Goal: Task Accomplishment & Management: Manage account settings

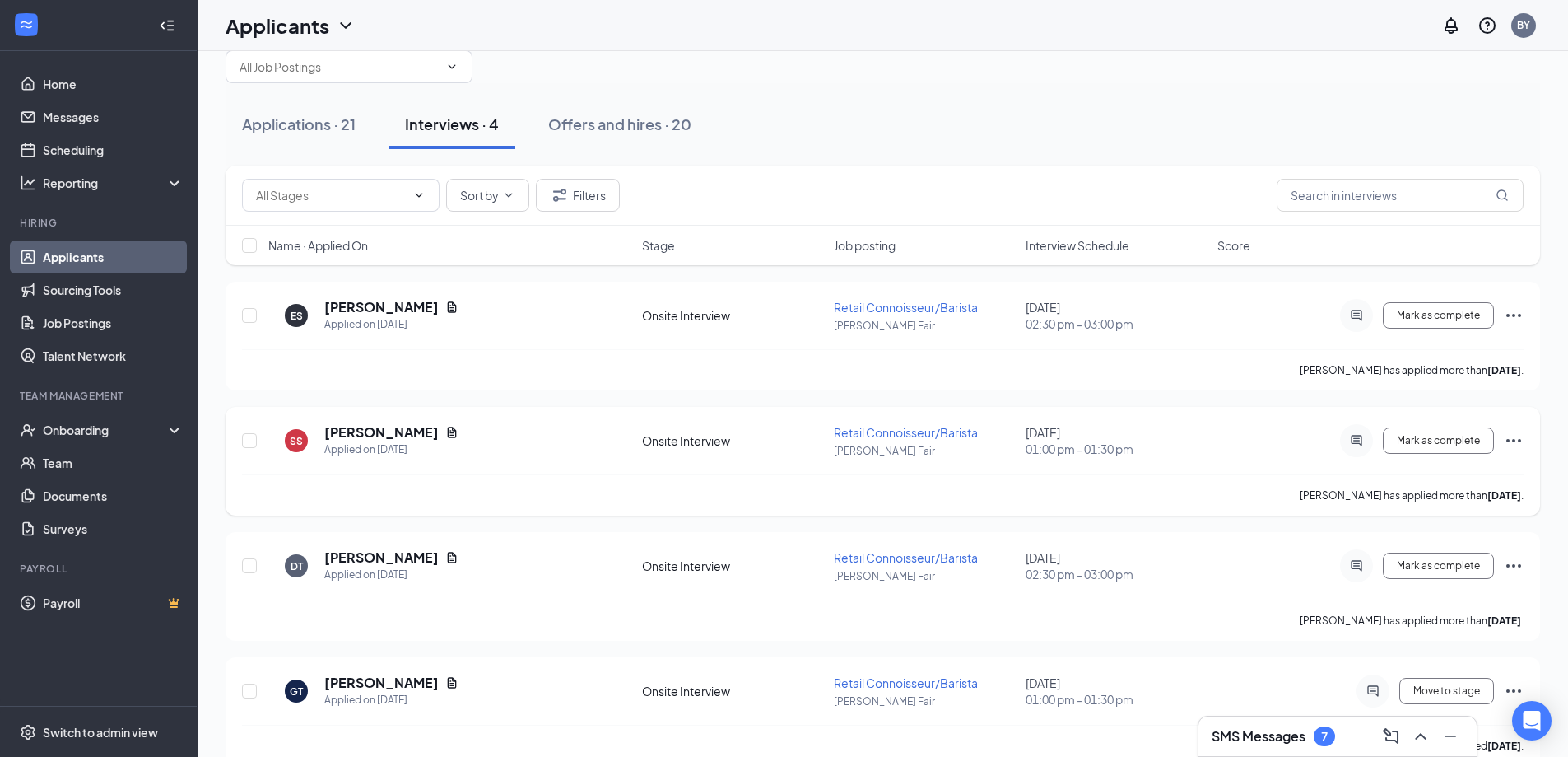
scroll to position [66, 0]
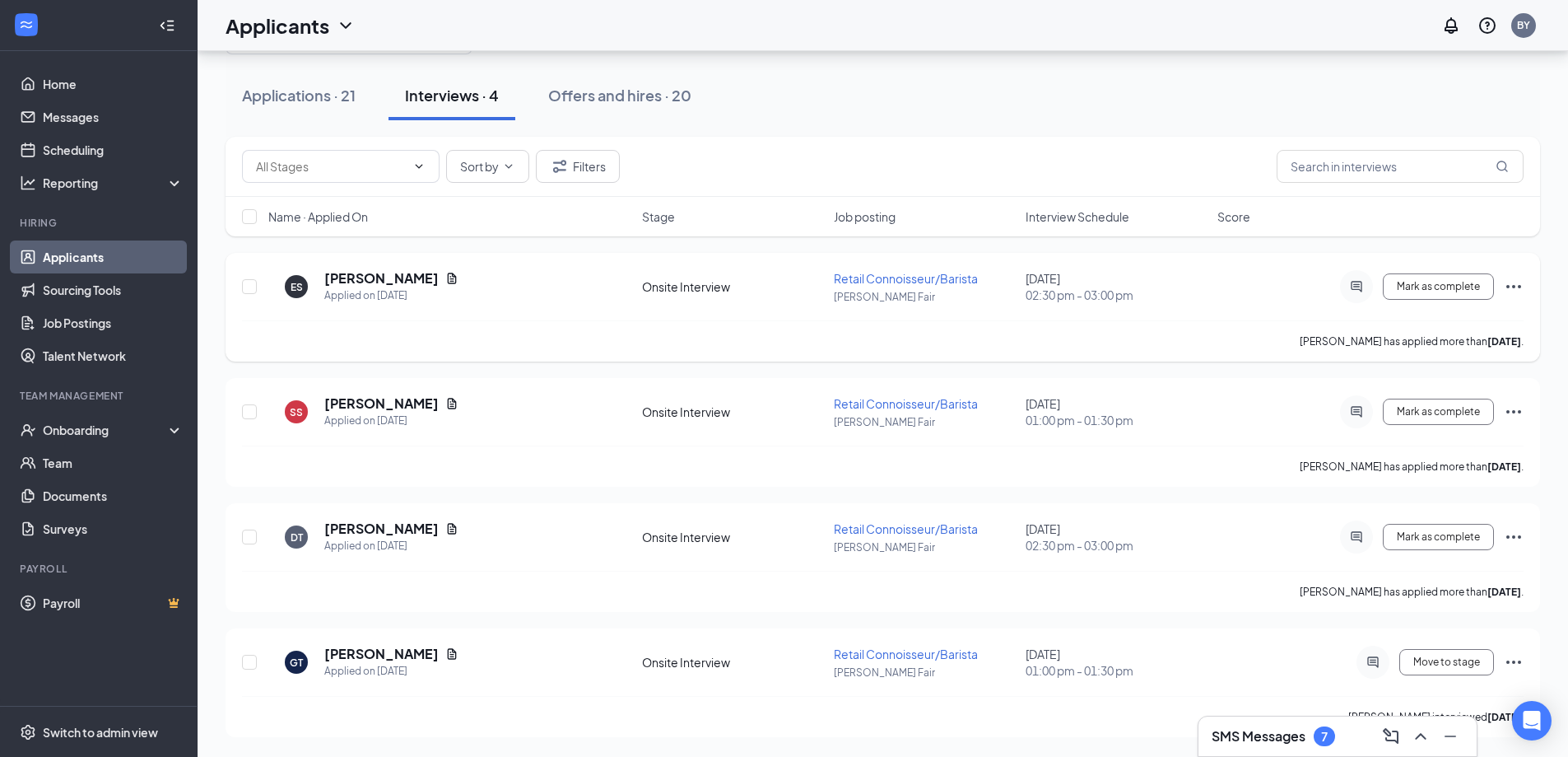
click at [873, 279] on span "Retail Connoisseur/Barista" at bounding box center [906, 279] width 144 height 15
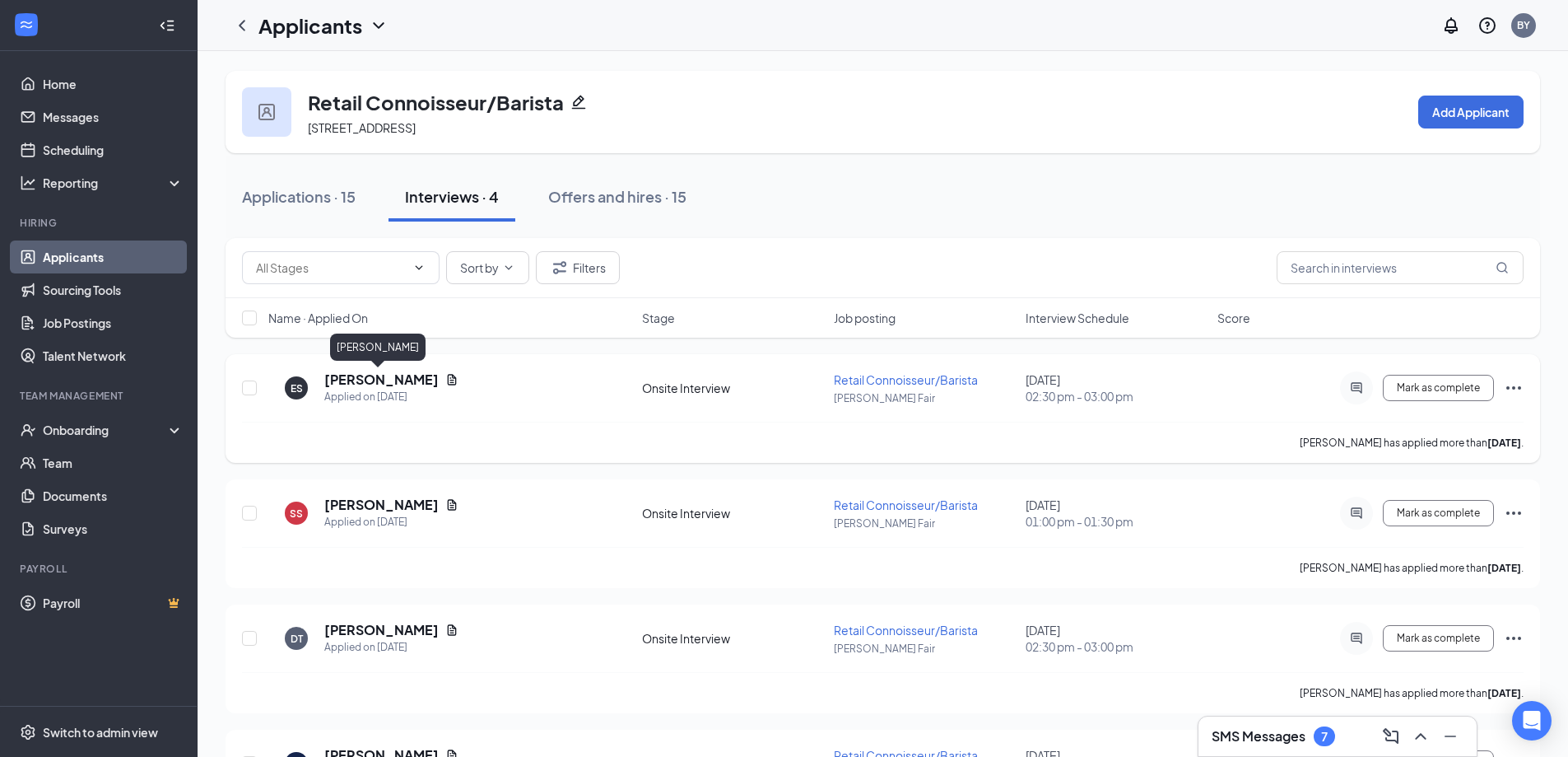
click at [371, 377] on h5 "[PERSON_NAME]" at bounding box center [381, 379] width 115 height 18
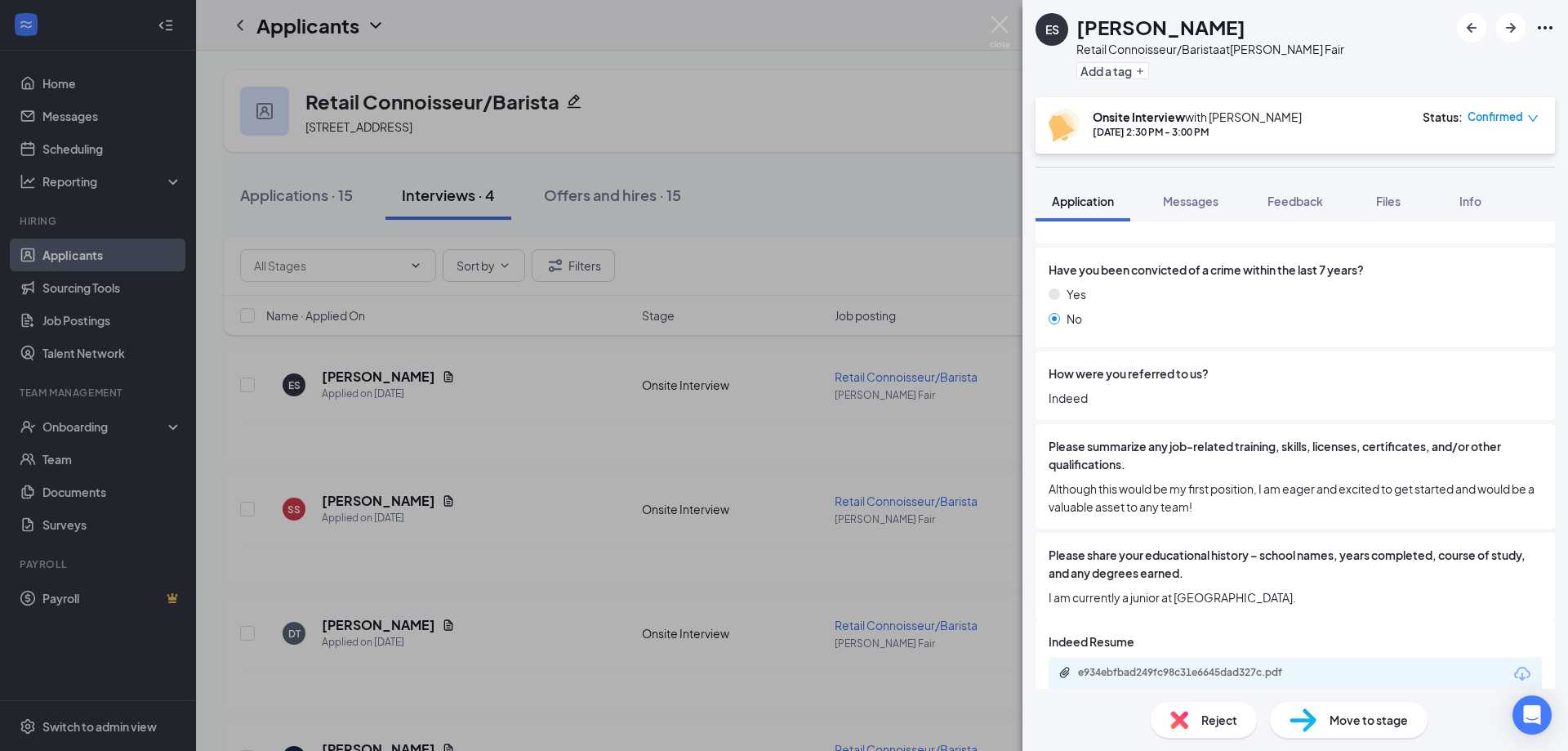
scroll to position [1084, 0]
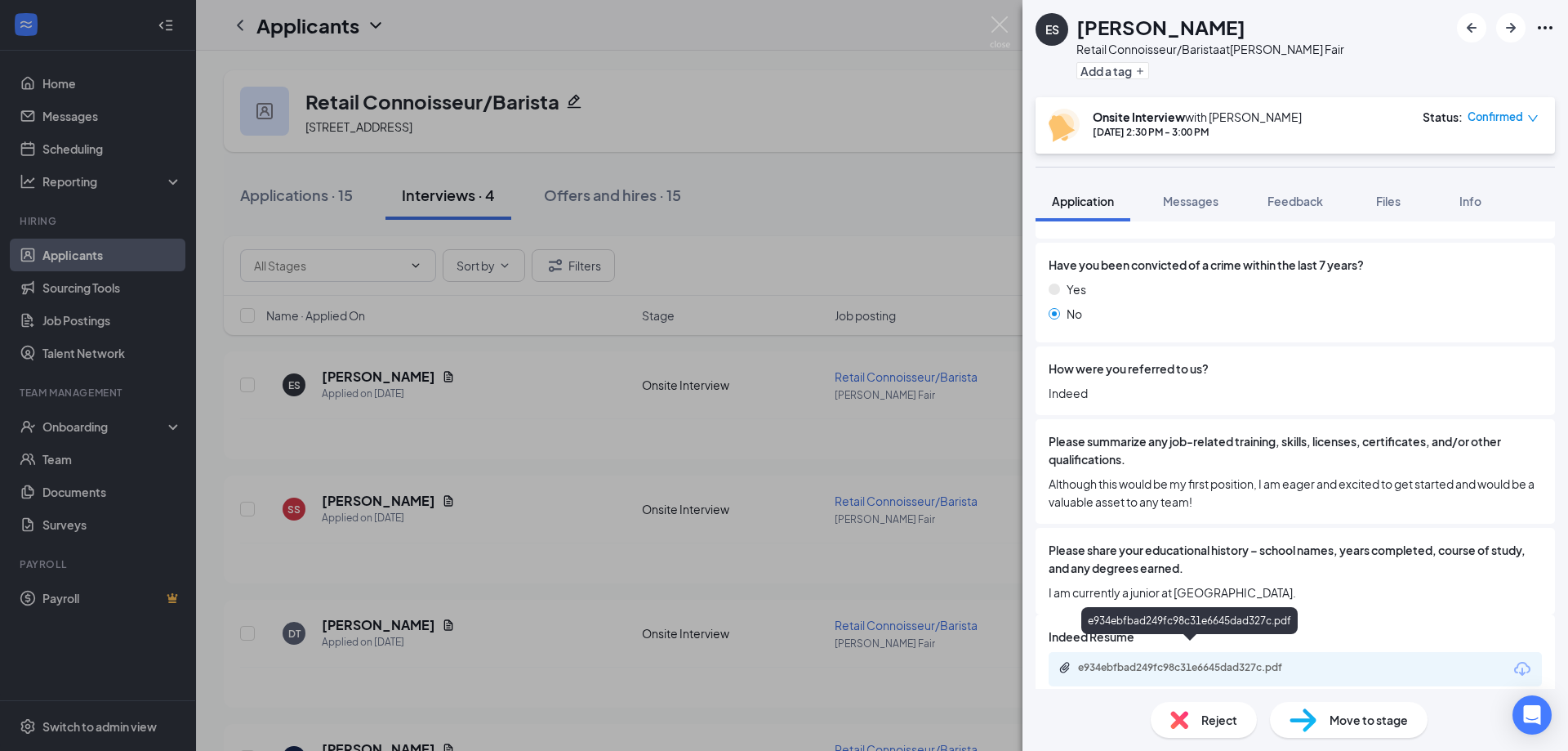
click at [1235, 661] on div "e934ebfbad249fc98c31e6645dad327c.pdf" at bounding box center [1192, 668] width 228 height 13
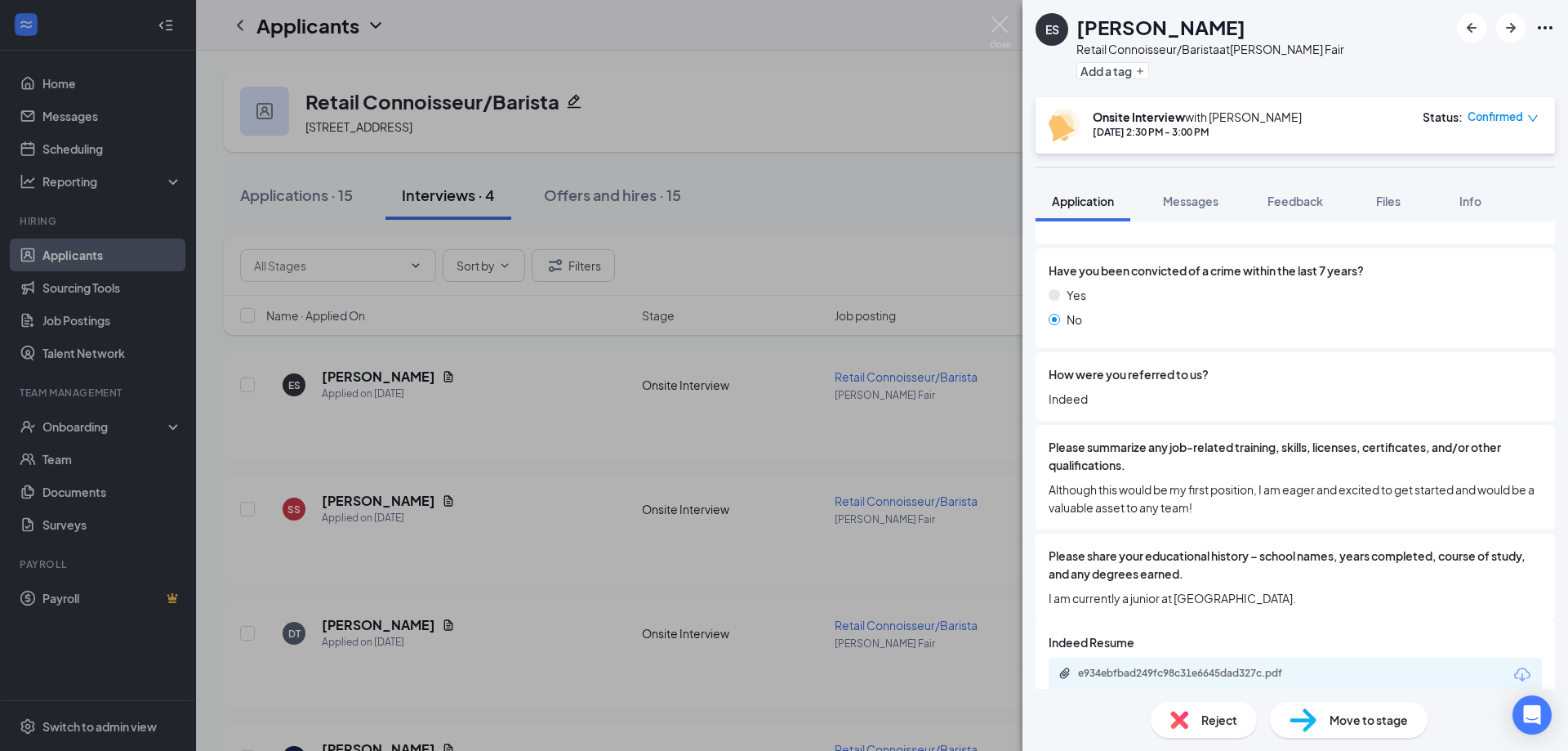
click at [925, 83] on div "ES [PERSON_NAME] Retail Connoisseur/Barista at [PERSON_NAME] Fair Add a tag Ons…" at bounding box center [784, 376] width 1568 height 751
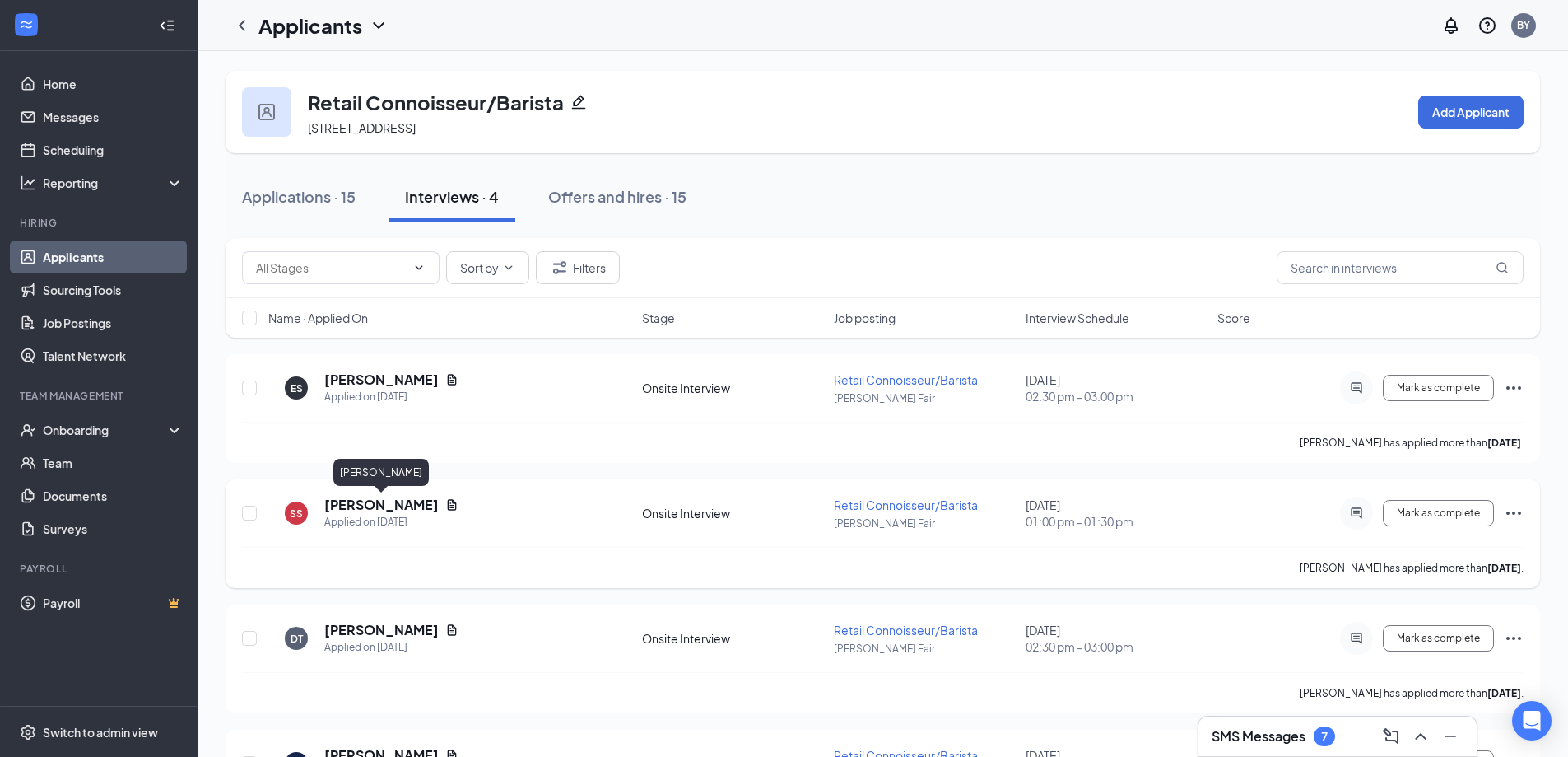
click at [392, 505] on h5 "[PERSON_NAME]" at bounding box center [381, 504] width 115 height 18
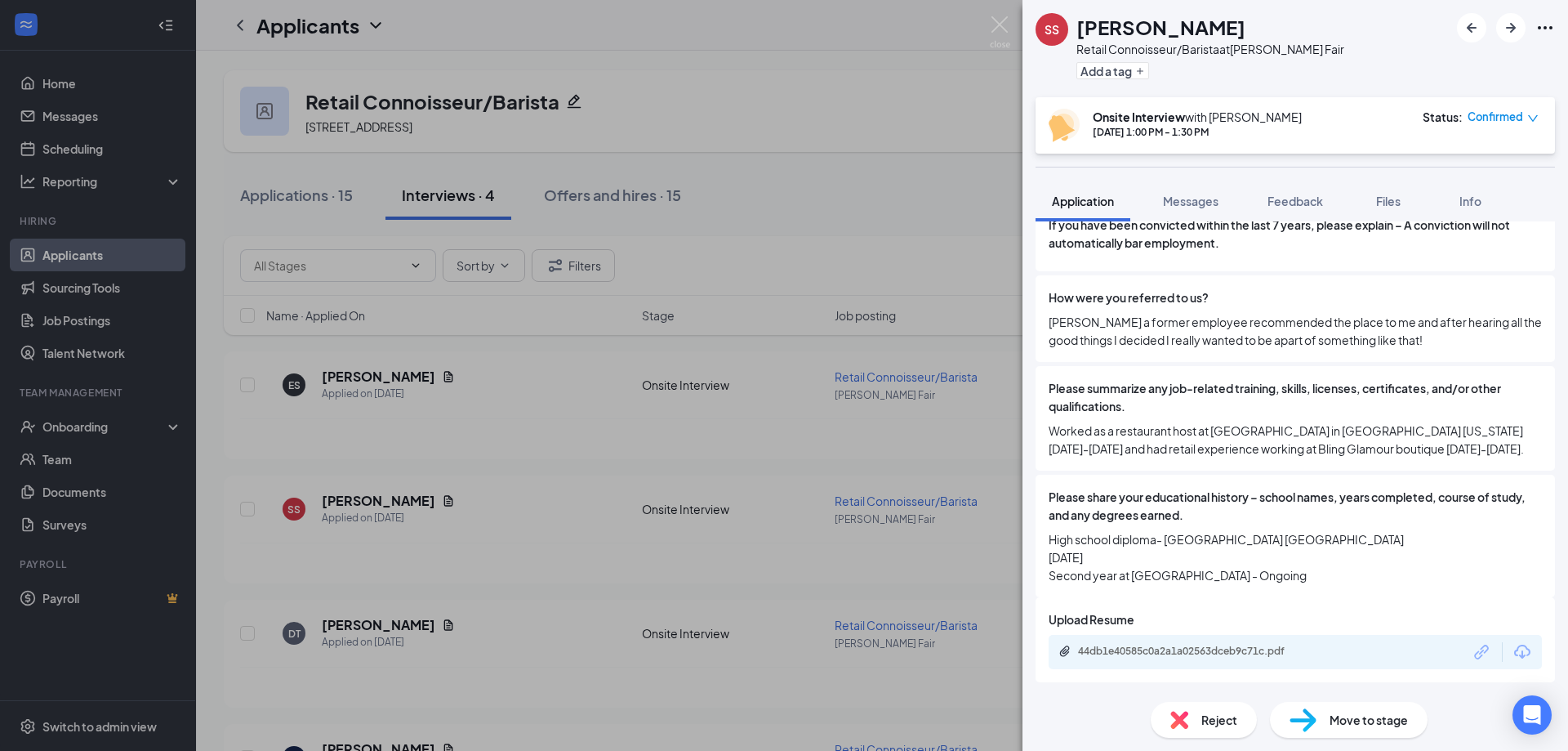
scroll to position [1126, 0]
click at [1244, 649] on div "44db1e40585c0a2a1a02563dceb9c71c.pdf" at bounding box center [1192, 651] width 228 height 13
click at [796, 194] on div "SS [PERSON_NAME] Retail Connoisseur/Barista at [PERSON_NAME] Fair Add a tag Ons…" at bounding box center [784, 376] width 1568 height 751
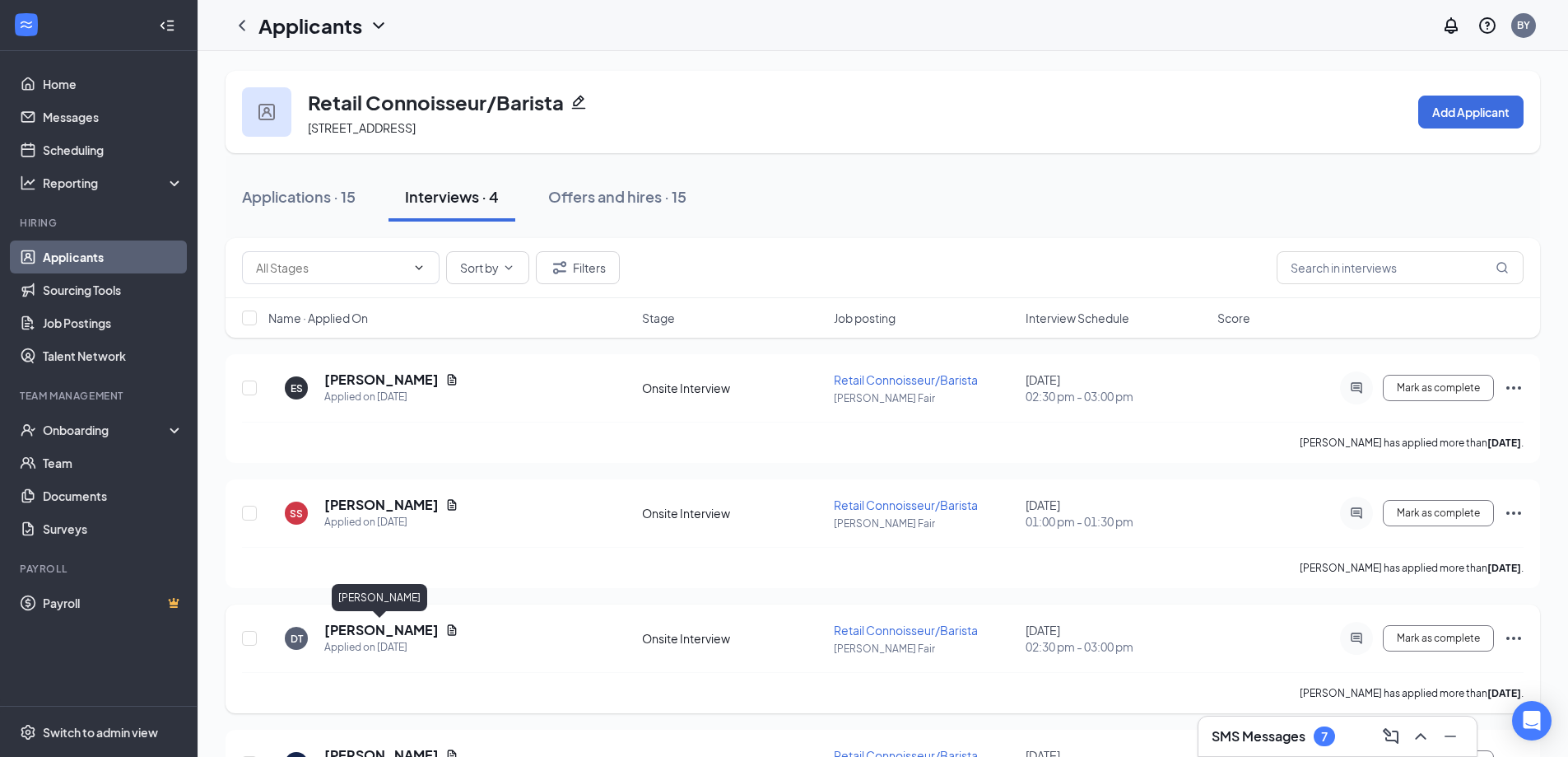
click at [400, 632] on h5 "[PERSON_NAME]" at bounding box center [381, 629] width 115 height 18
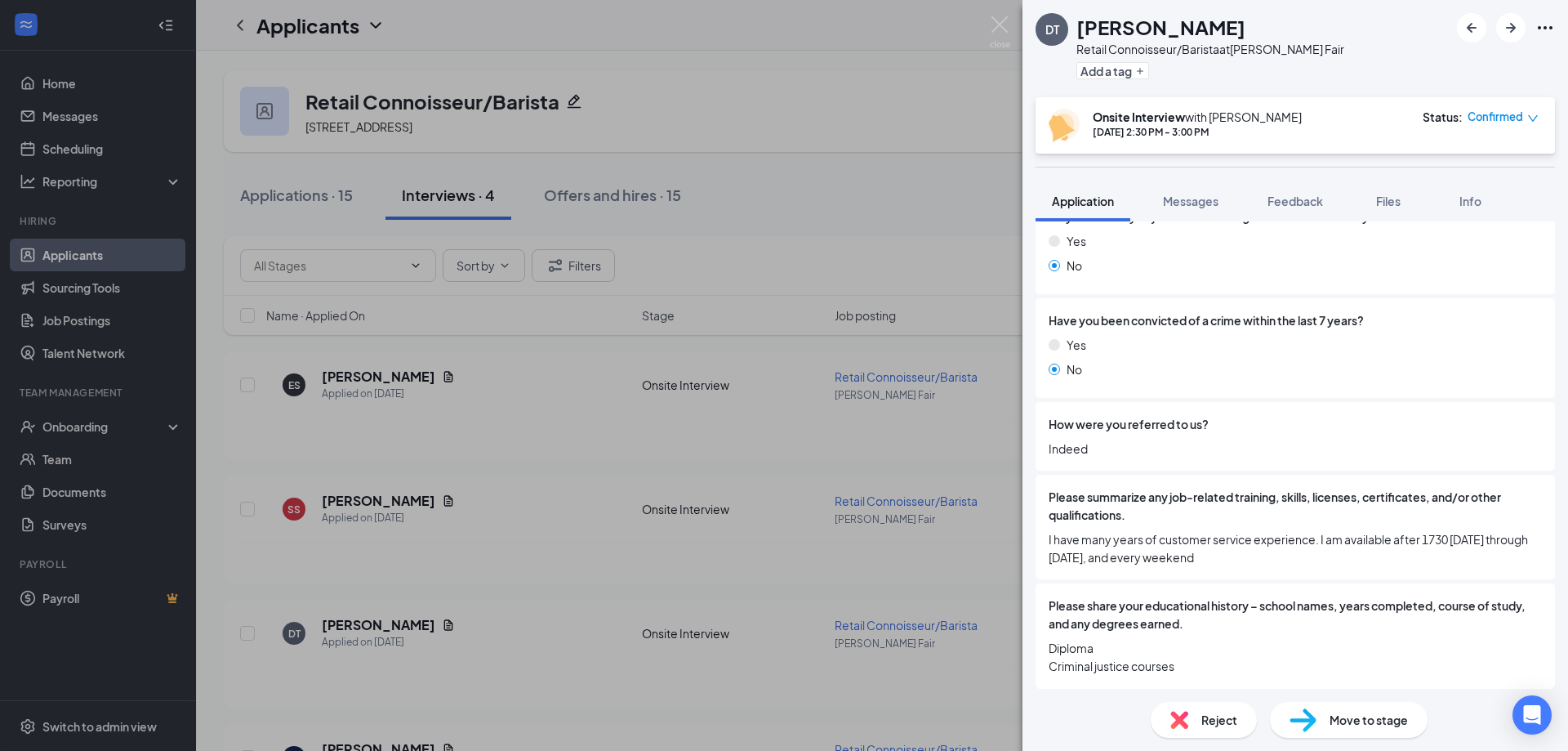
scroll to position [1102, 0]
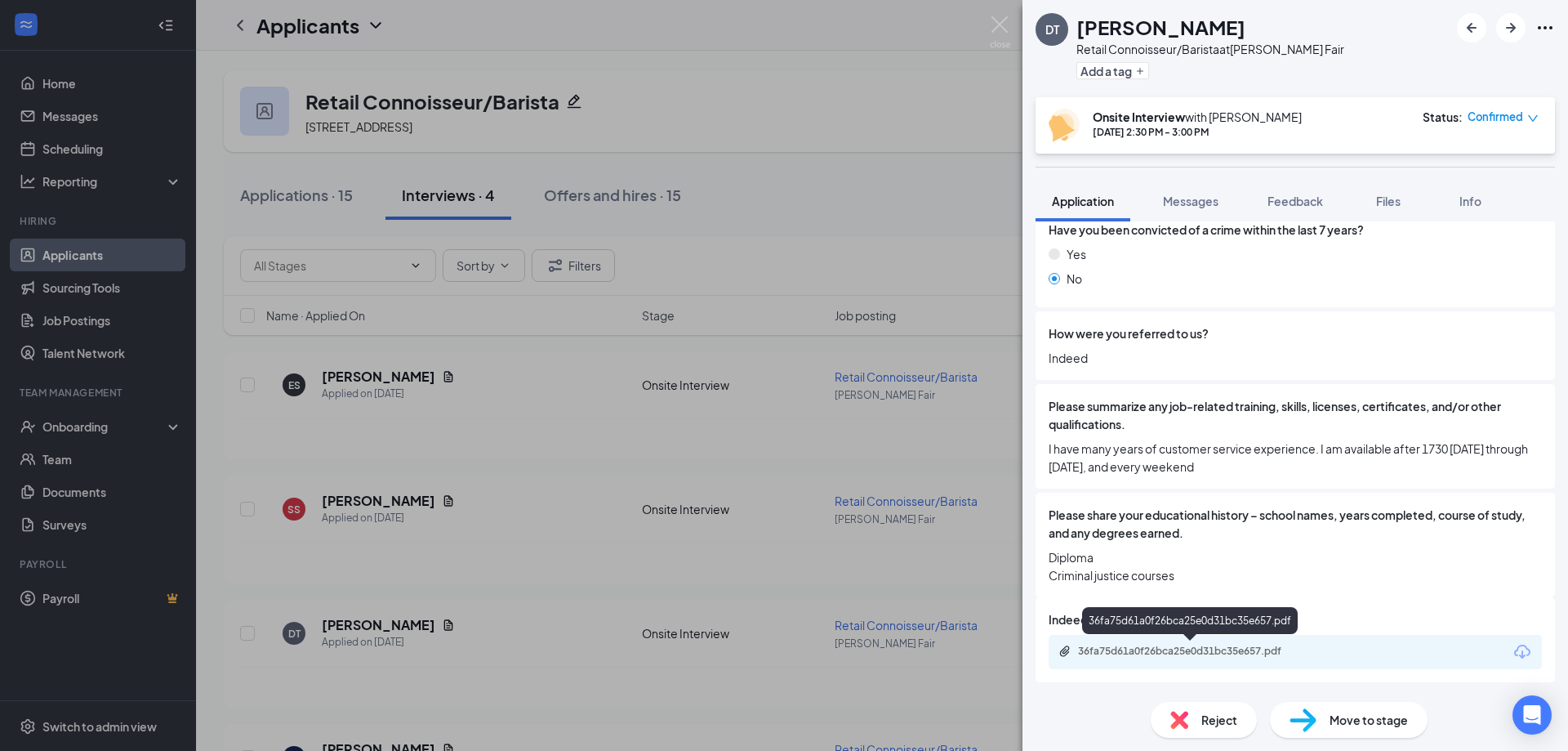
click at [1256, 653] on div "36fa75d61a0f26bca25e0d31bc35e657.pdf" at bounding box center [1192, 651] width 228 height 13
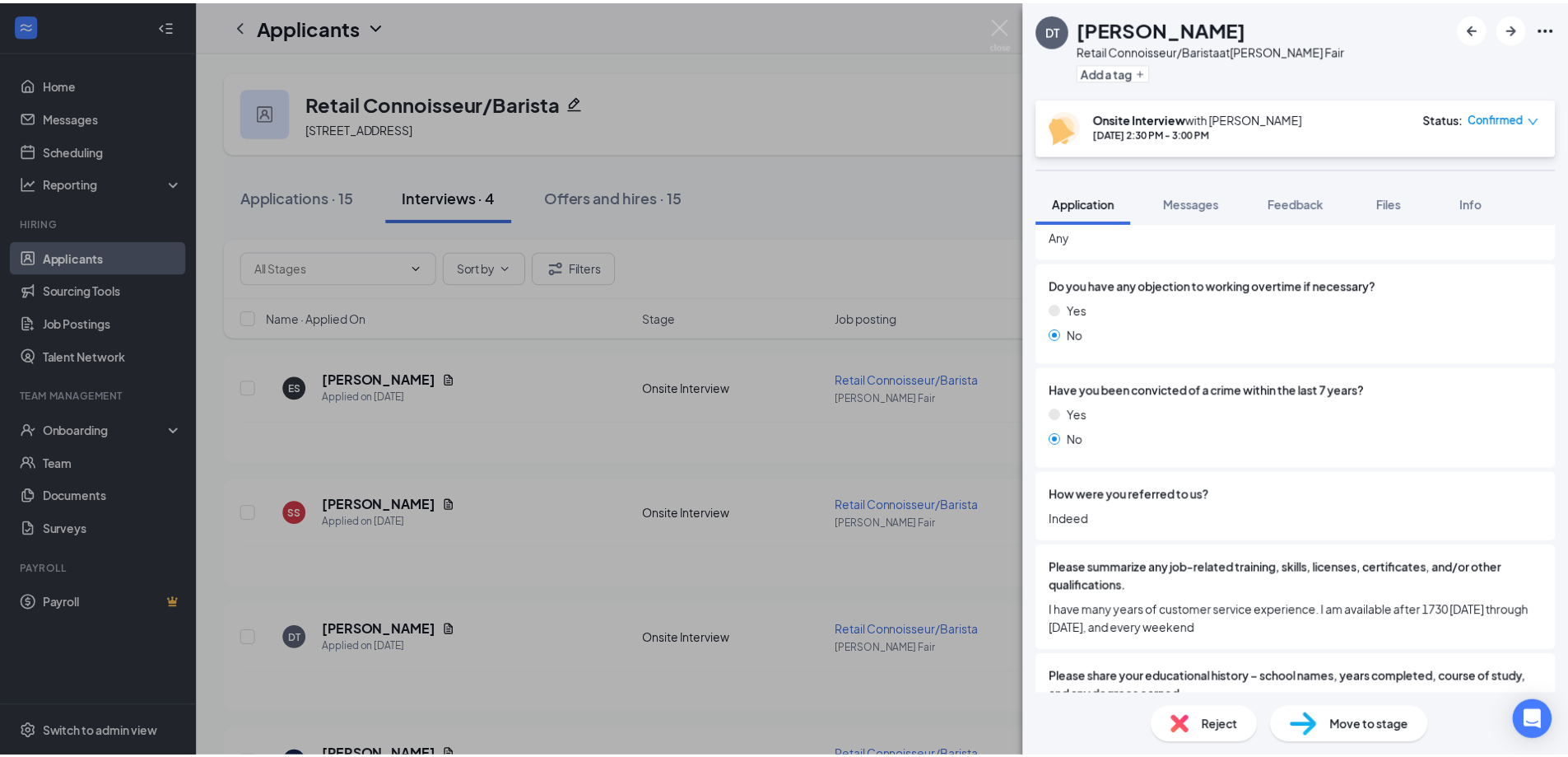
scroll to position [946, 0]
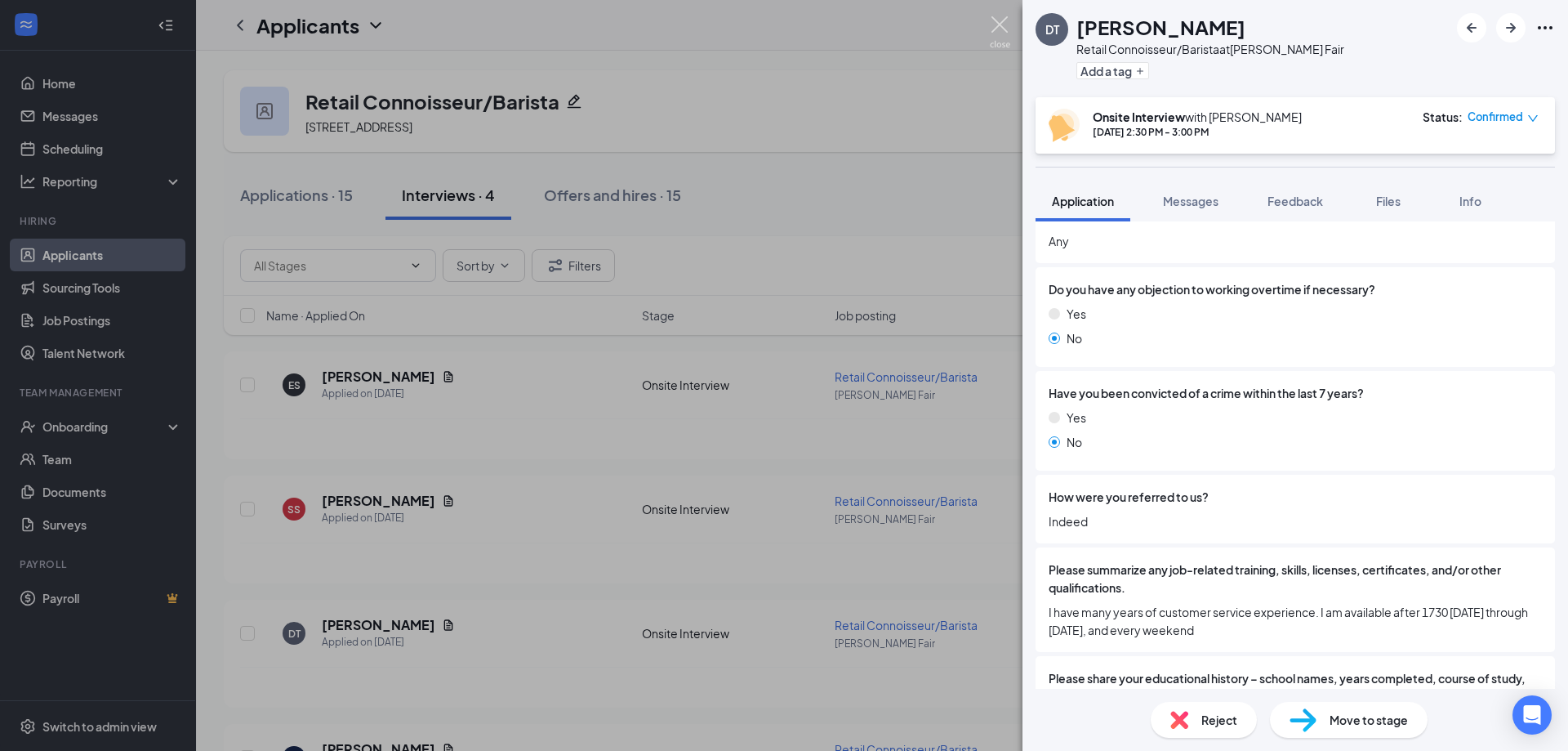
click at [996, 26] on img at bounding box center [1000, 32] width 20 height 31
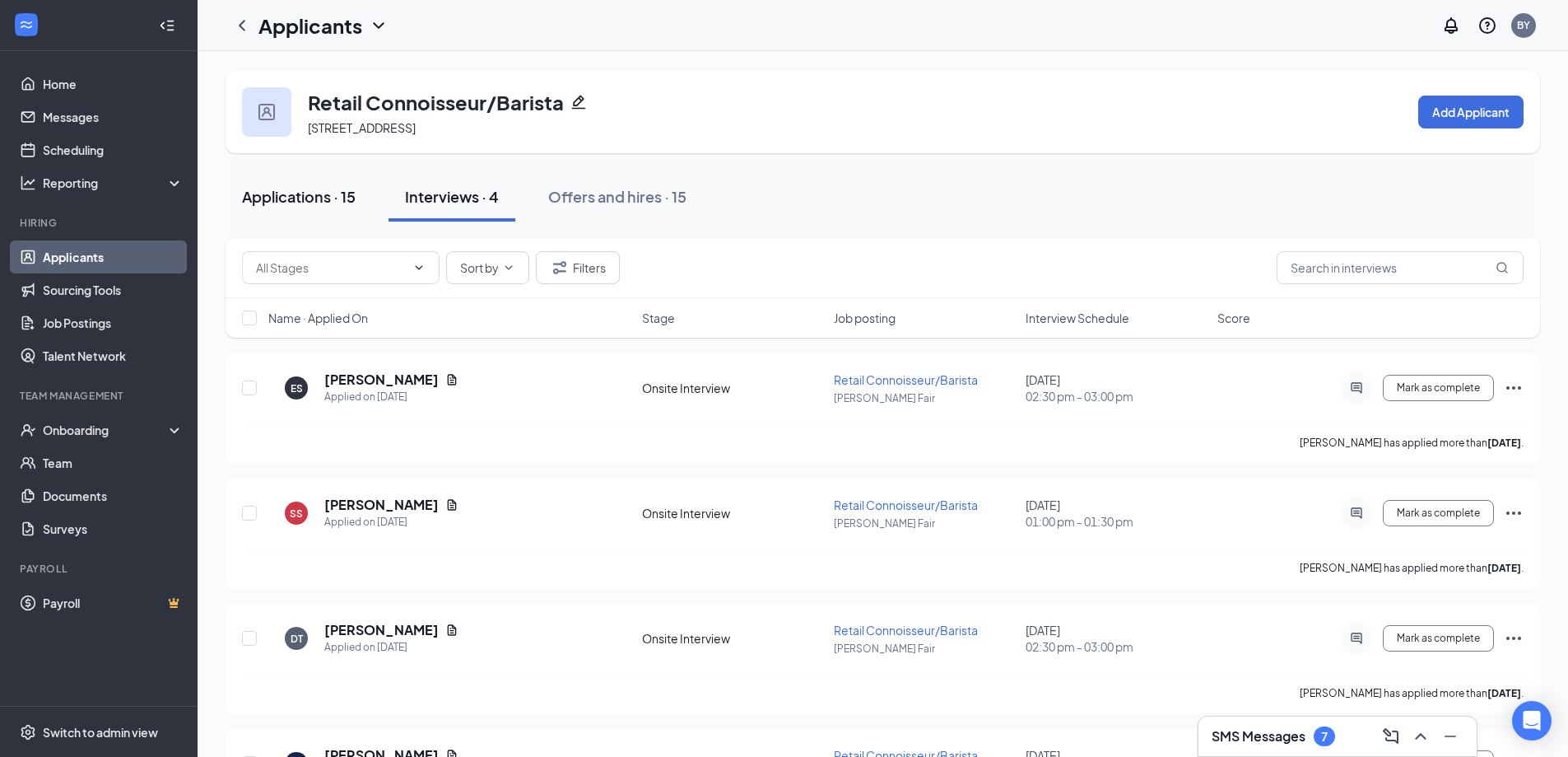
click at [296, 203] on div "Applications · 15" at bounding box center [299, 197] width 114 height 21
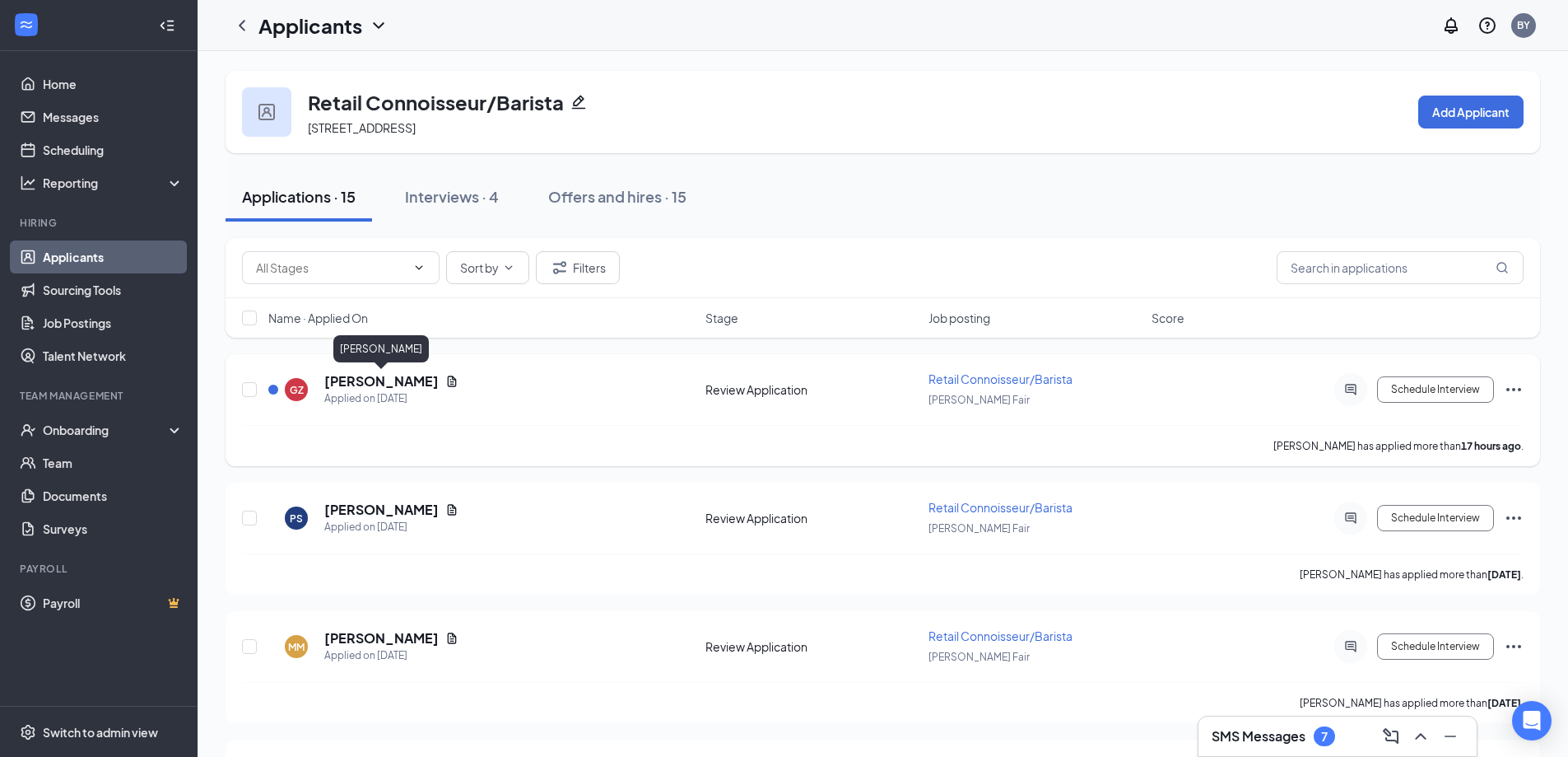
click at [416, 375] on h5 "[PERSON_NAME]" at bounding box center [381, 380] width 115 height 18
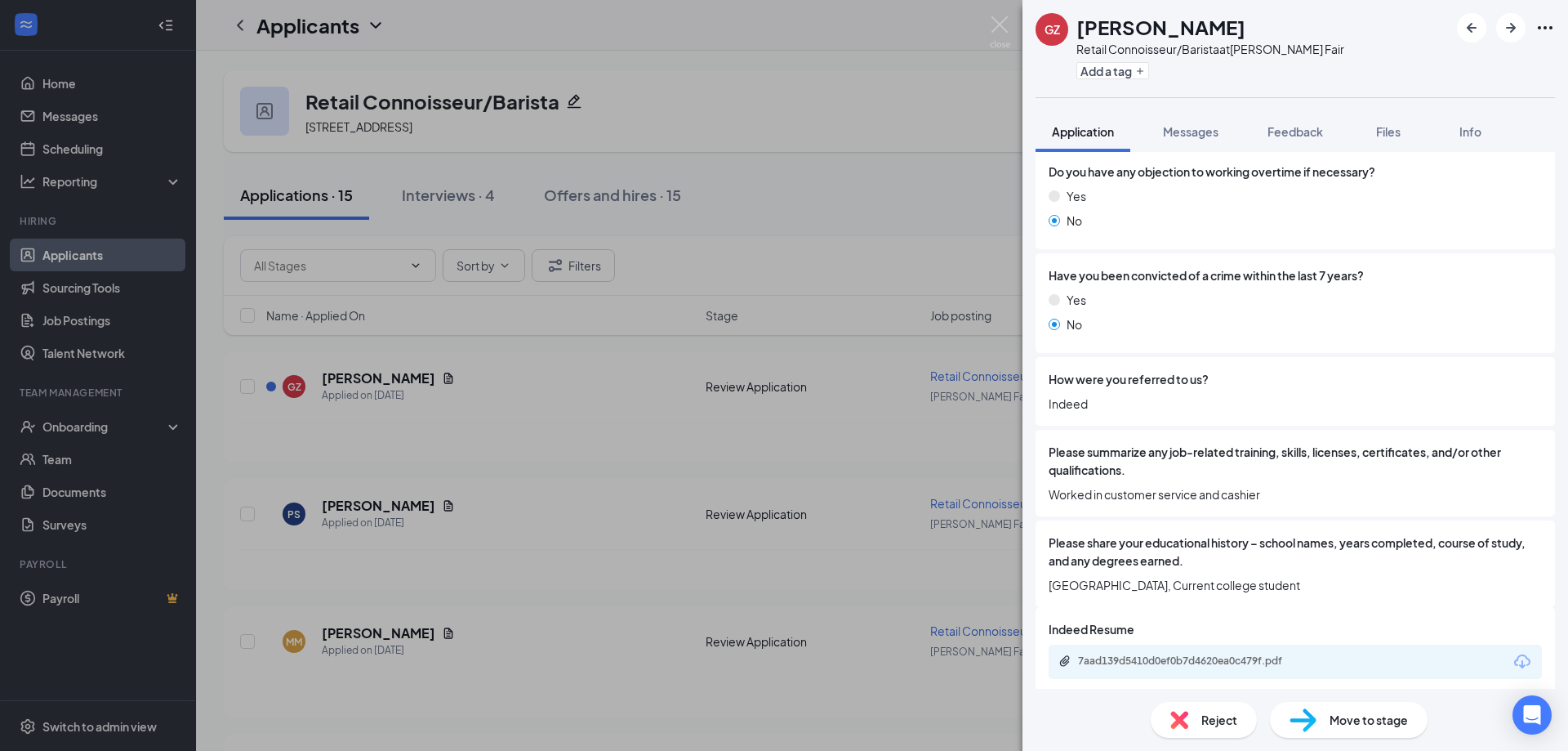
scroll to position [997, 0]
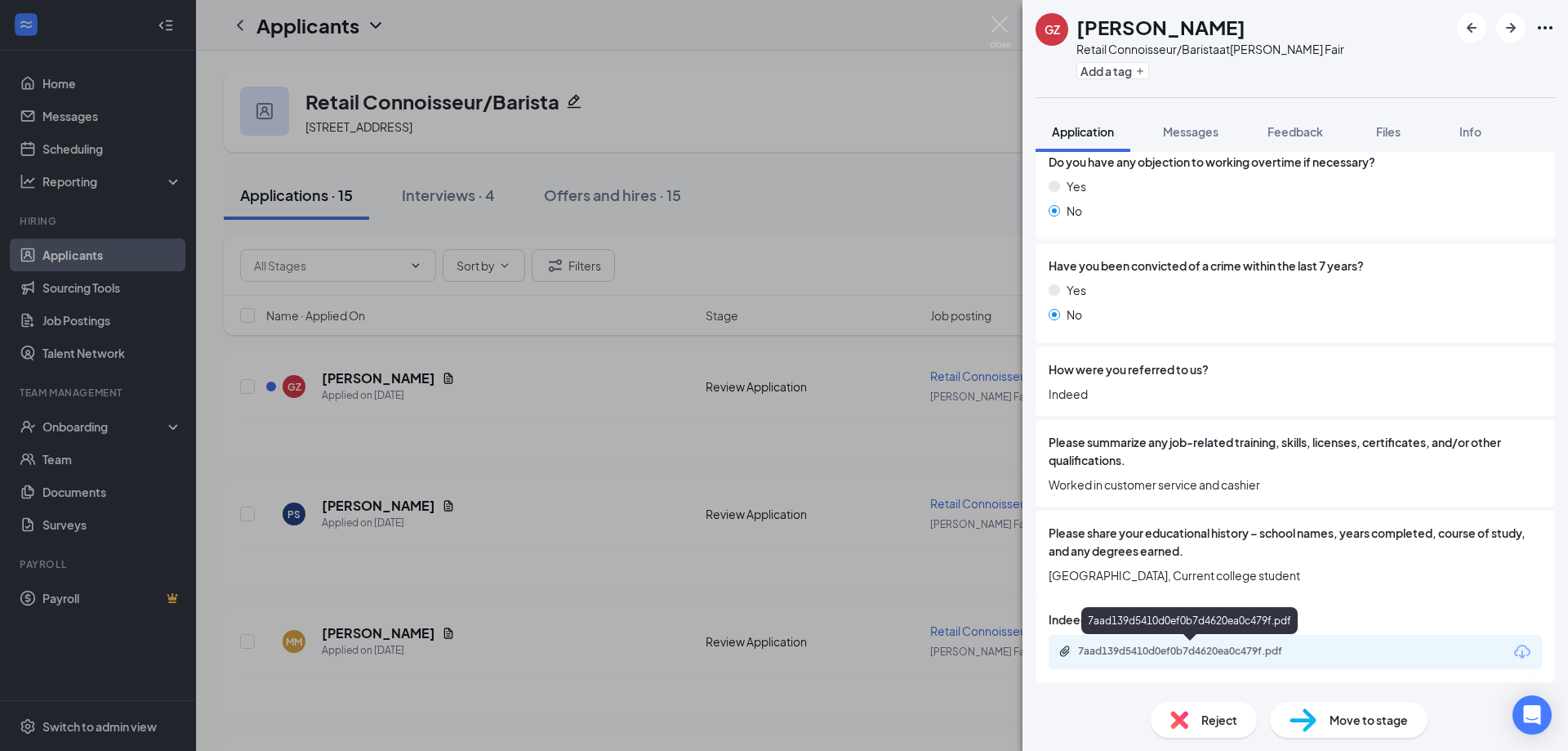
click at [1209, 649] on div "7aad139d5410d0ef0b7d4620ea0c479f.pdf" at bounding box center [1192, 651] width 228 height 13
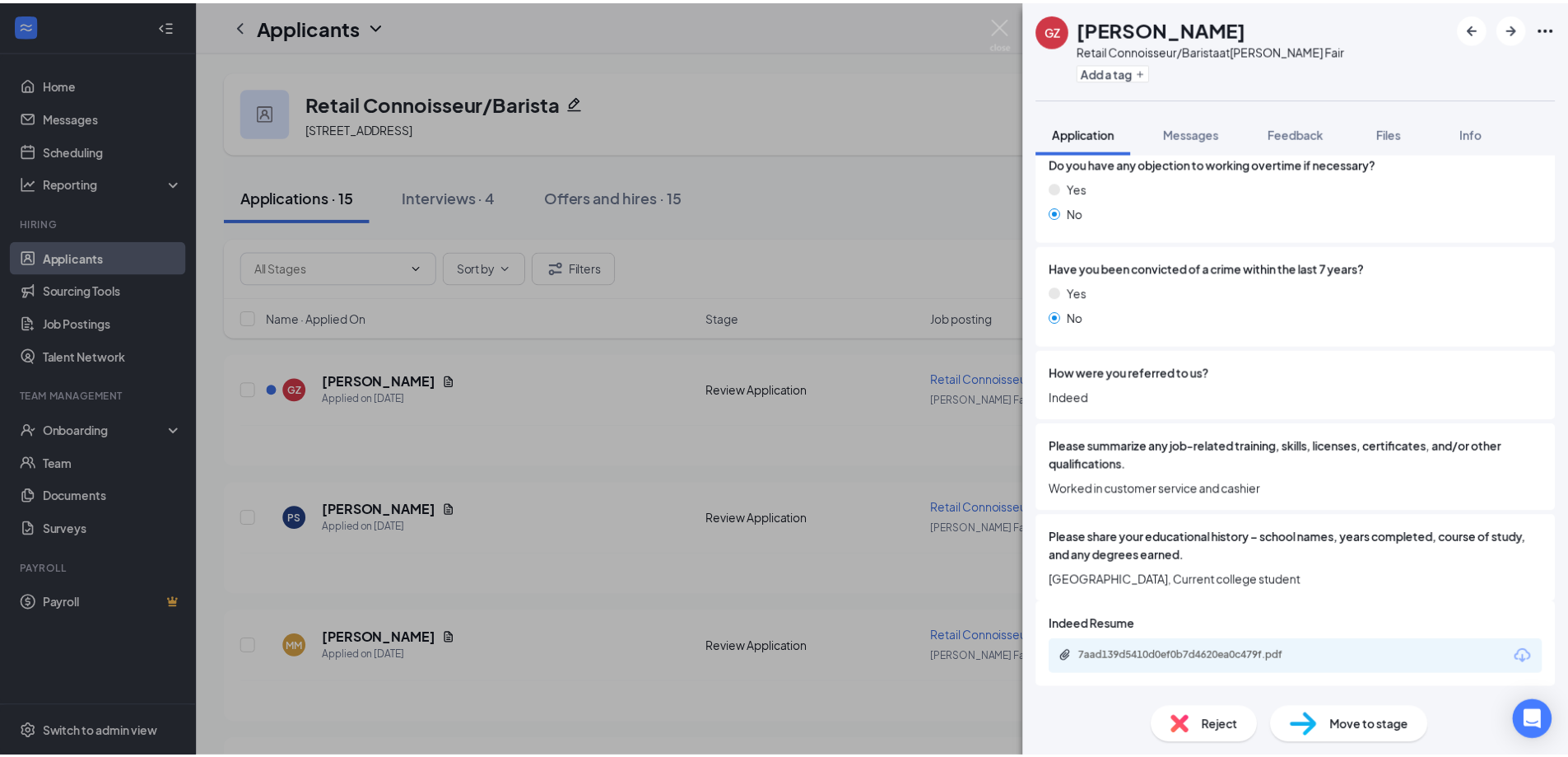
scroll to position [999, 0]
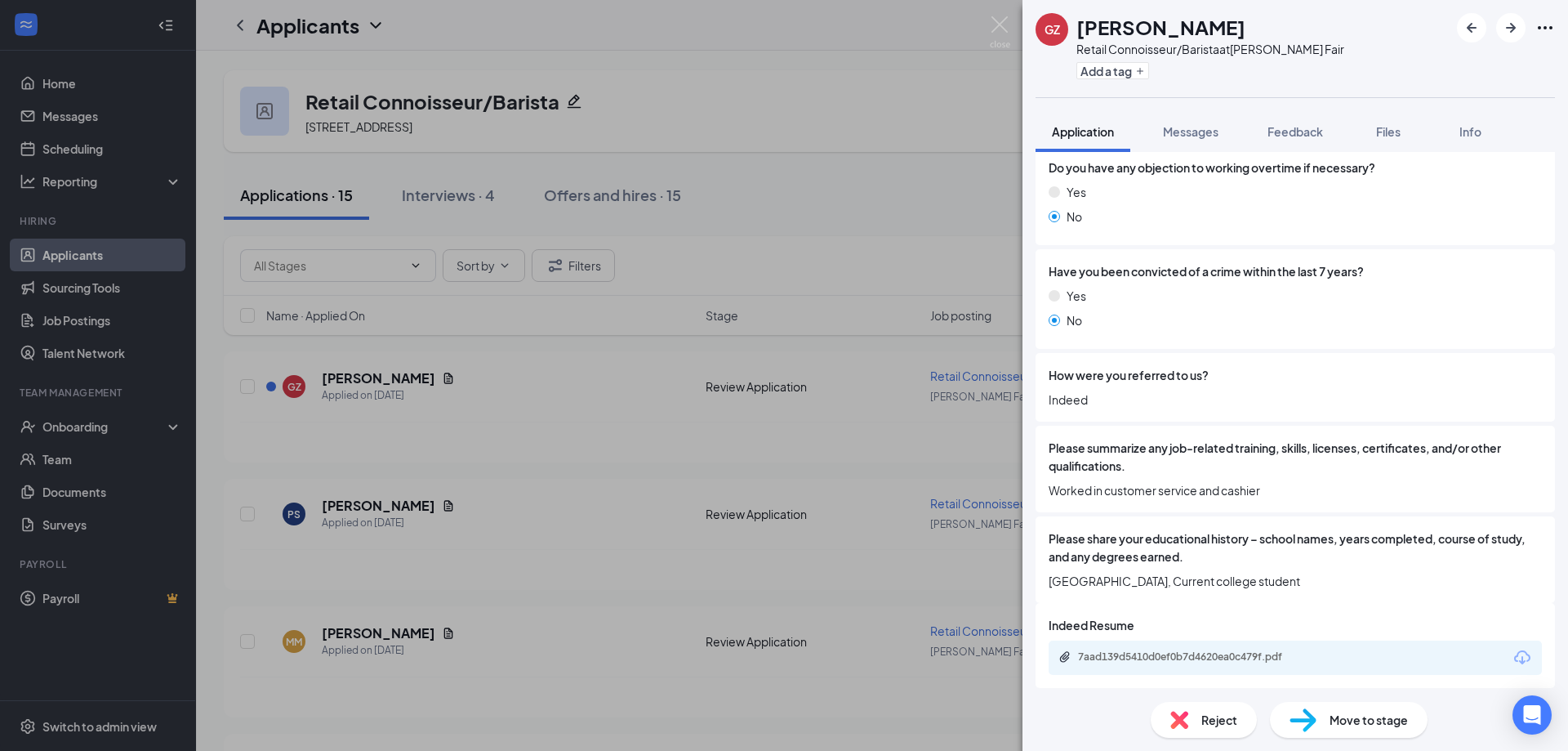
click at [918, 211] on div "GZ [PERSON_NAME] Retail Connoisseur/Barista at [PERSON_NAME] Fair Add a tag App…" at bounding box center [784, 376] width 1568 height 751
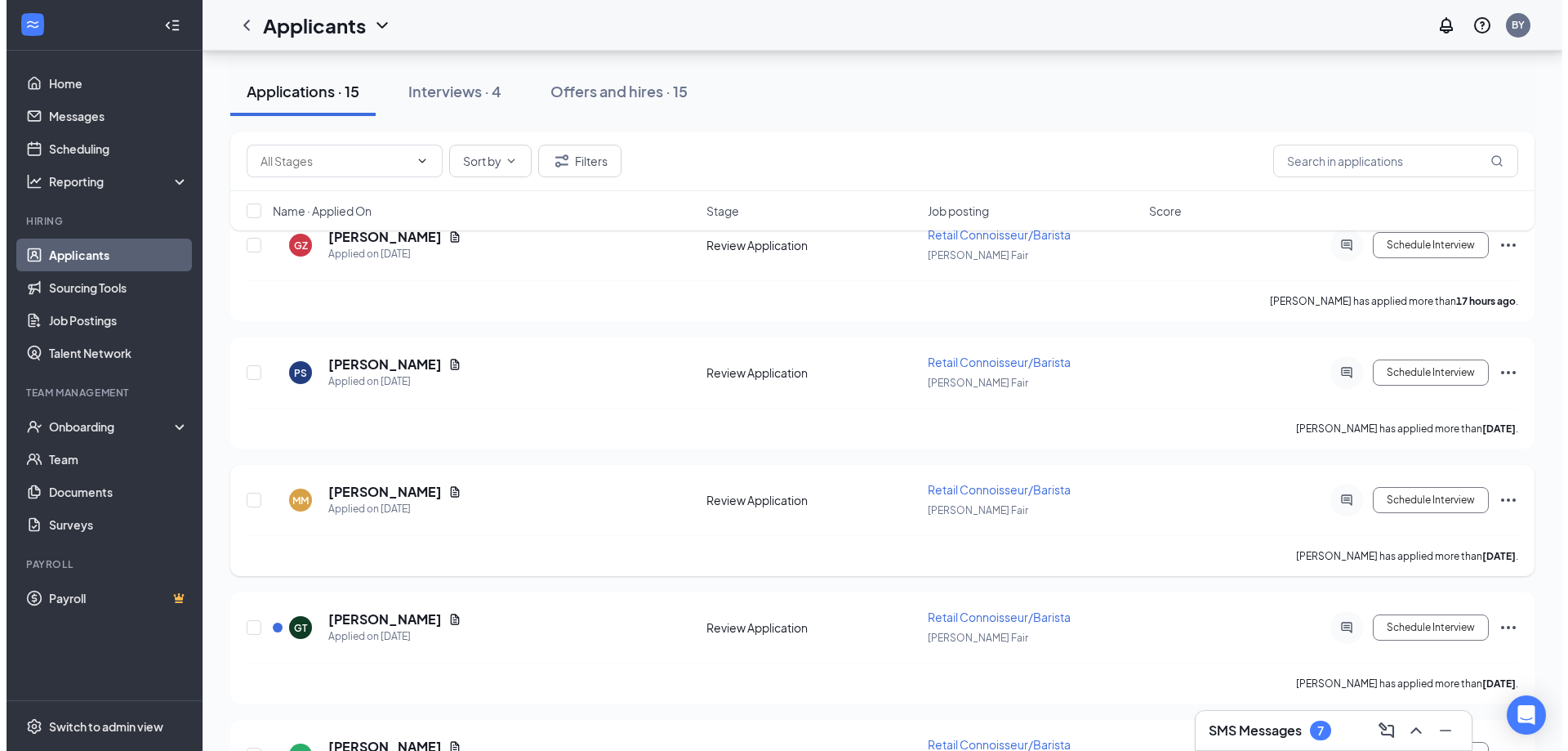
scroll to position [164, 0]
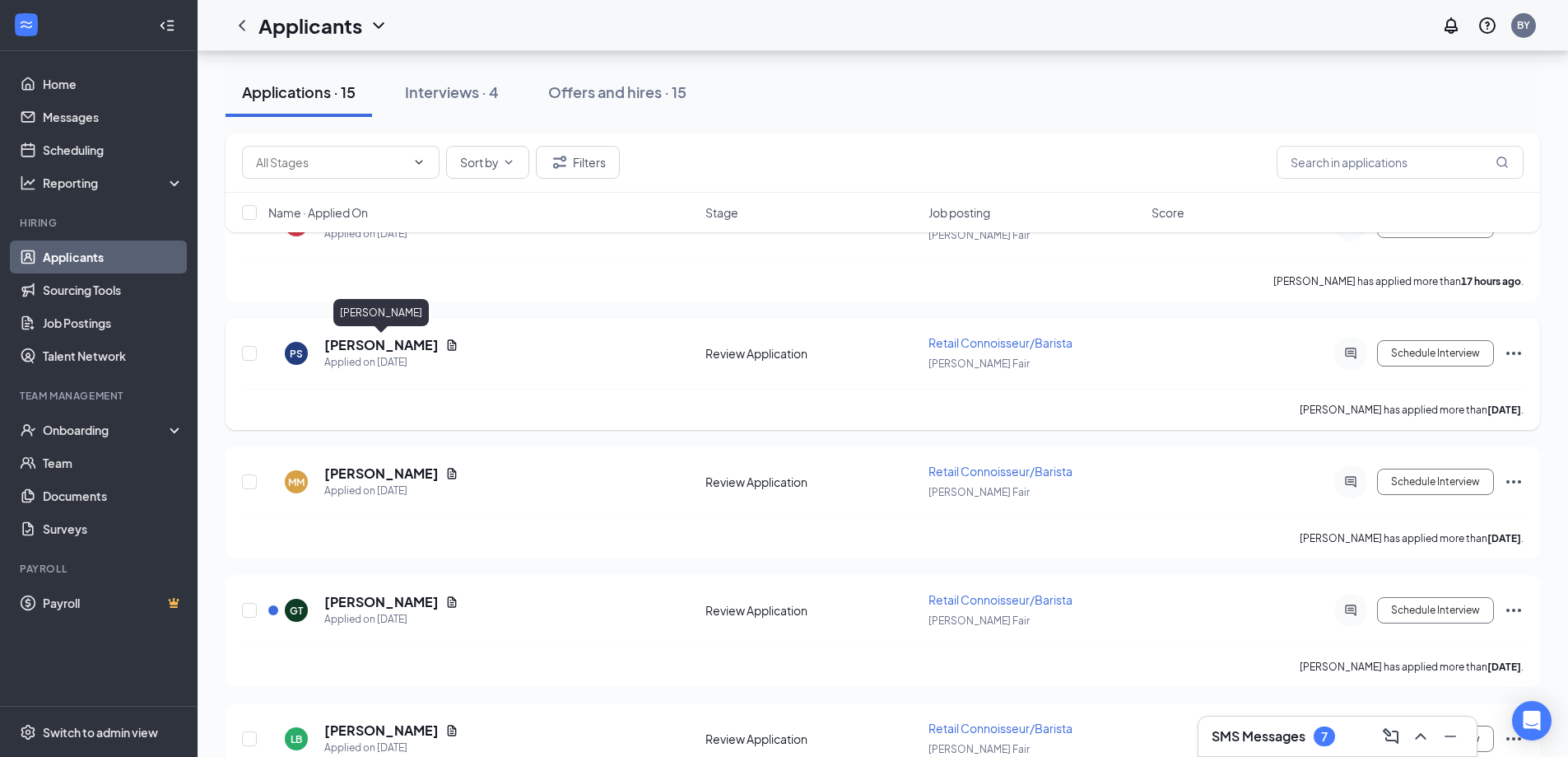
click at [416, 347] on h5 "[PERSON_NAME]" at bounding box center [381, 344] width 115 height 18
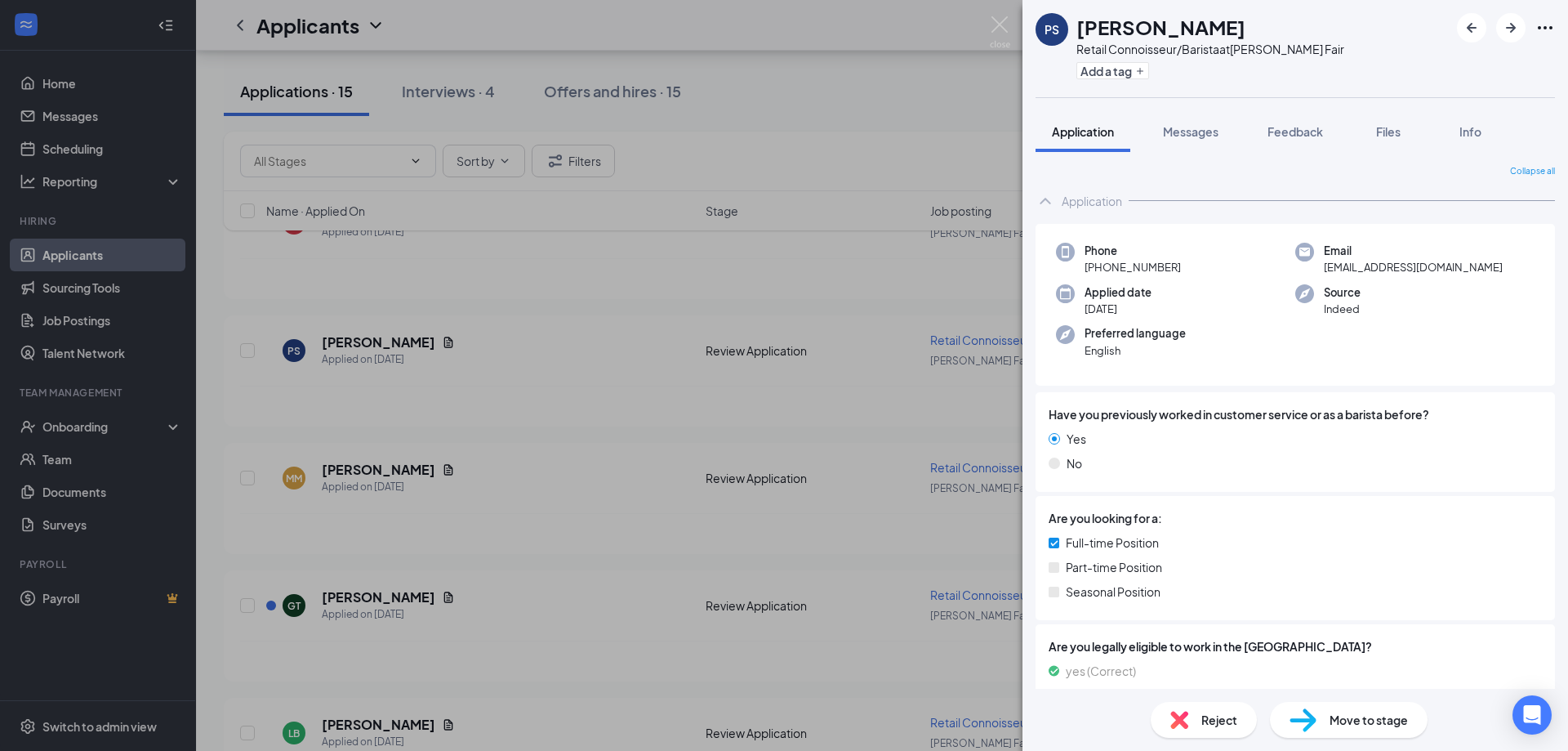
click at [668, 309] on div "PS [PERSON_NAME] Retail Connoisseur/Barista at [PERSON_NAME] Fair Add a tag App…" at bounding box center [784, 376] width 1568 height 751
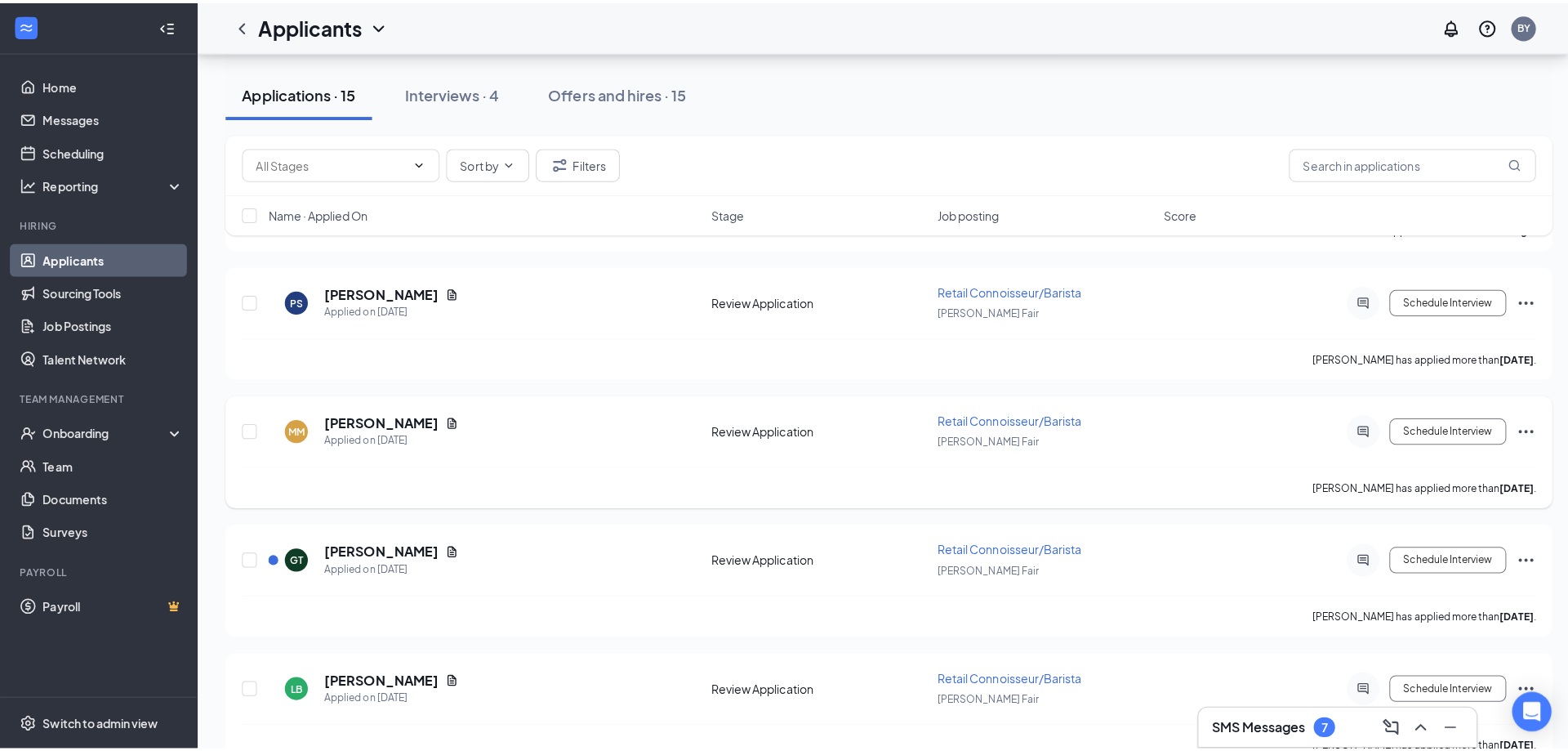
scroll to position [245, 0]
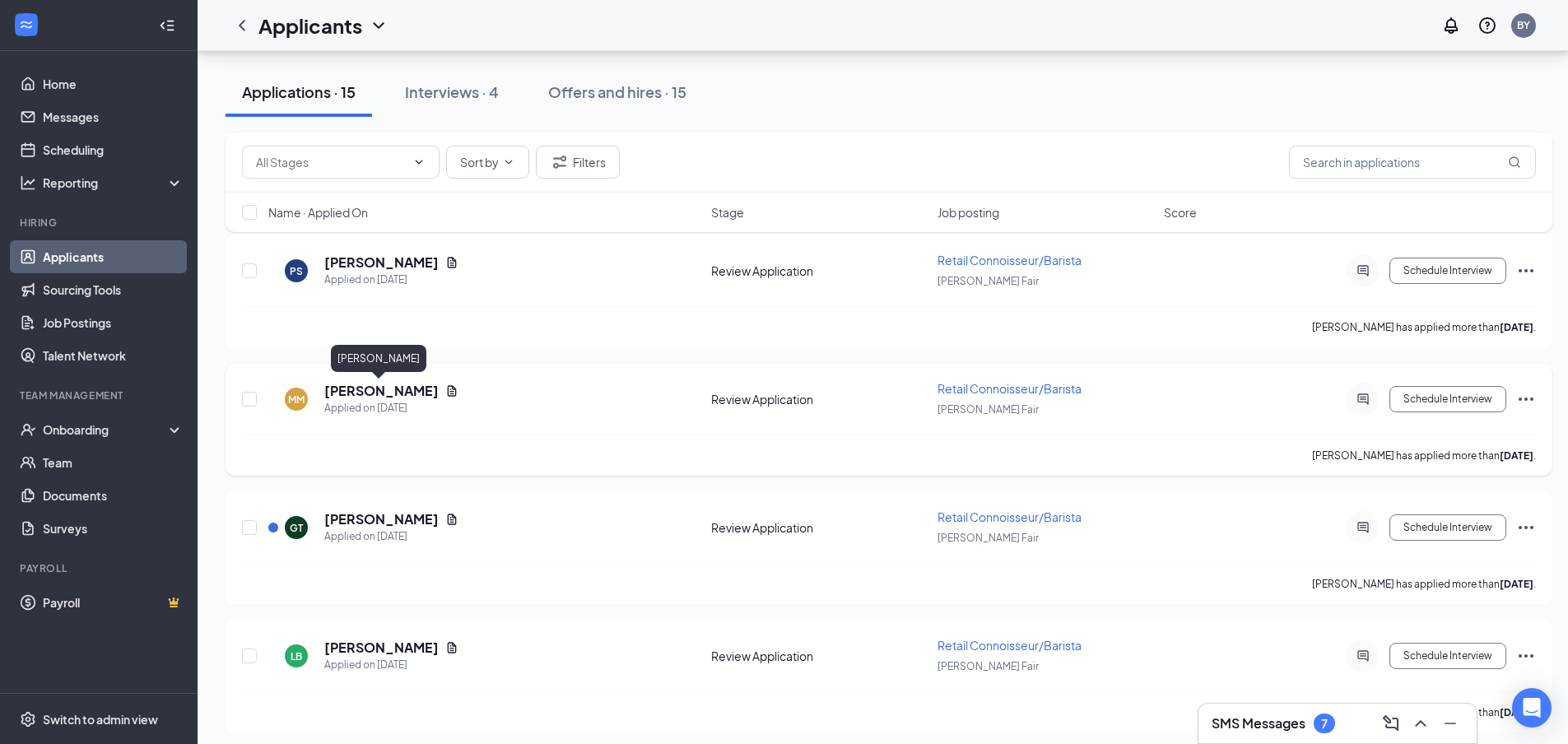
click at [353, 389] on h5 "[PERSON_NAME]" at bounding box center [381, 390] width 115 height 18
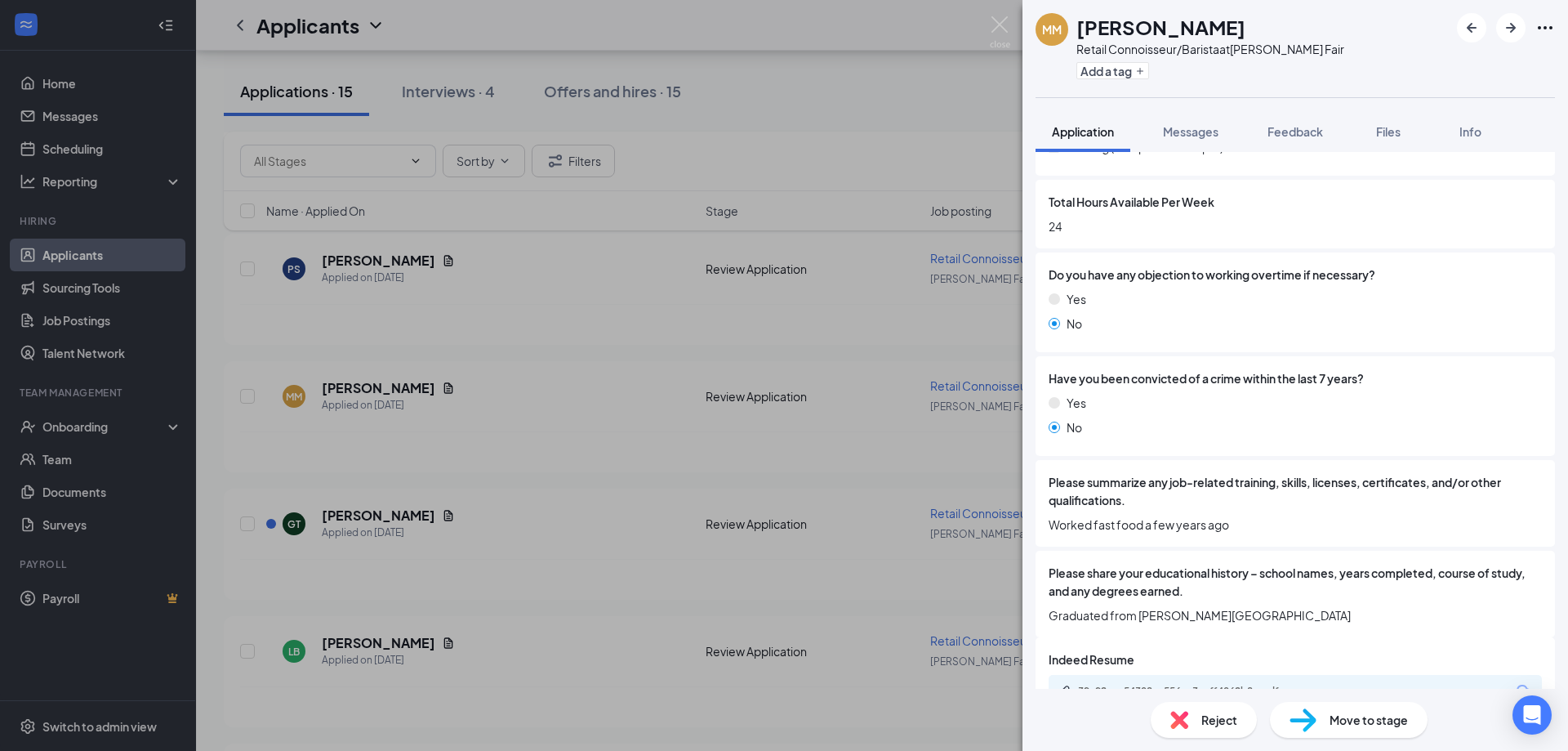
scroll to position [820, 0]
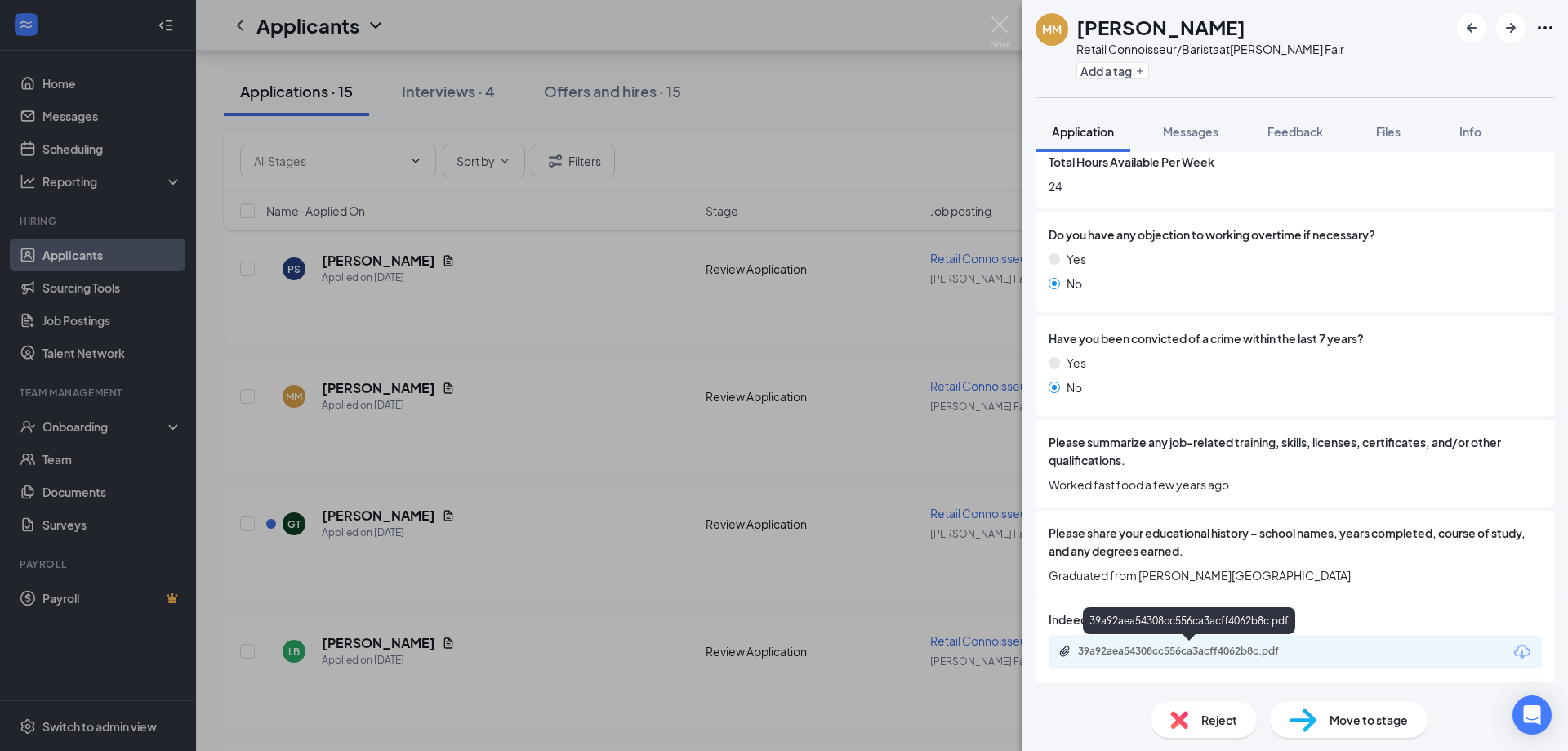
click at [1171, 658] on div "39a92aea54308cc556ca3acff4062b8c.pdf" at bounding box center [1191, 652] width 264 height 16
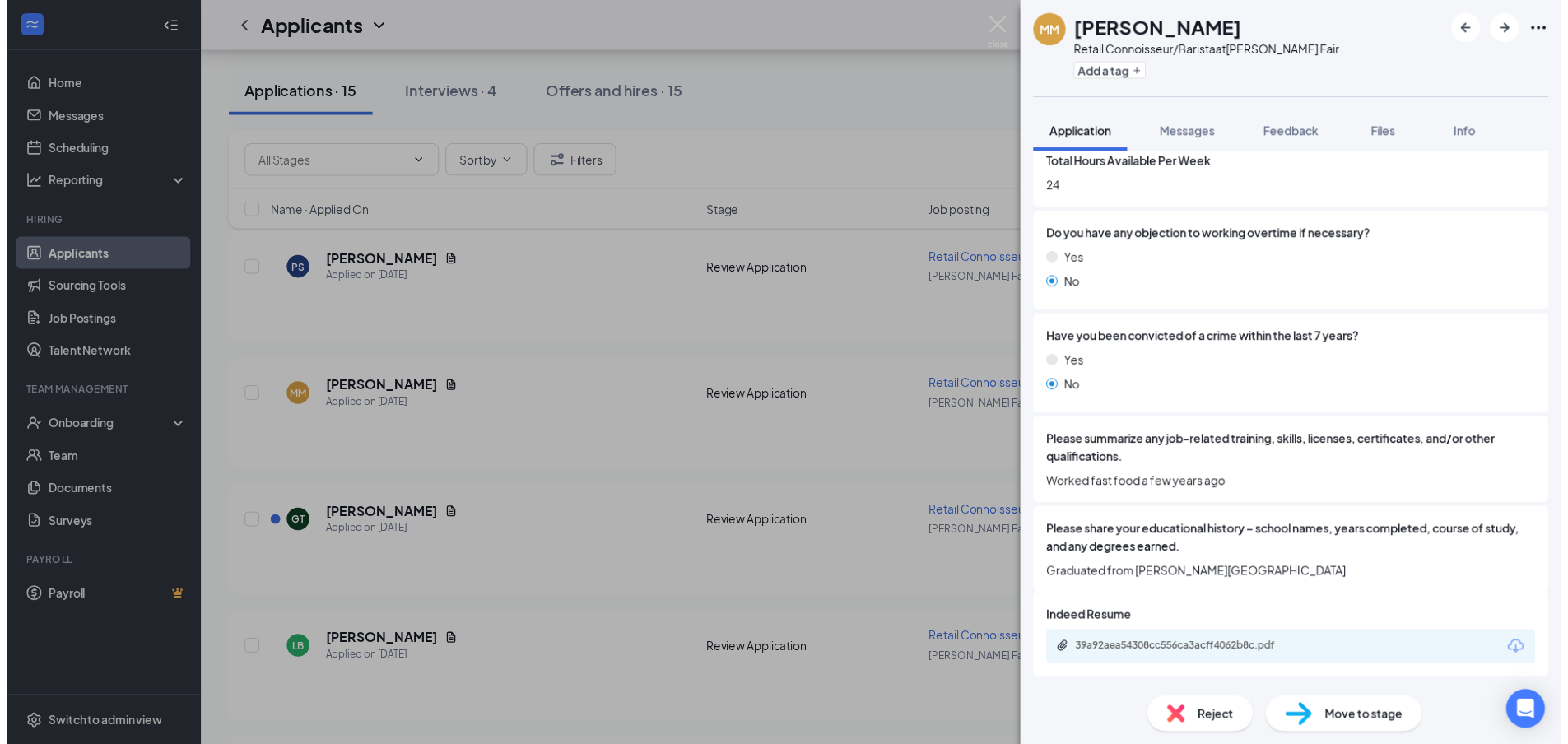
scroll to position [820, 0]
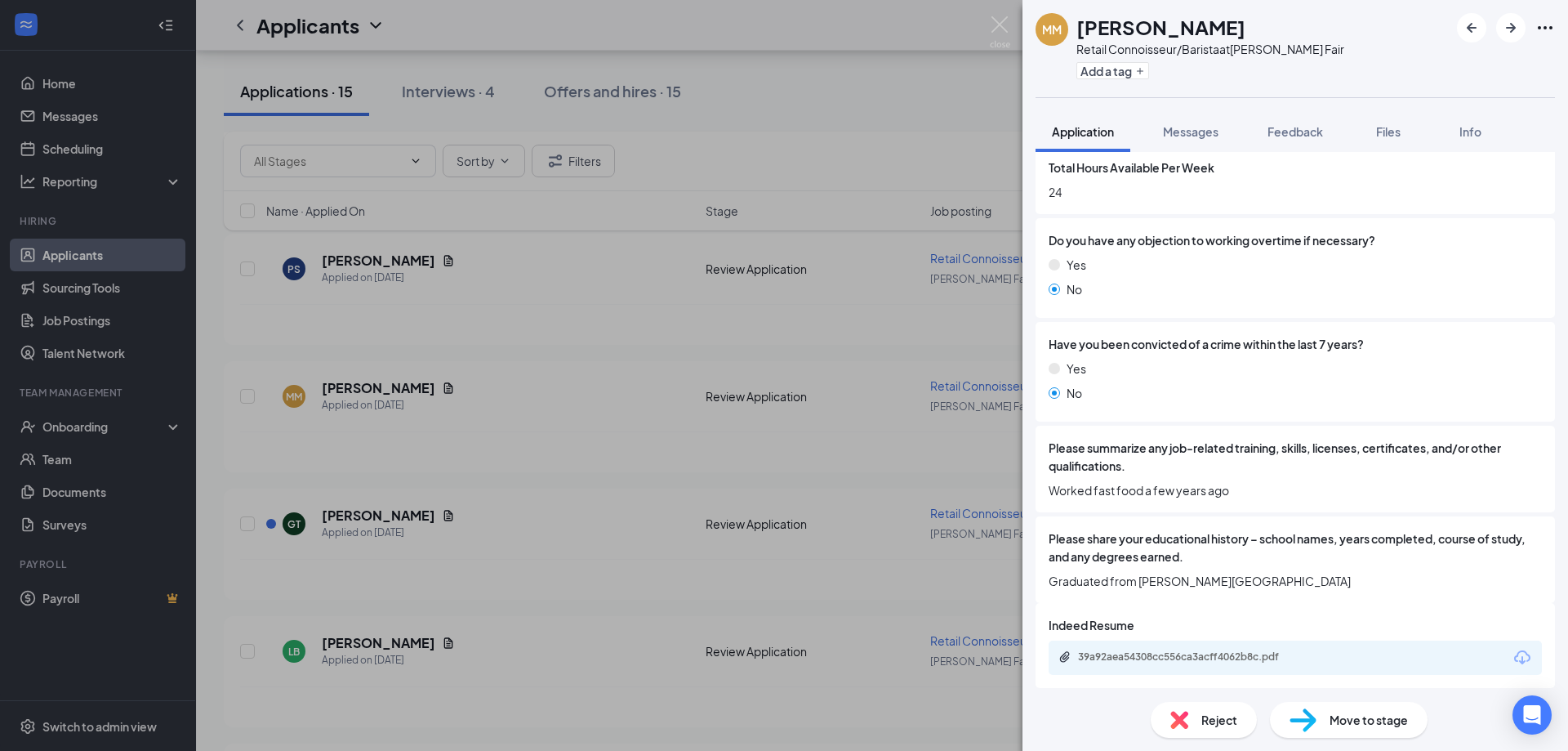
click at [736, 154] on div "MM [PERSON_NAME] Retail Connoisseur/Barista at [PERSON_NAME] Fair Add a tag App…" at bounding box center [784, 376] width 1568 height 751
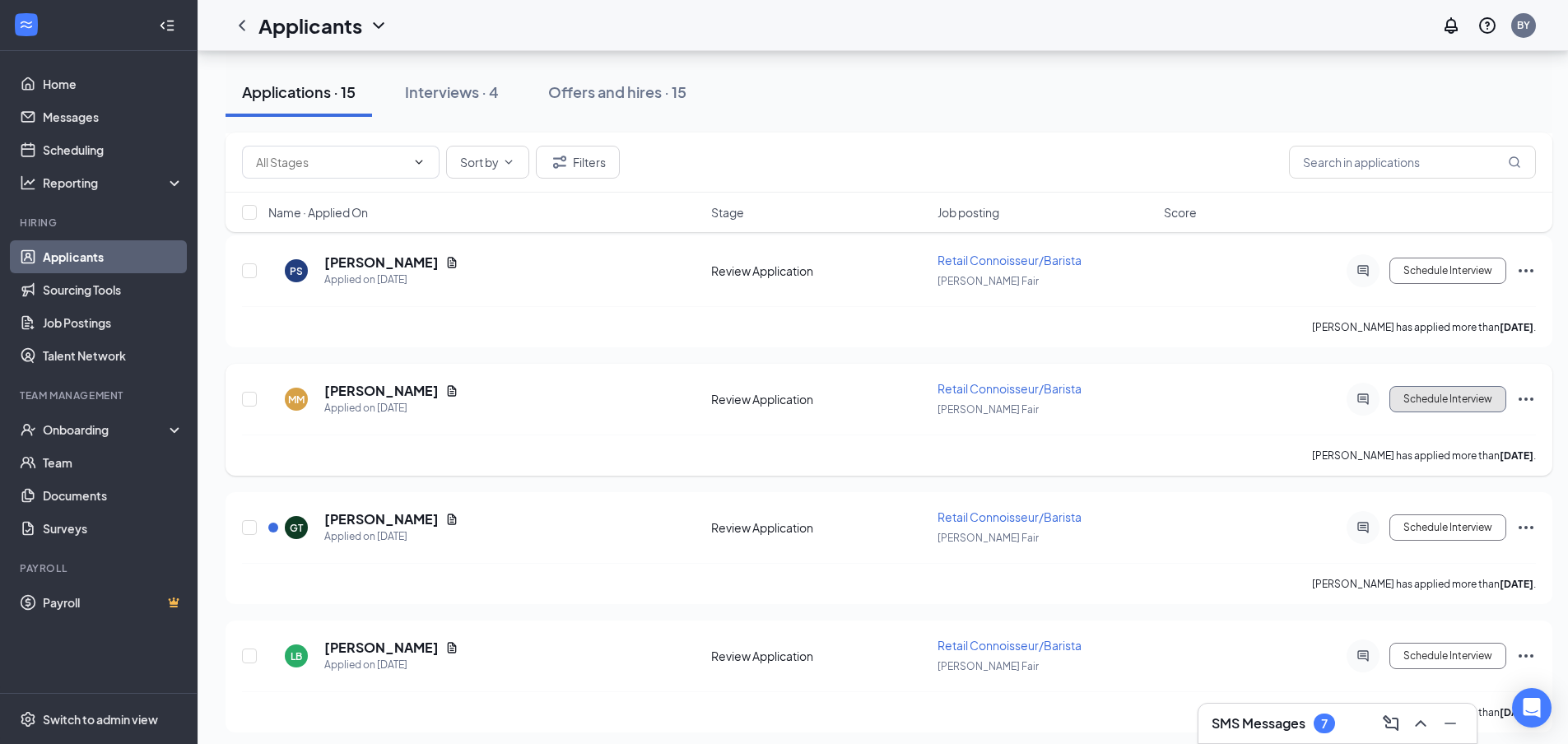
click at [1432, 402] on button "Schedule Interview" at bounding box center [1447, 399] width 116 height 26
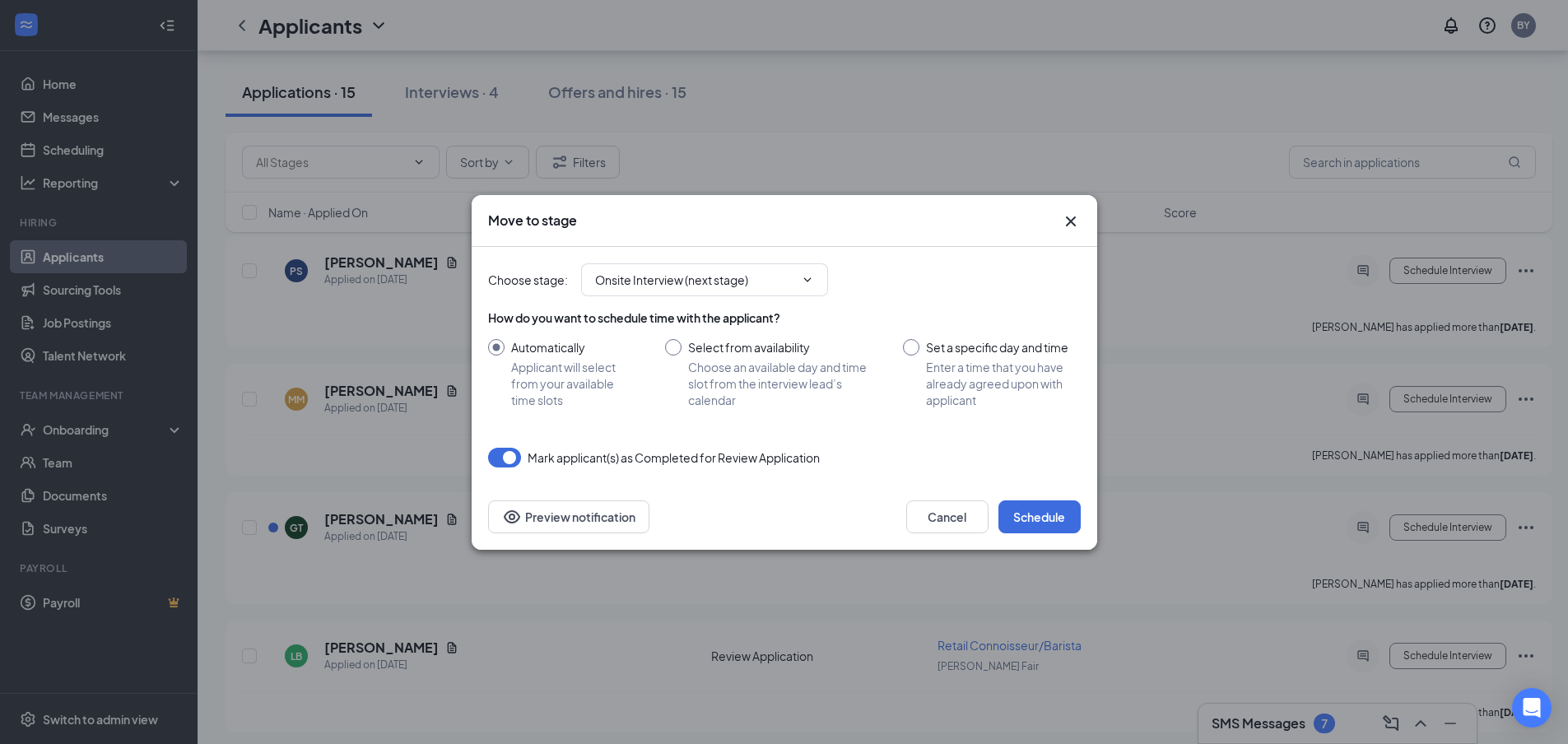
click at [677, 344] on input "Select from availability Choose an available day and time slot from the intervi…" at bounding box center [768, 373] width 206 height 69
radio input "true"
radio input "false"
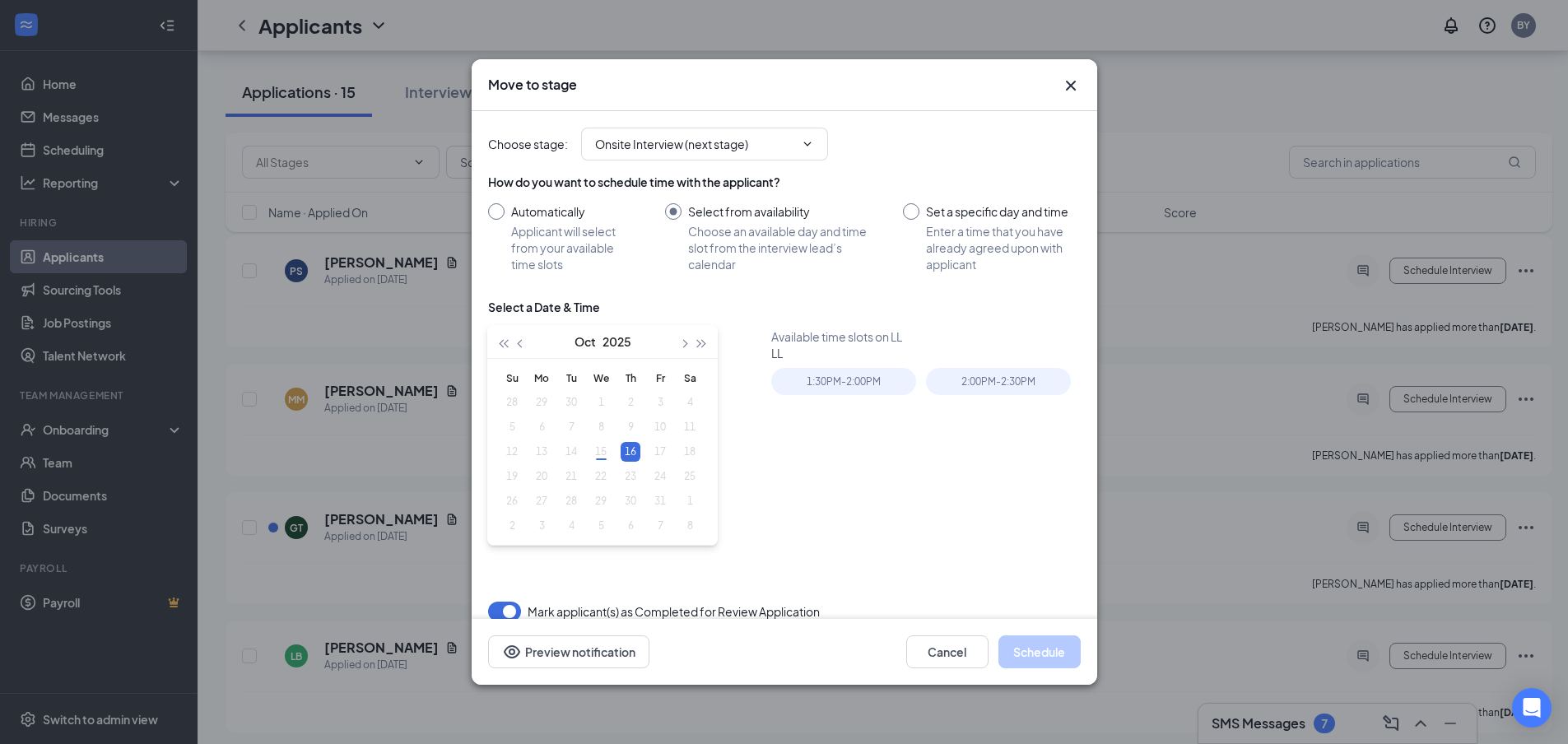
click at [656, 450] on table "Su Mo Tu We Th Fr Sa 28 29 30 1 2 3 4 5 6 7 8 9 10 11 12 13 14 15 16 17 18 19 2…" at bounding box center [601, 452] width 208 height 173
click at [979, 657] on button "Cancel" at bounding box center [948, 651] width 82 height 33
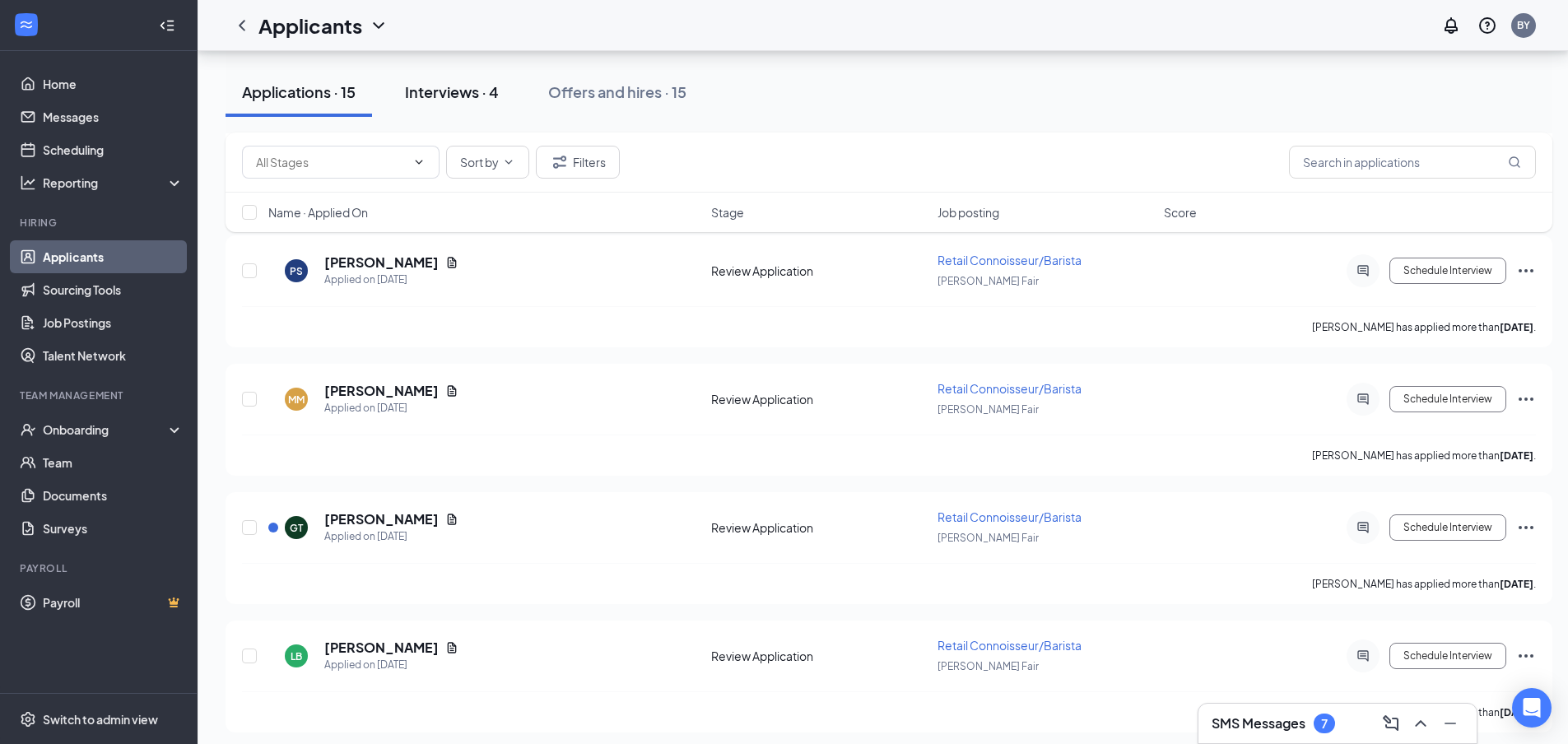
click at [491, 109] on button "Interviews · 4" at bounding box center [452, 91] width 127 height 49
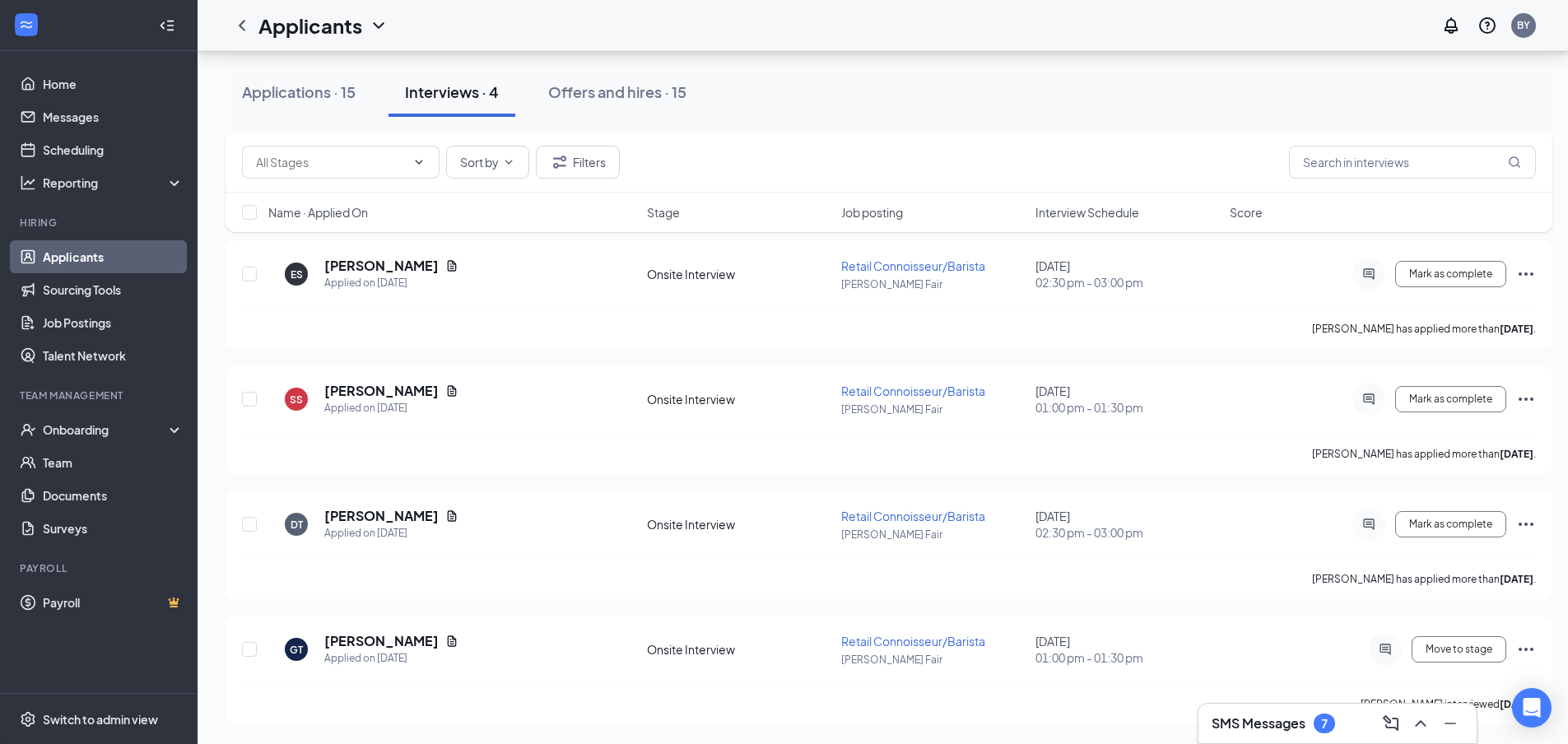
scroll to position [114, 0]
click at [1474, 648] on span "Move to stage" at bounding box center [1459, 649] width 67 height 11
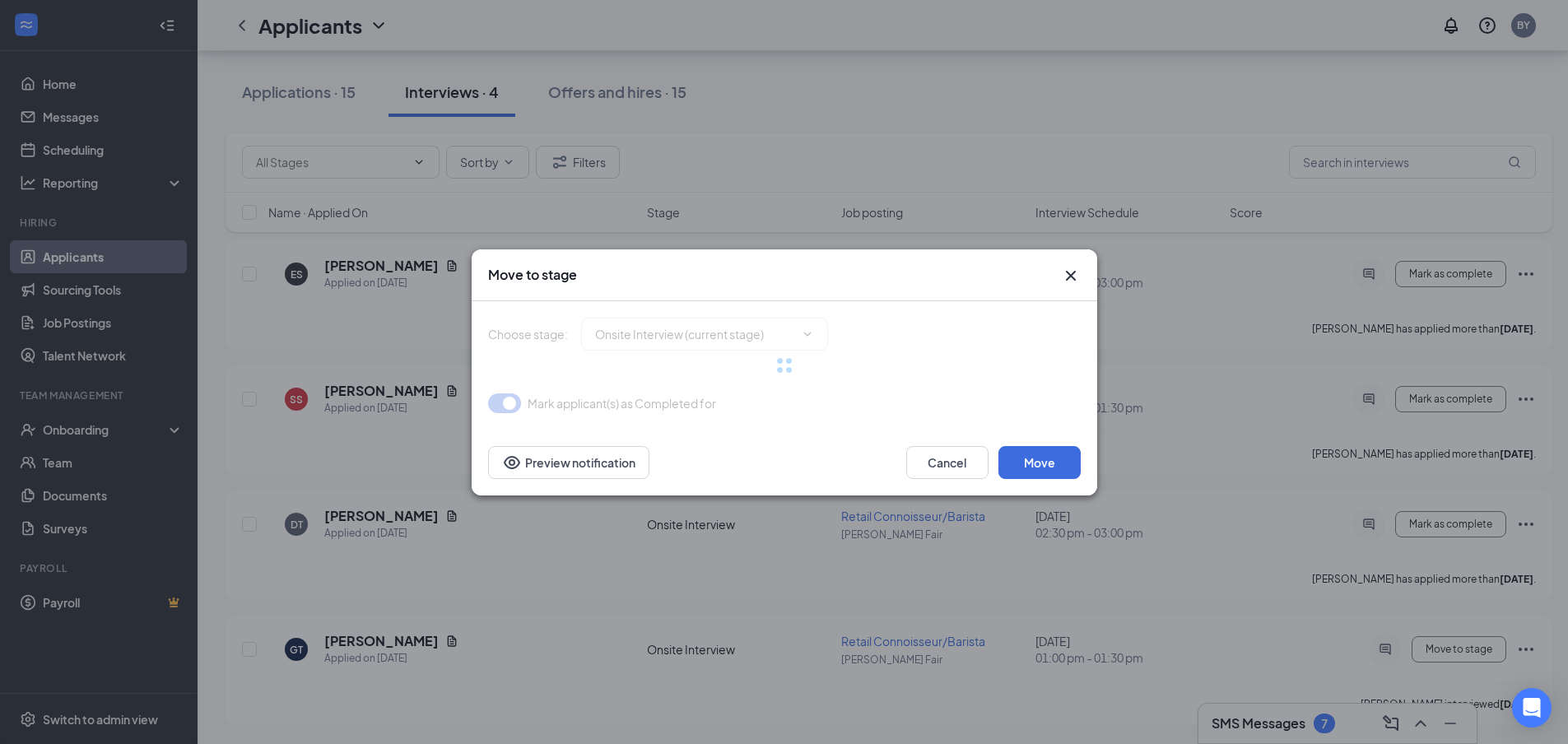
type input "Hiring Complete (final stage)"
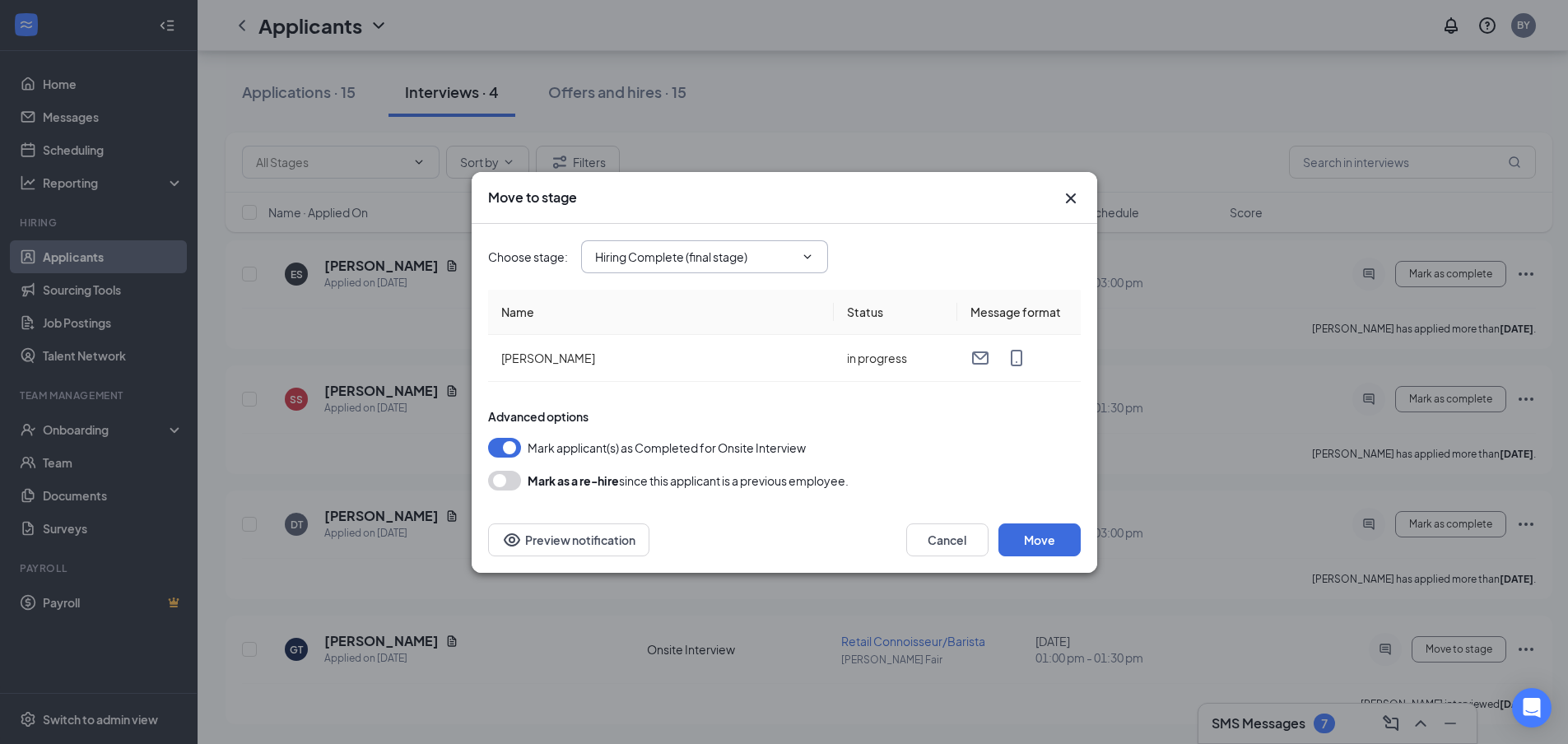
click at [795, 257] on span "Hiring Complete (final stage)" at bounding box center [704, 256] width 247 height 33
click at [939, 257] on div "Choose stage : Hiring Complete (final stage)" at bounding box center [784, 256] width 593 height 33
click at [1036, 544] on button "Move" at bounding box center [1040, 539] width 82 height 33
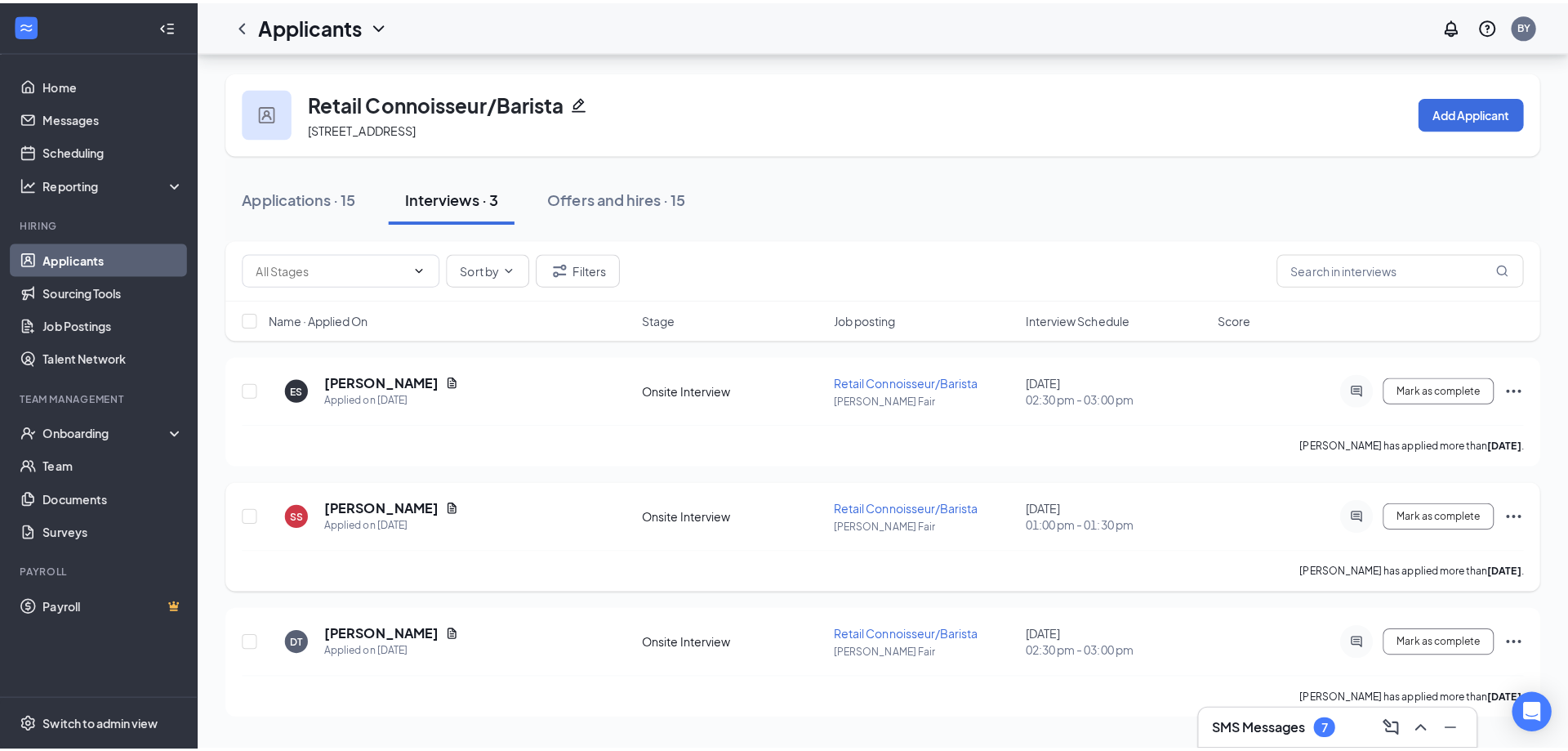
scroll to position [0, 0]
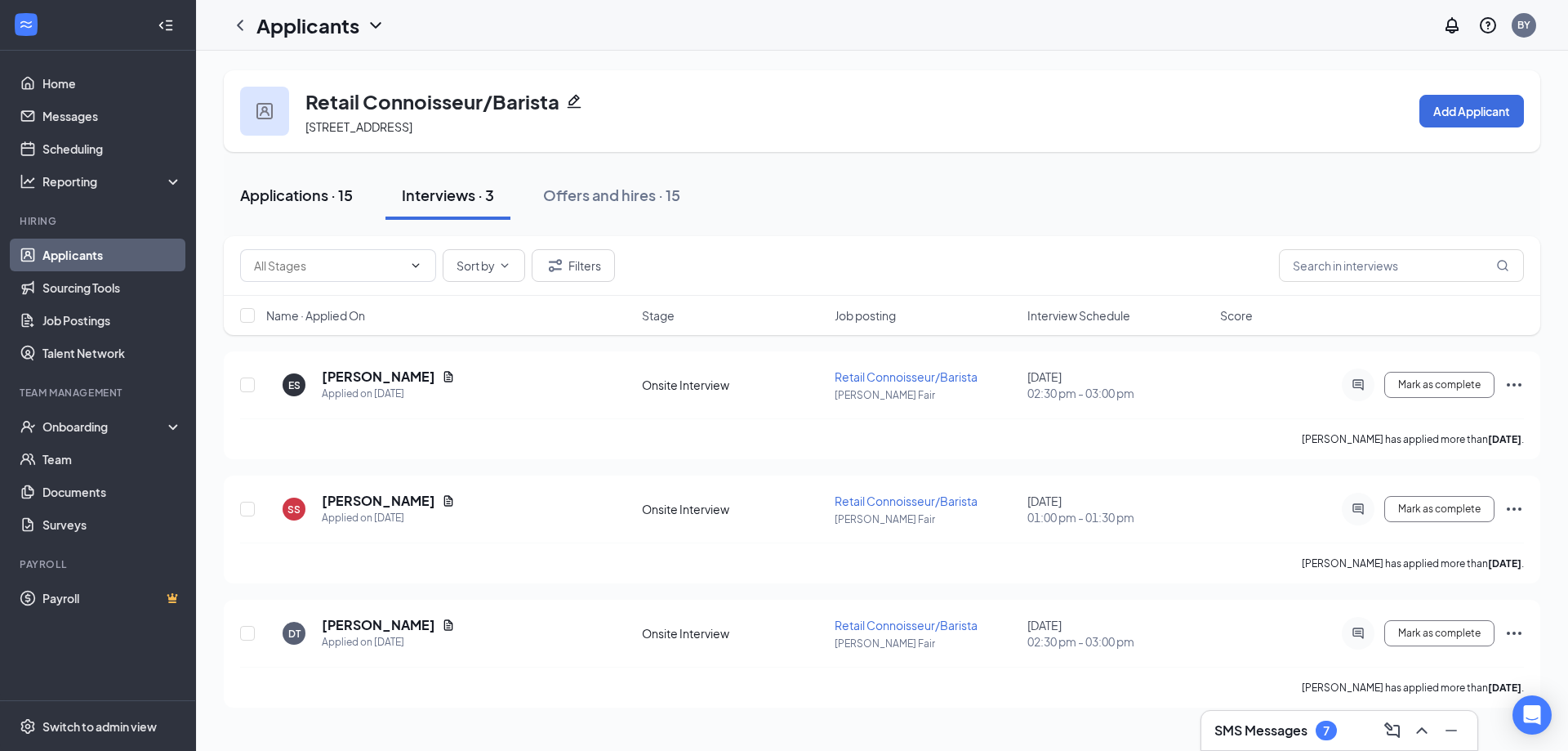
click at [324, 192] on div "Applications · 15" at bounding box center [297, 195] width 113 height 20
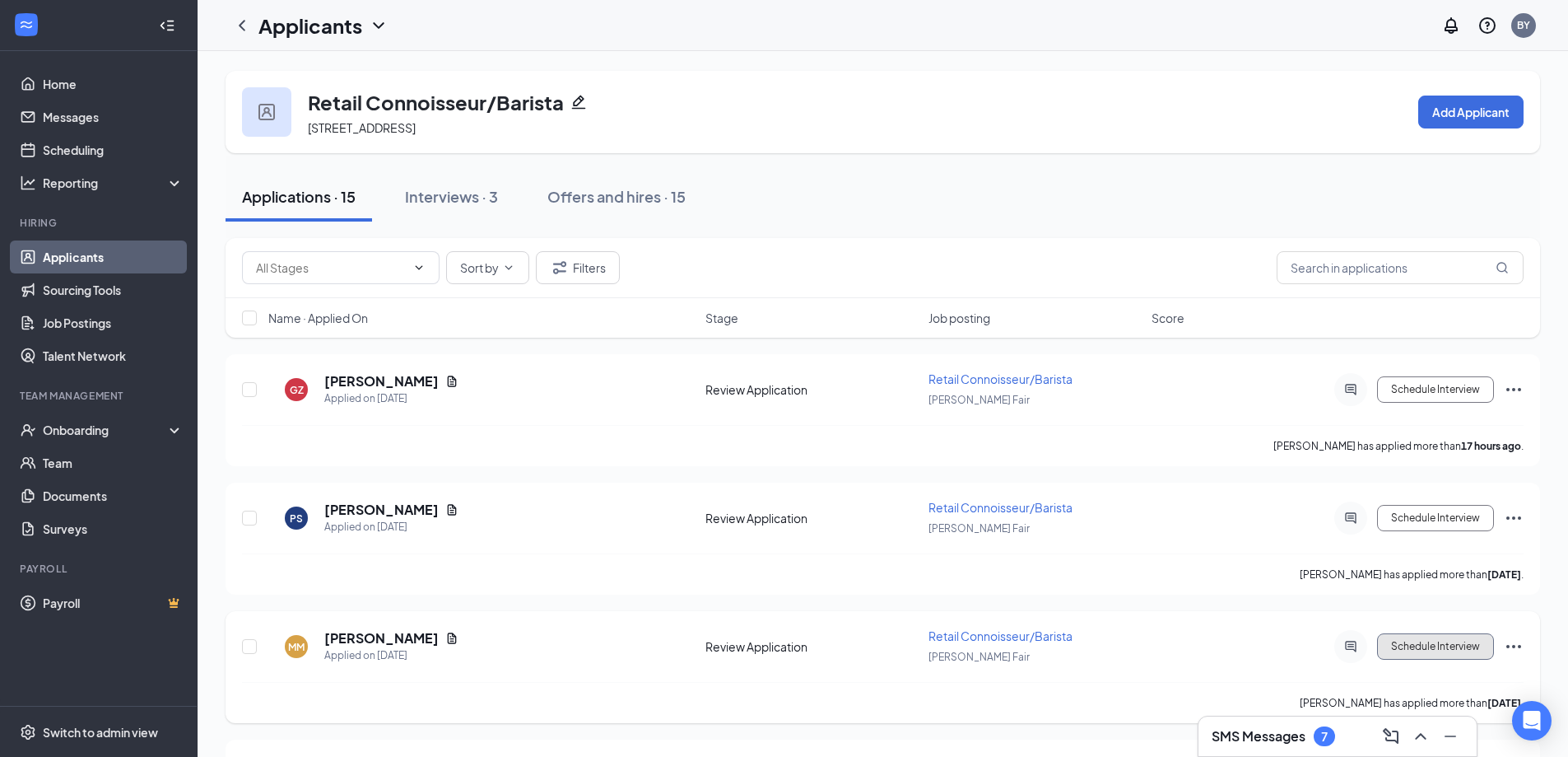
click at [1442, 644] on button "Schedule Interview" at bounding box center [1435, 646] width 116 height 26
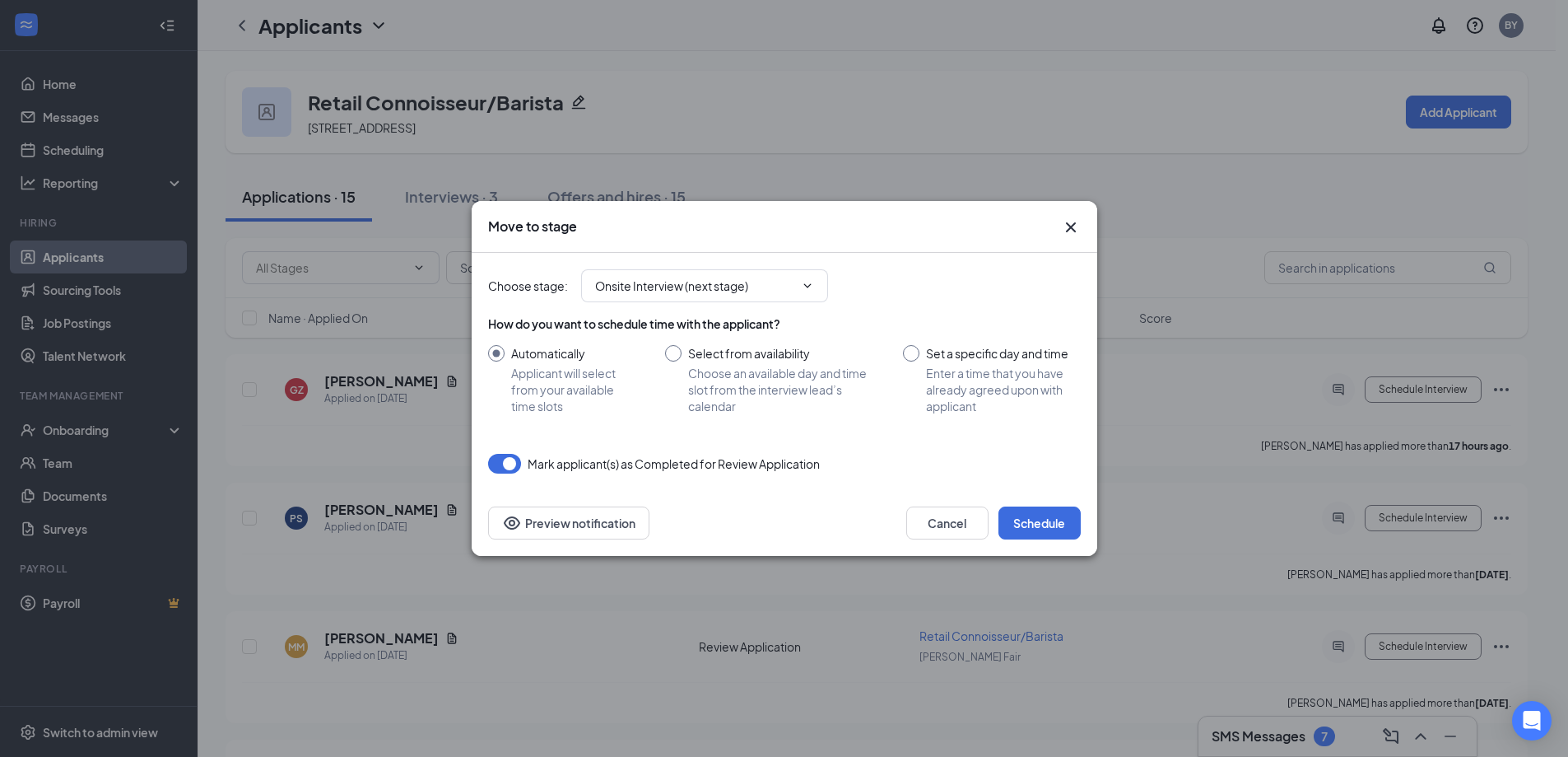
click at [723, 345] on input "Select from availability Choose an available day and time slot from the intervi…" at bounding box center [768, 379] width 206 height 69
radio input "true"
radio input "false"
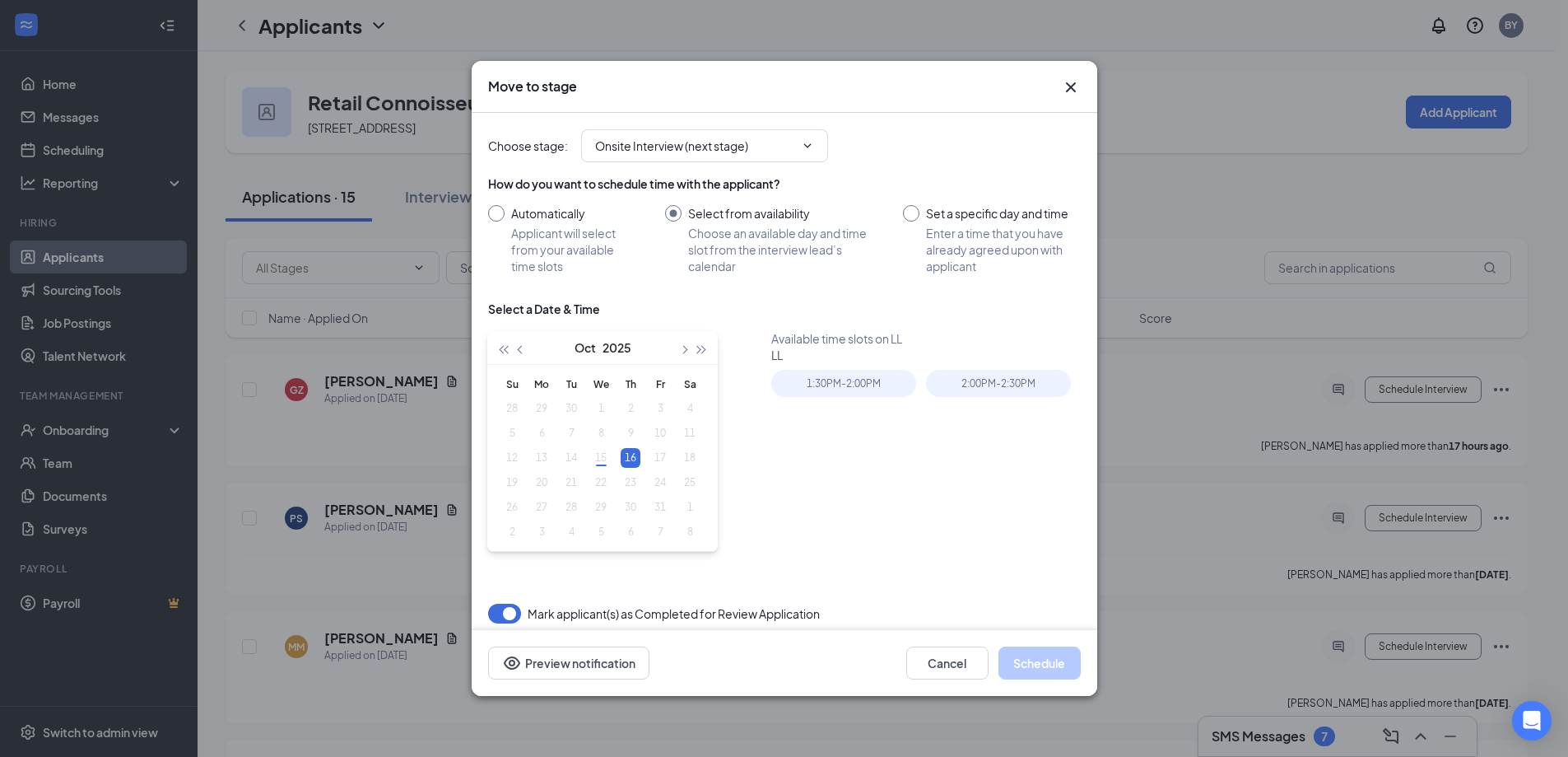
click at [1070, 81] on icon "Cross" at bounding box center [1070, 87] width 20 height 20
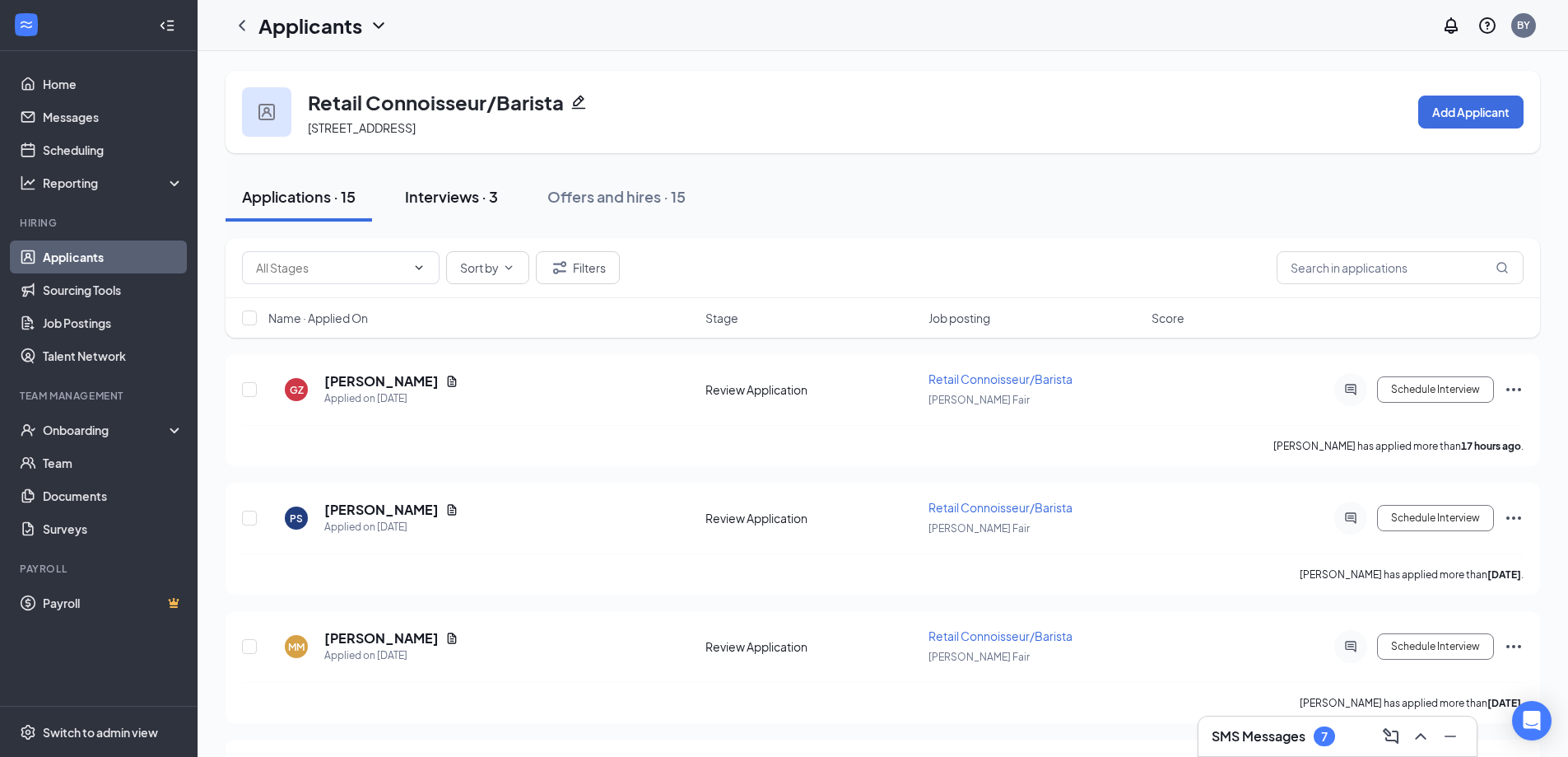
click at [477, 195] on div "Interviews · 3" at bounding box center [452, 197] width 93 height 21
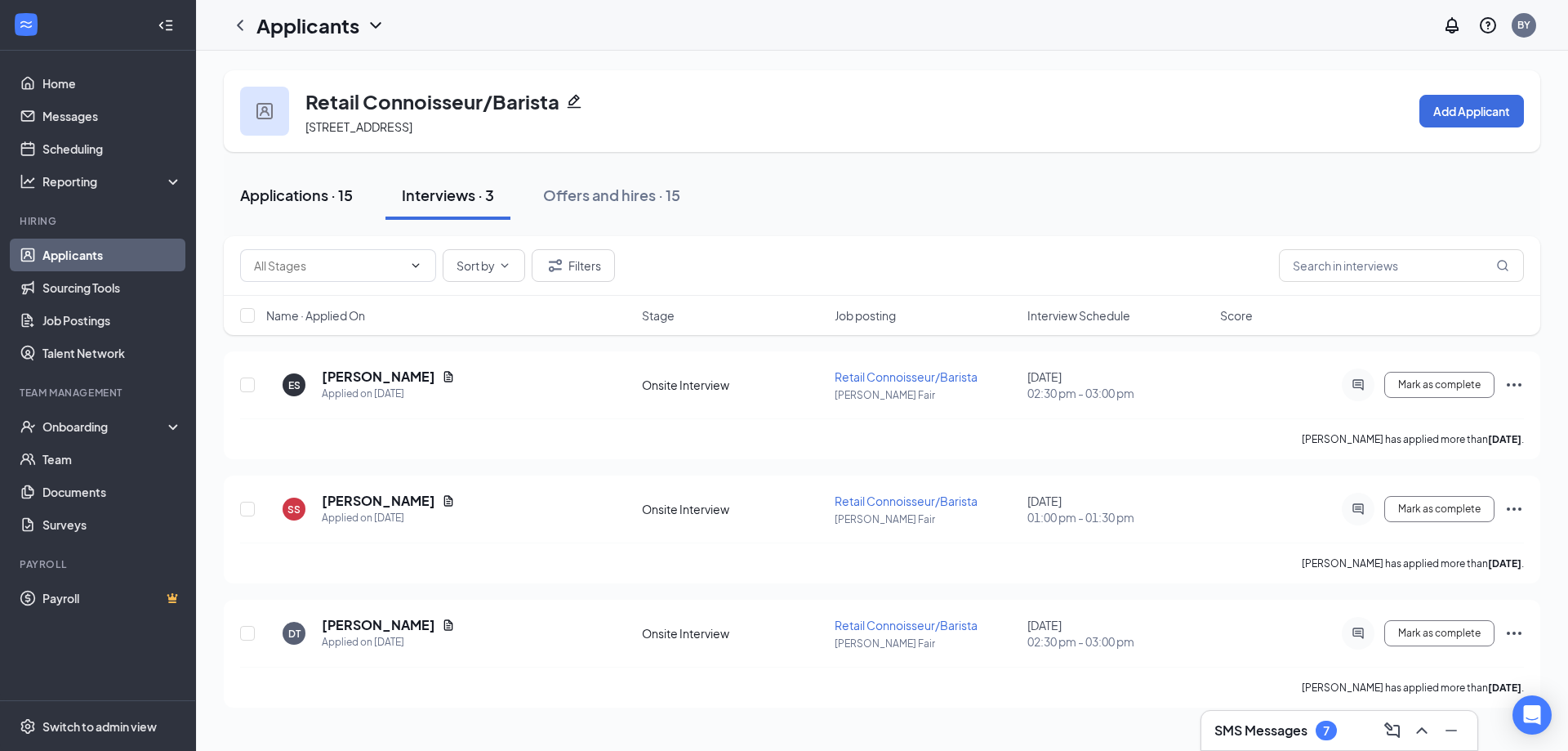
click at [332, 204] on div "Applications · 15" at bounding box center [297, 195] width 113 height 20
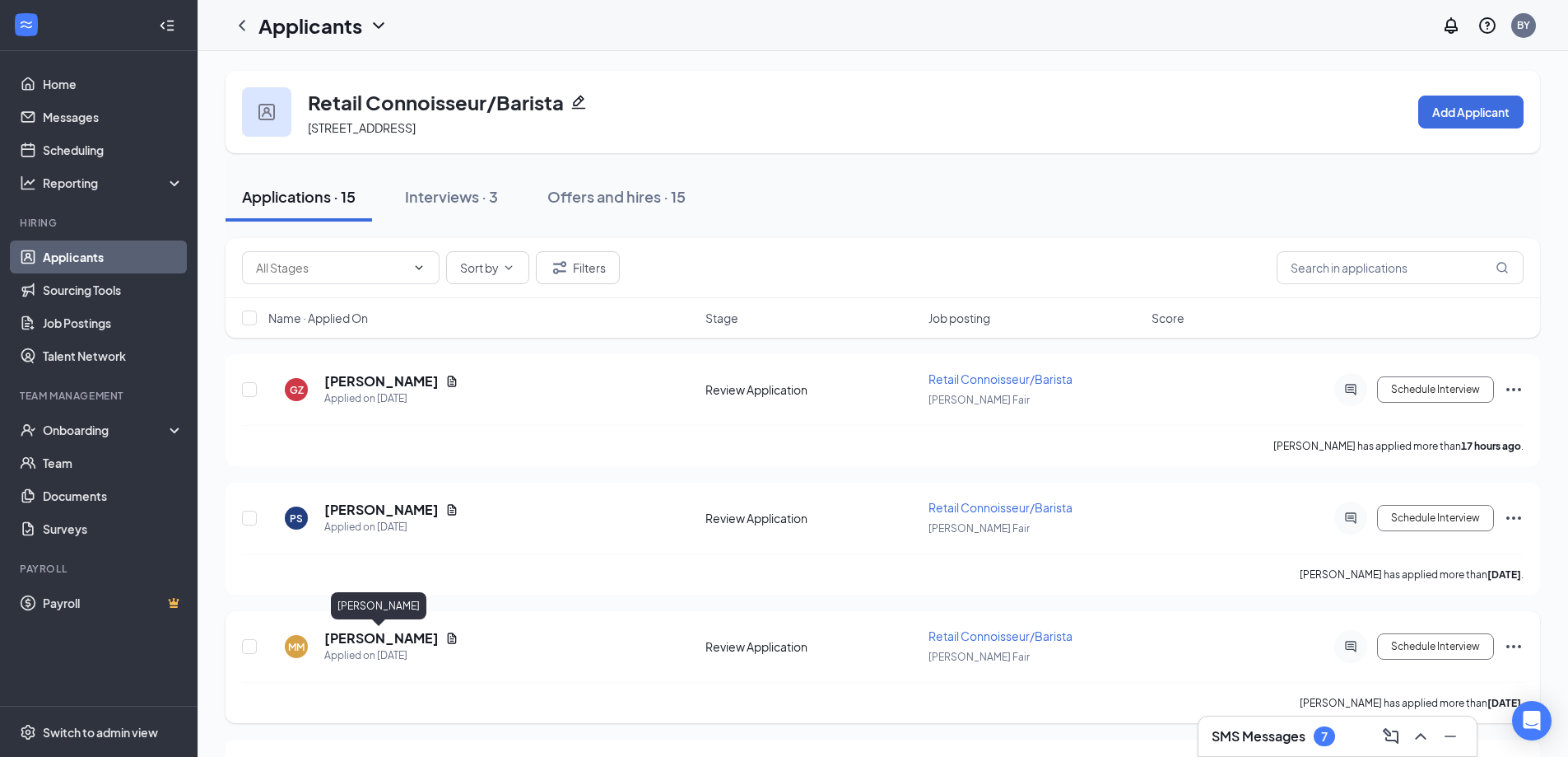
click at [389, 639] on h5 "[PERSON_NAME]" at bounding box center [381, 638] width 115 height 18
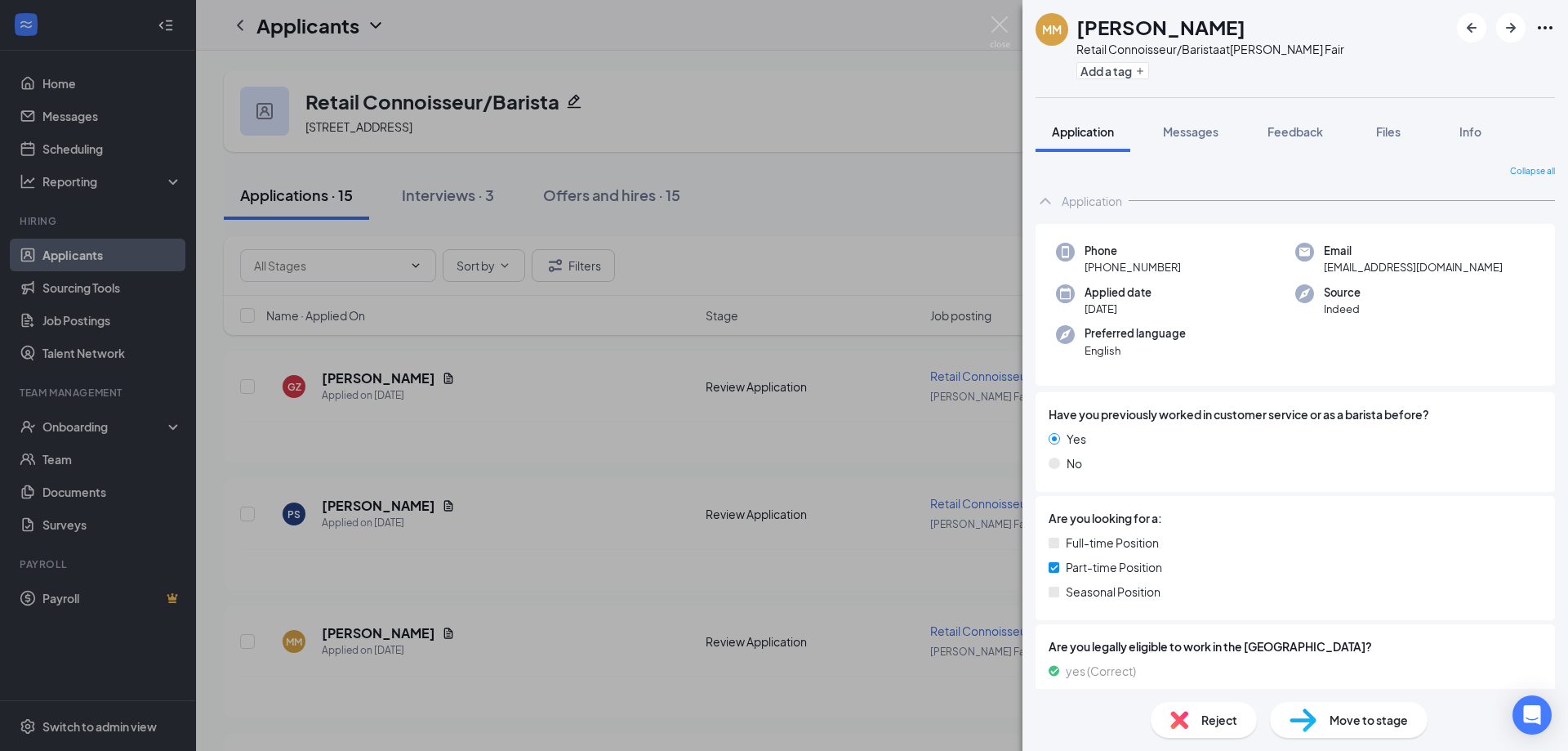
click at [742, 563] on div "MM [PERSON_NAME] Retail Connoisseur/Barista at [PERSON_NAME] Fair Add a tag App…" at bounding box center [784, 376] width 1568 height 751
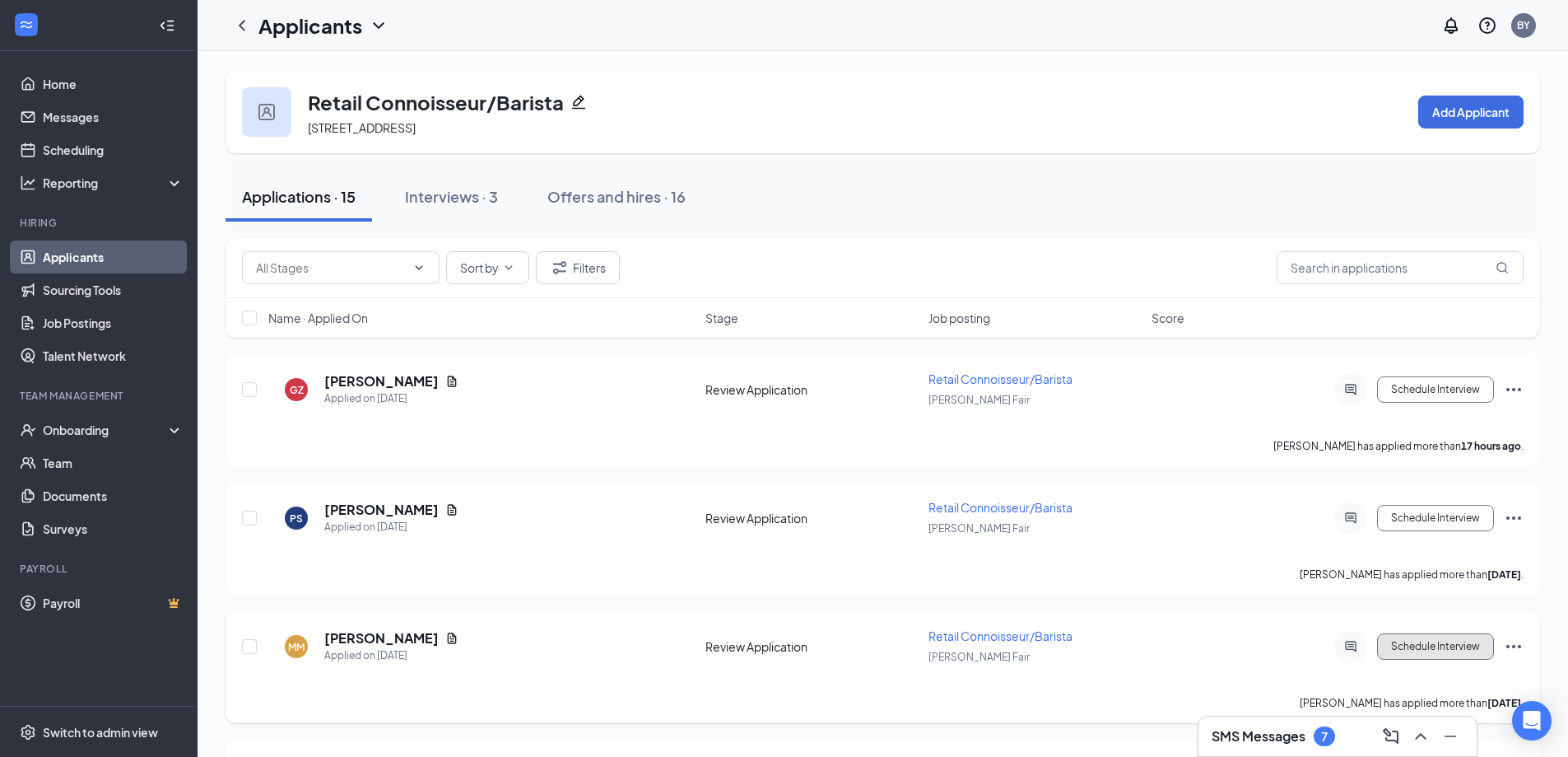
click at [1445, 636] on button "Schedule Interview" at bounding box center [1435, 646] width 116 height 26
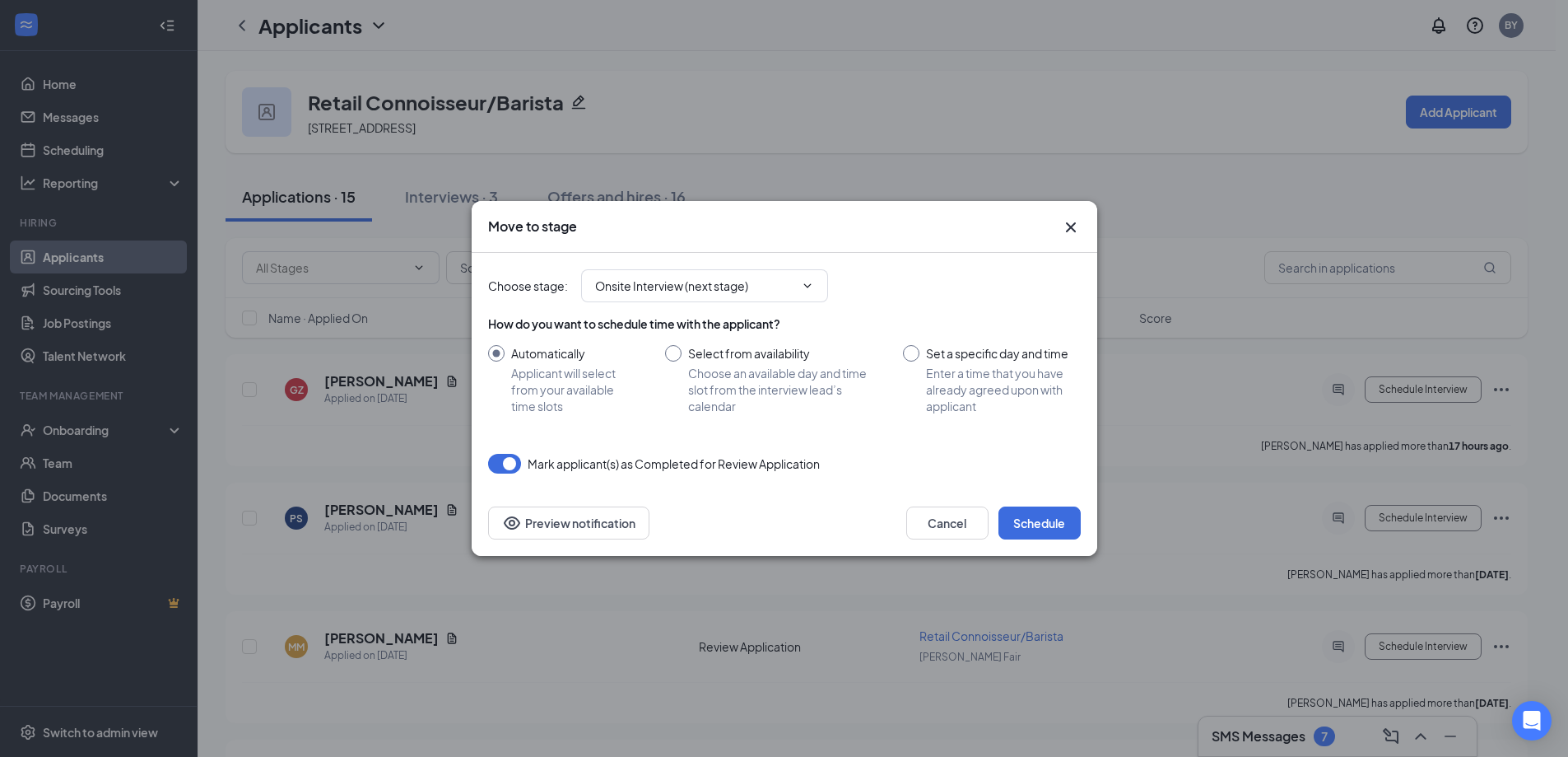
click at [692, 353] on input "Select from availability Choose an available day and time slot from the intervi…" at bounding box center [768, 379] width 206 height 69
radio input "true"
radio input "false"
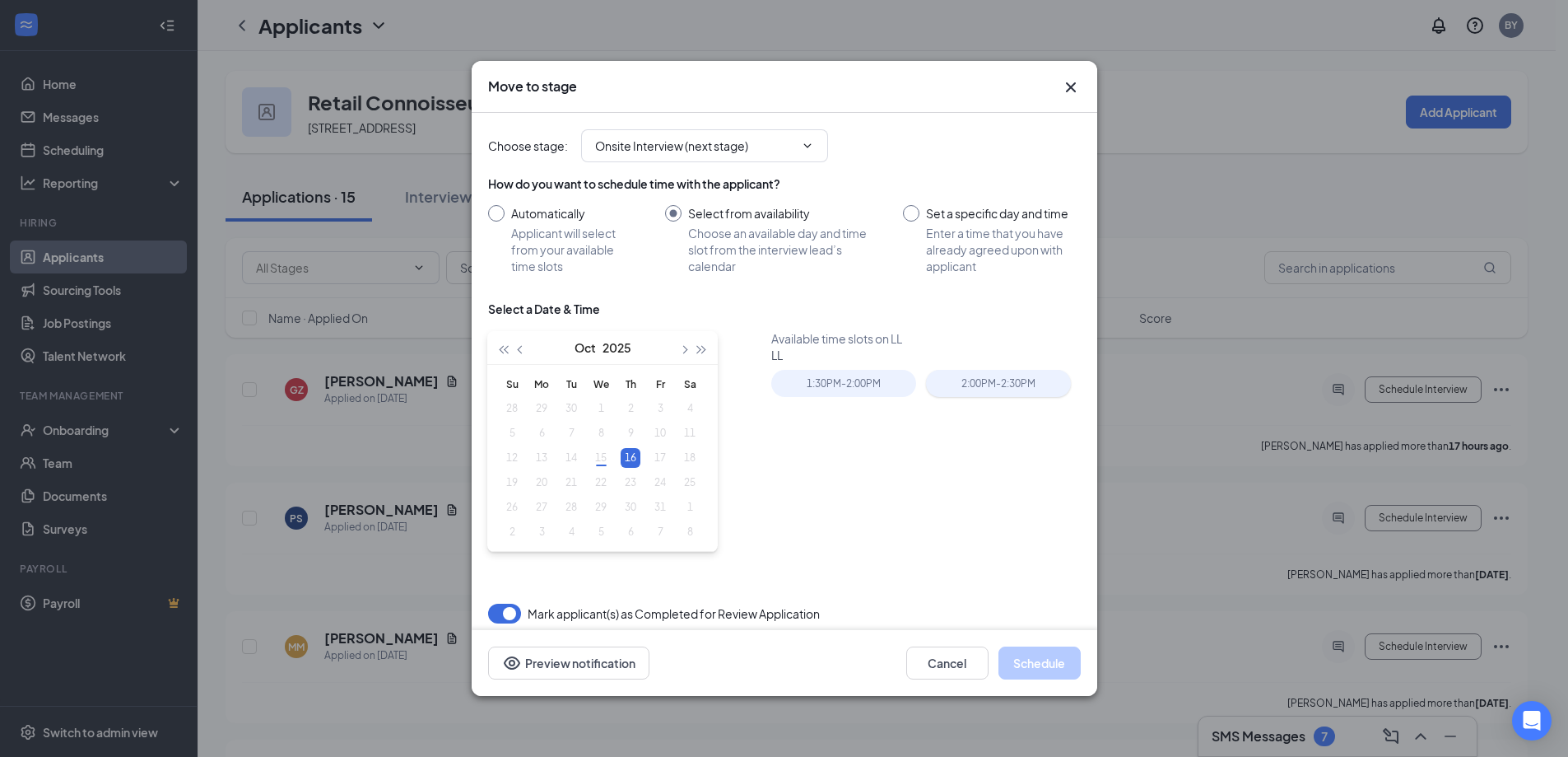
click at [976, 384] on div "2:00PM - 2:30PM" at bounding box center [999, 383] width 145 height 27
click at [955, 659] on button "Cancel" at bounding box center [948, 663] width 82 height 33
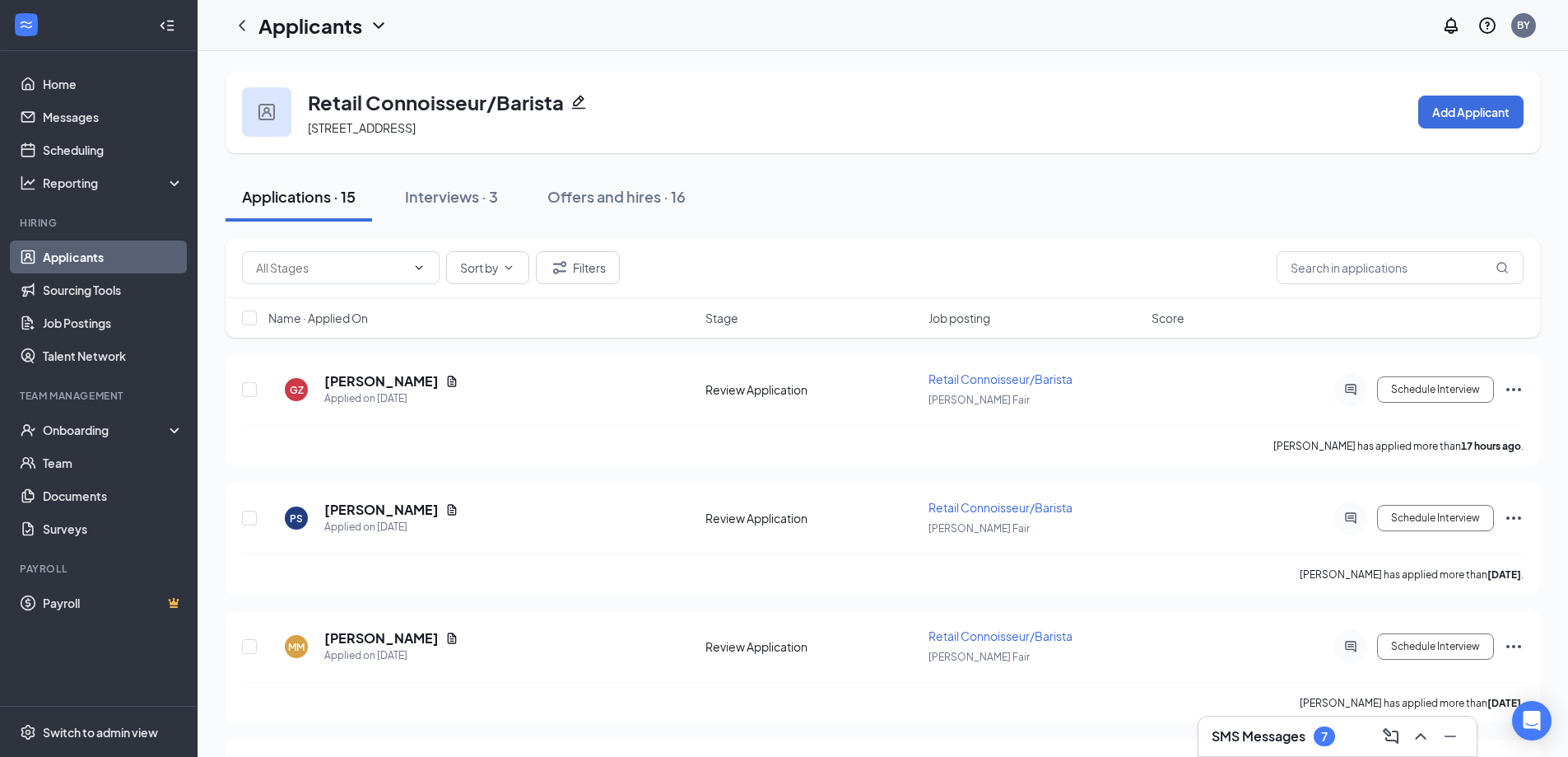
click at [859, 214] on div "Applications · 15 Interviews · 3 Offers and hires · 16" at bounding box center [882, 197] width 1315 height 49
click at [399, 635] on h5 "[PERSON_NAME]" at bounding box center [381, 638] width 115 height 18
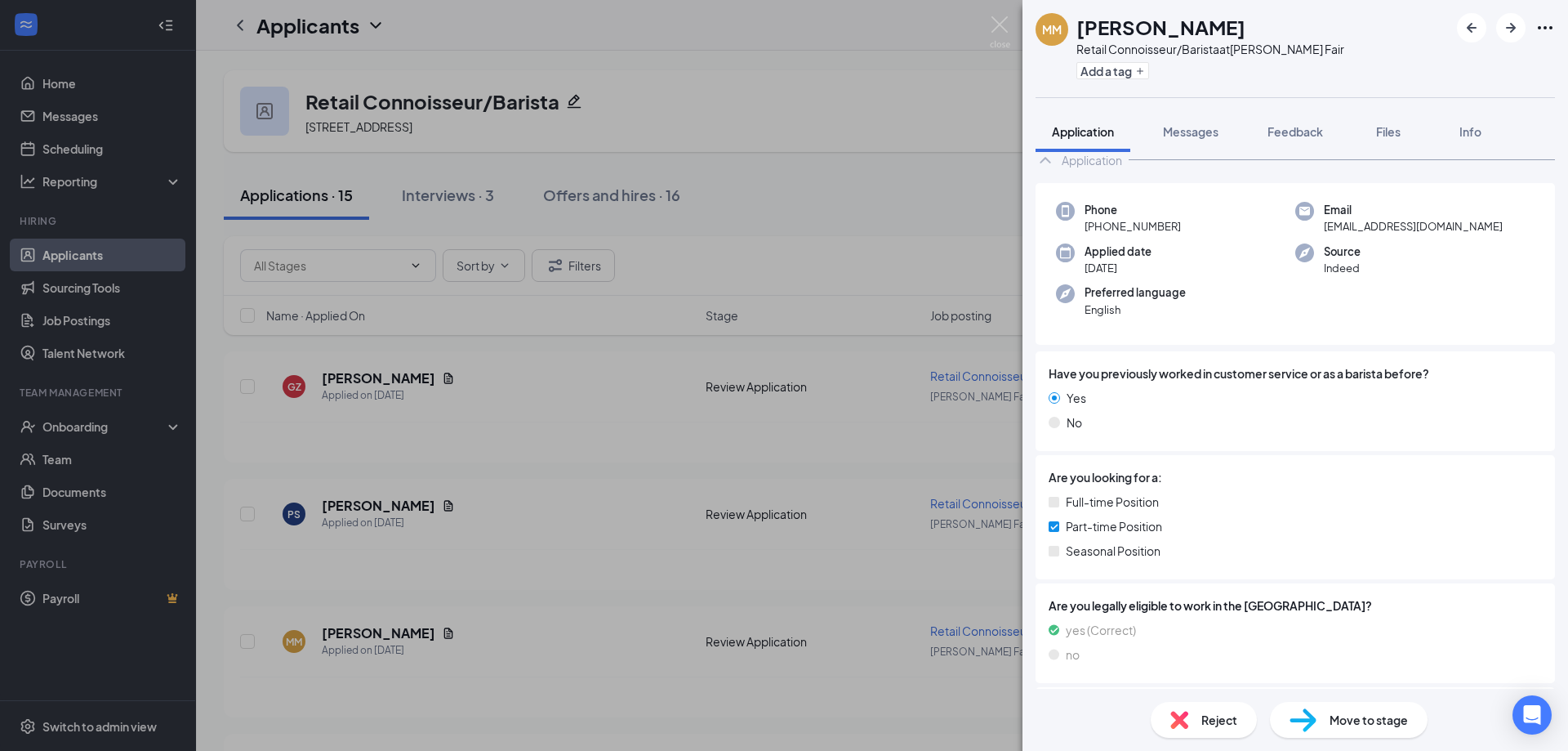
scroll to position [4, 0]
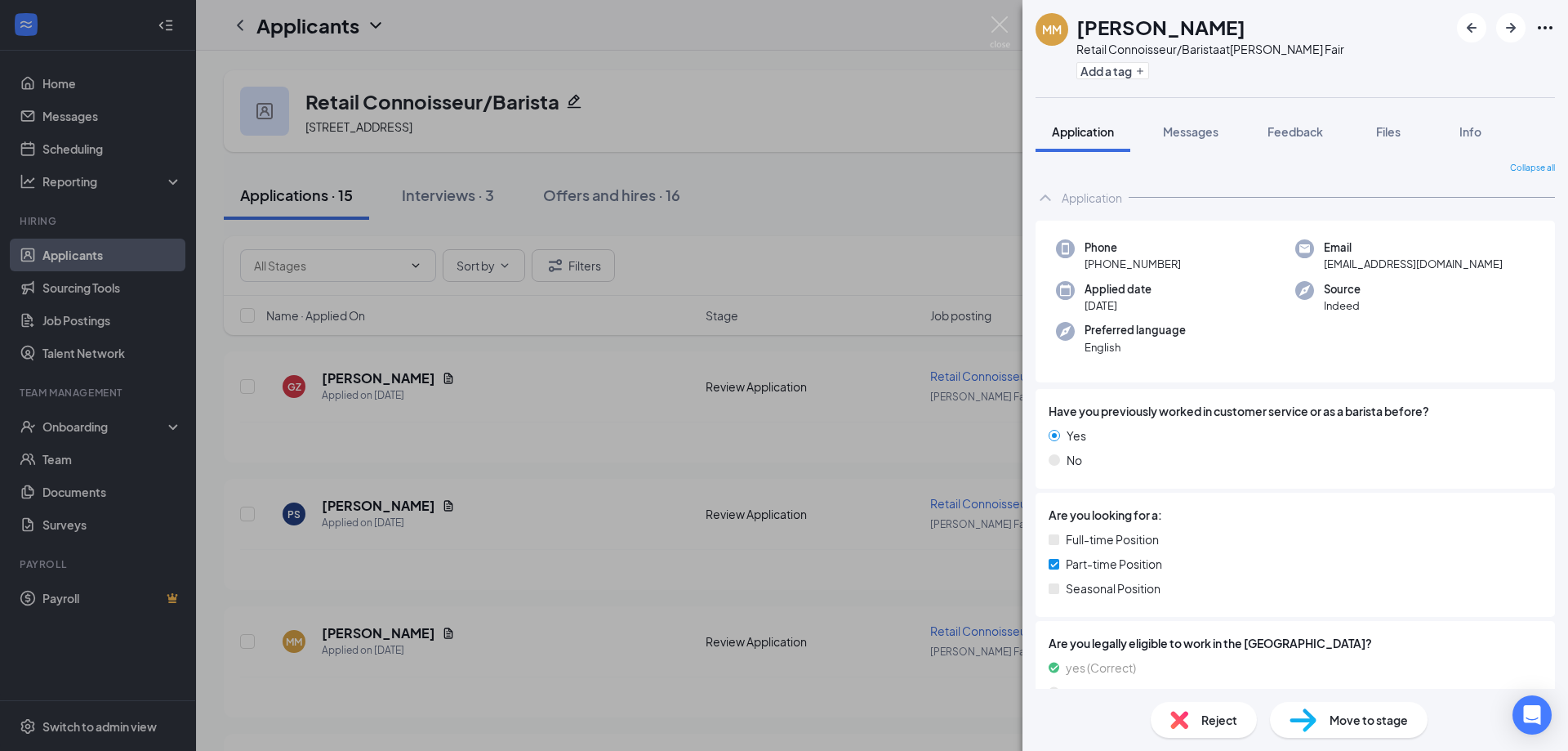
click at [643, 552] on div "MM [PERSON_NAME] Retail Connoisseur/Barista at [PERSON_NAME] Fair Add a tag App…" at bounding box center [784, 376] width 1568 height 751
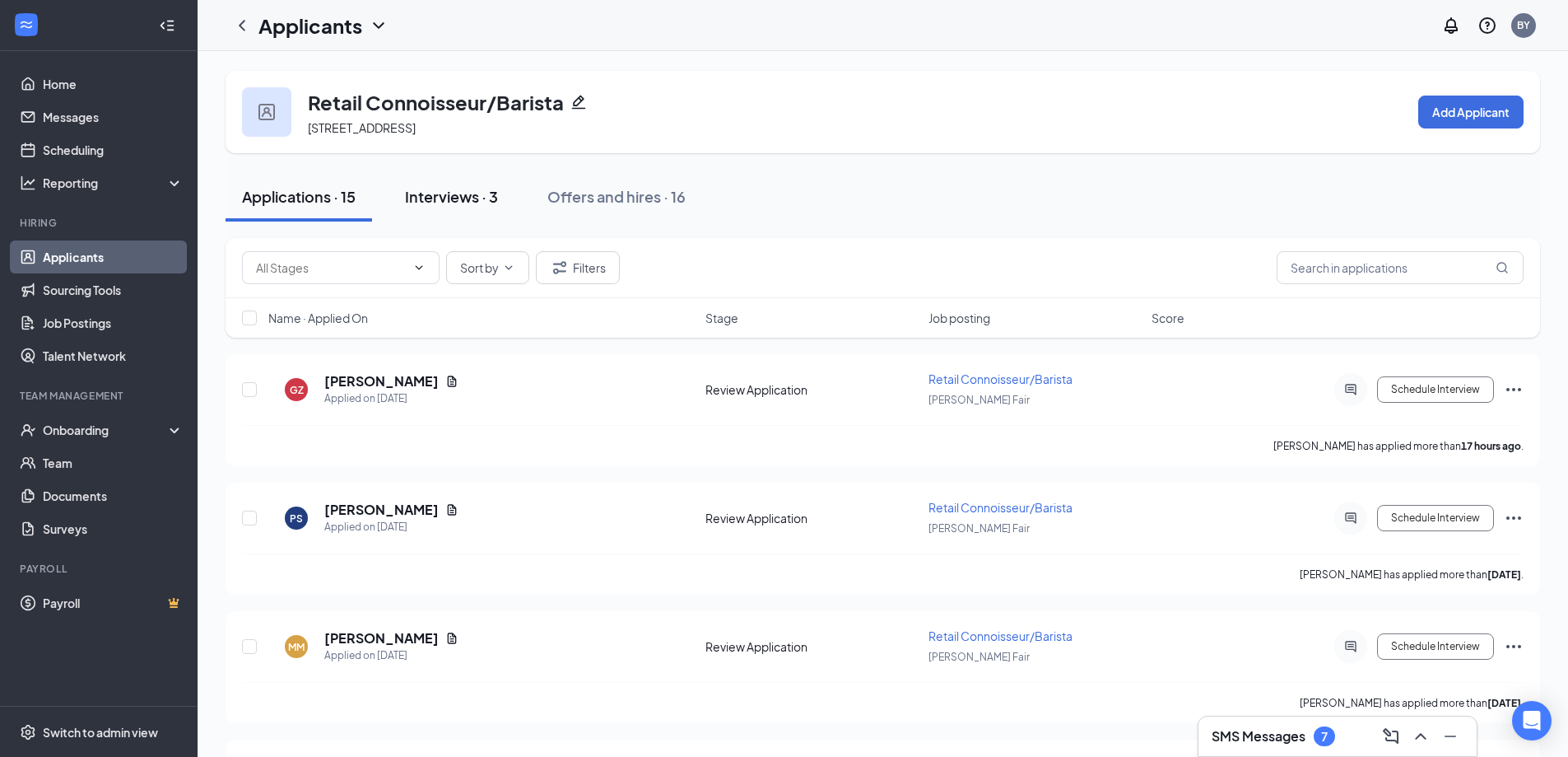
click at [475, 190] on div "Interviews · 3" at bounding box center [452, 197] width 93 height 21
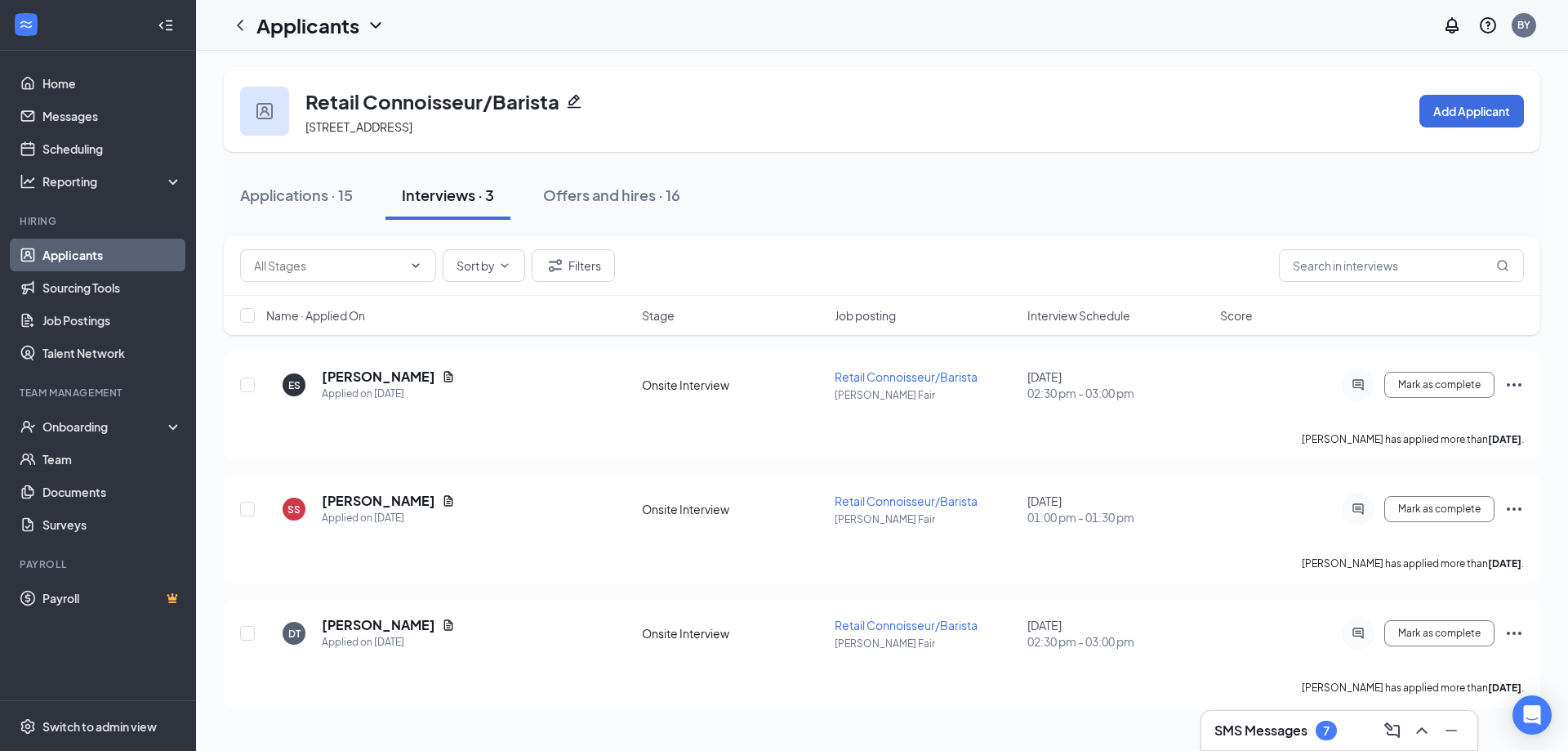
click at [1333, 720] on div "SMS Messages 7" at bounding box center [1340, 731] width 250 height 26
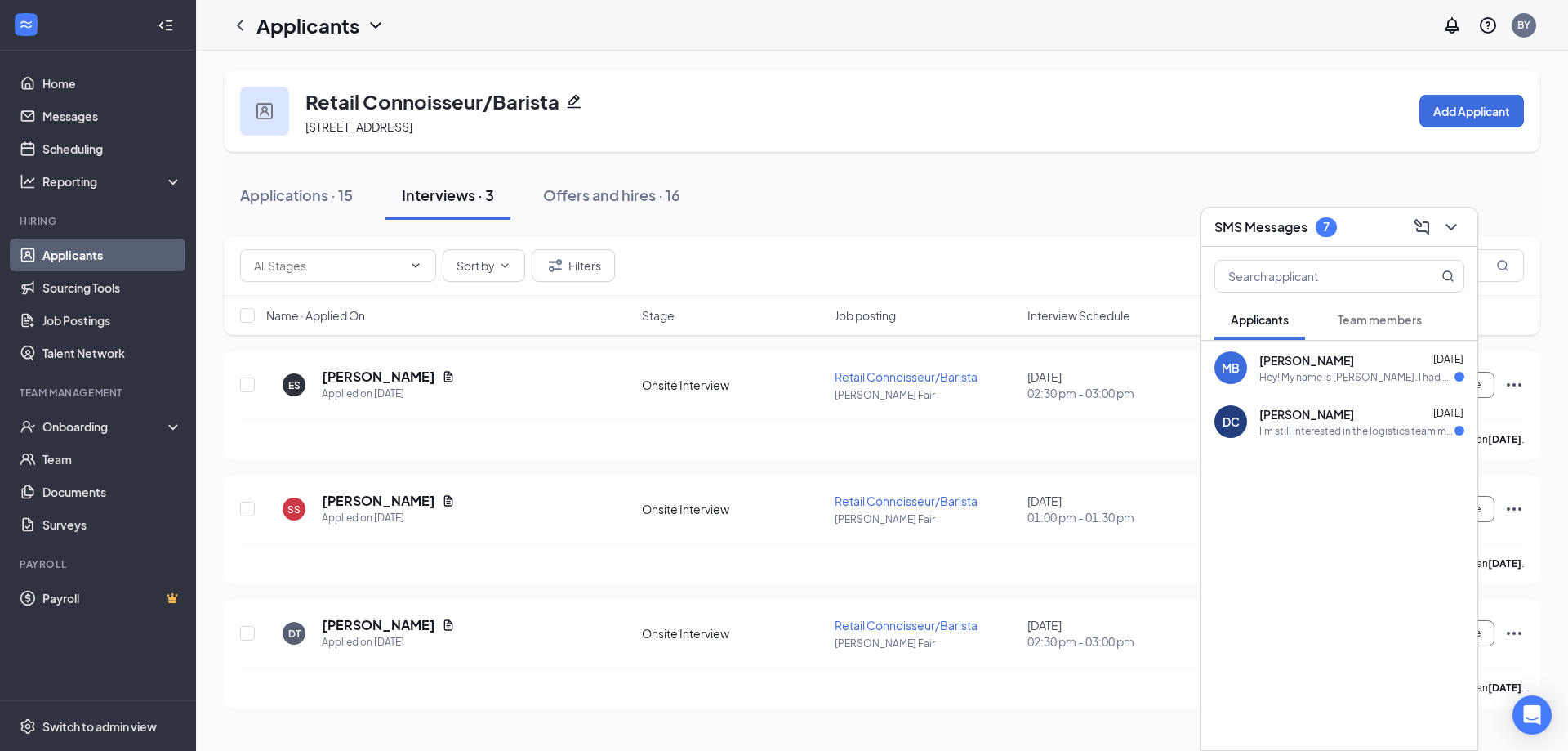
click at [1322, 371] on div "Hey! My name is [PERSON_NAME]. I had put in a job application, [DATE]. I was cu…" at bounding box center [1356, 376] width 195 height 14
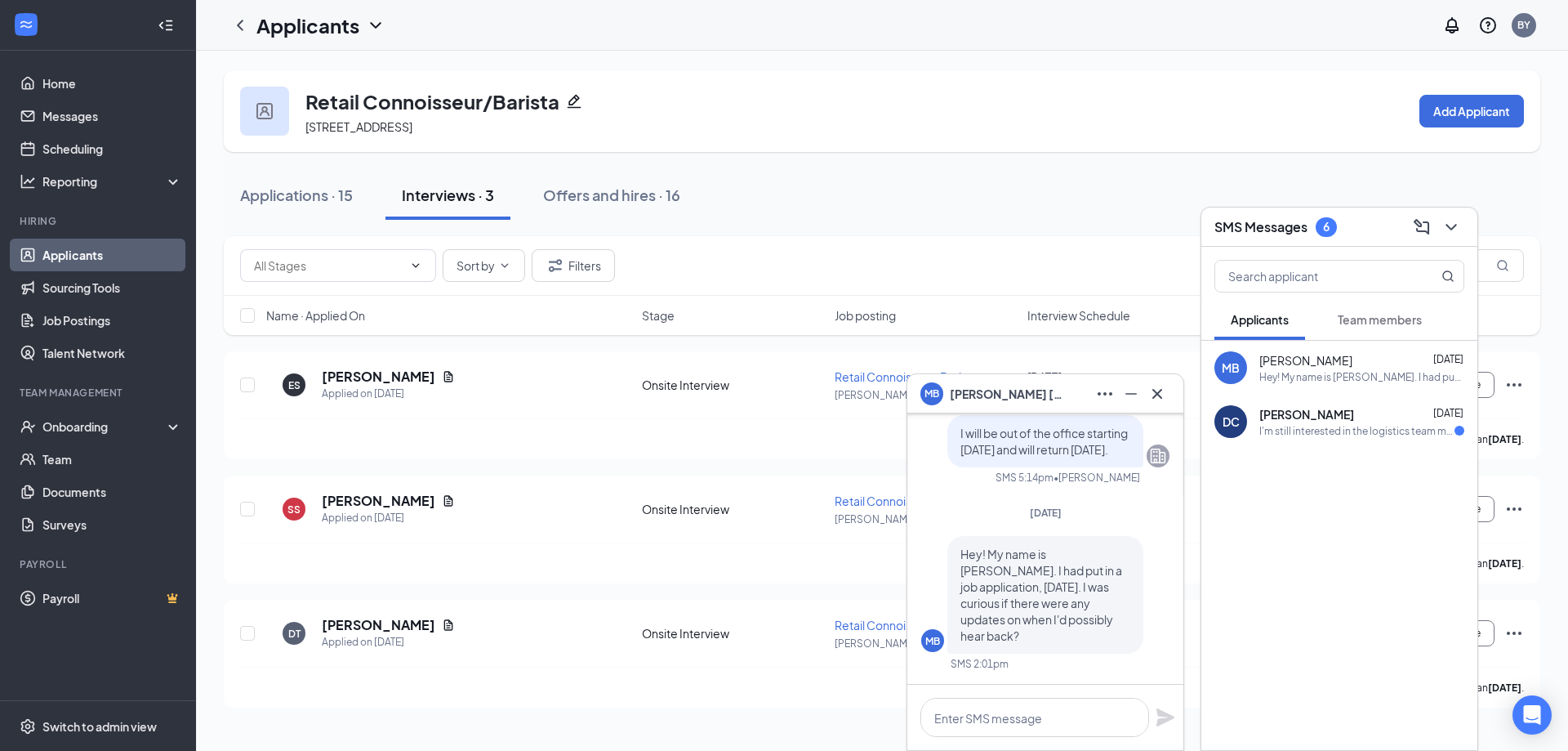
click at [1369, 413] on div "[PERSON_NAME] [DATE]" at bounding box center [1362, 414] width 205 height 17
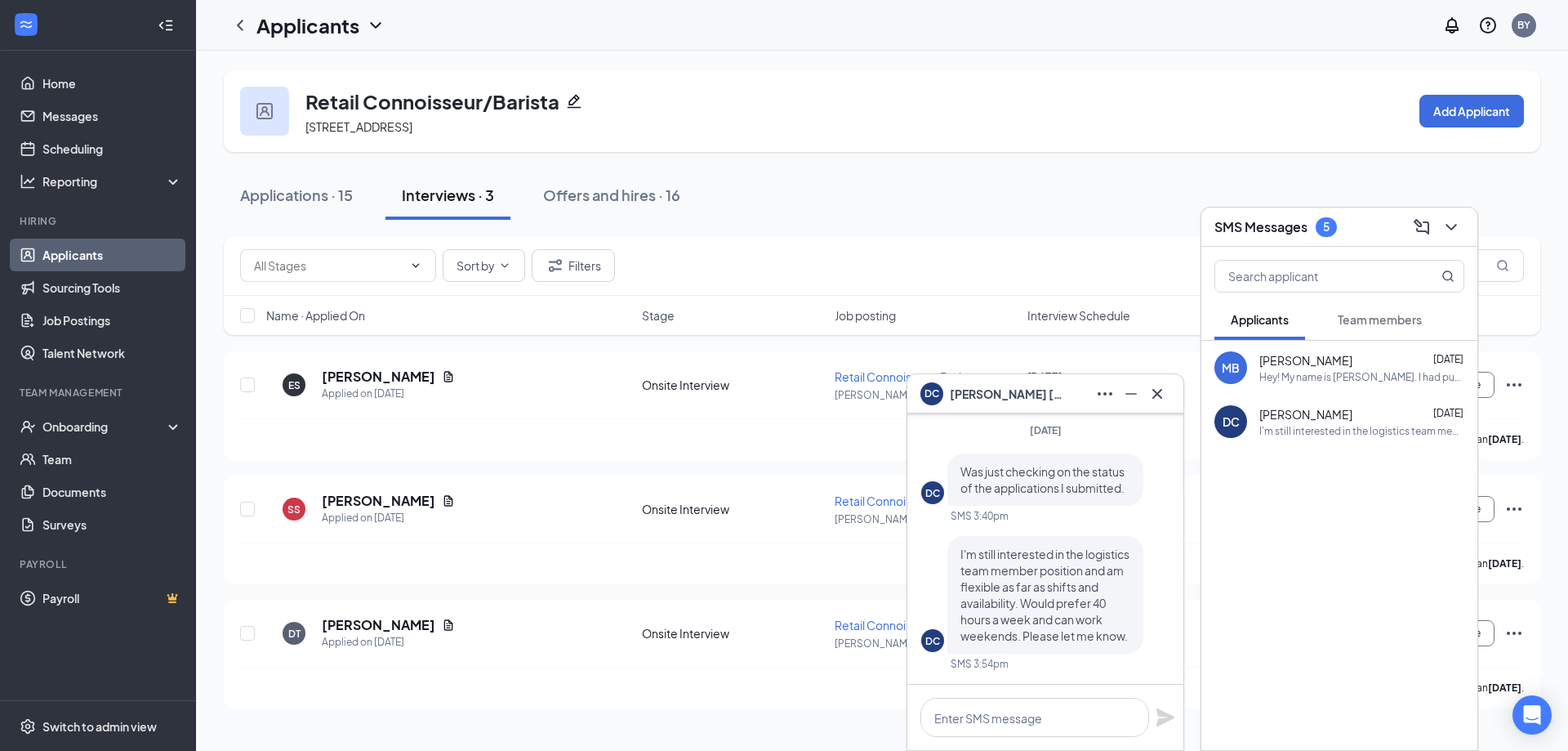
click at [1364, 321] on span "Team members" at bounding box center [1379, 320] width 84 height 15
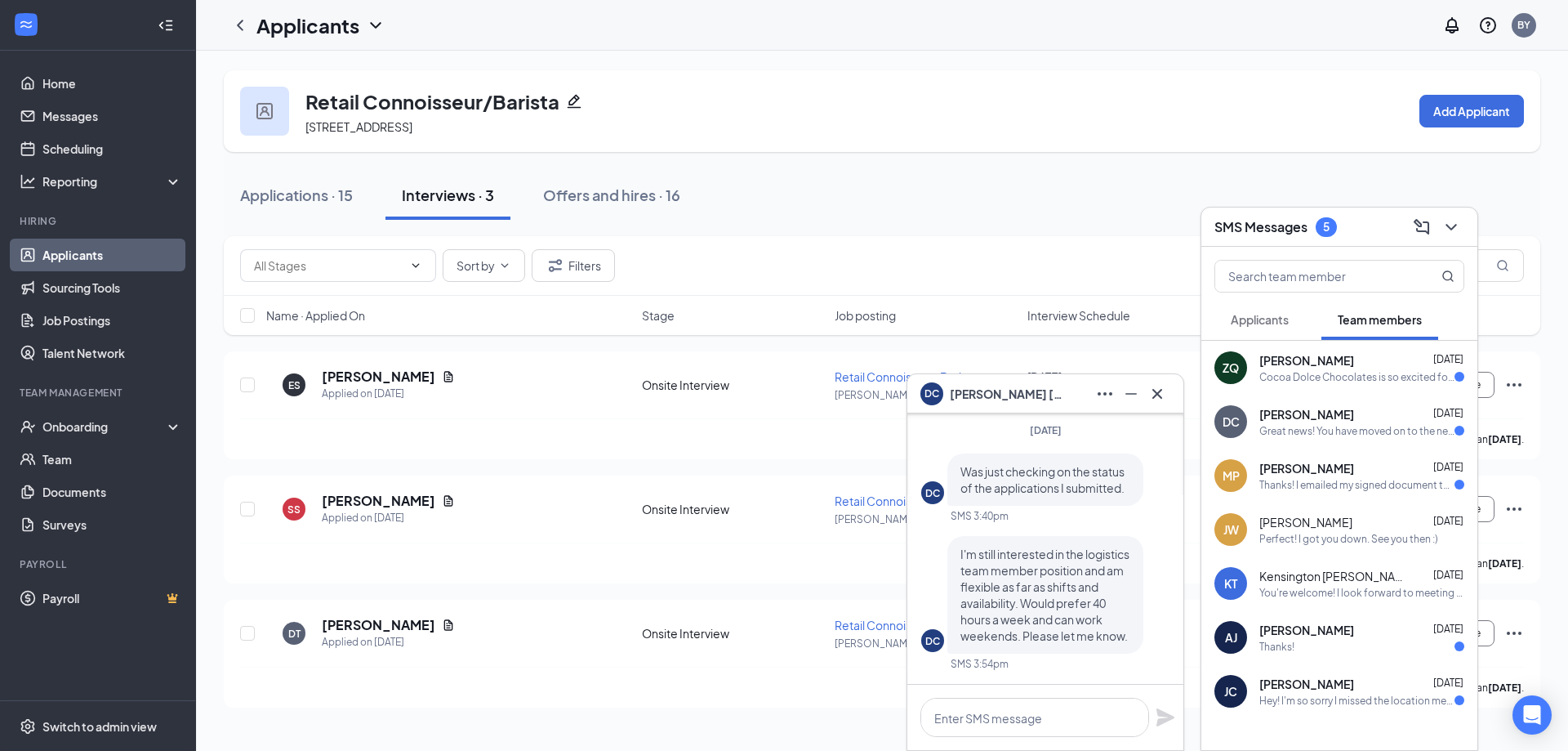
click at [1347, 482] on div "Thanks! I emailed my signed document to you [DATE]." at bounding box center [1356, 485] width 195 height 14
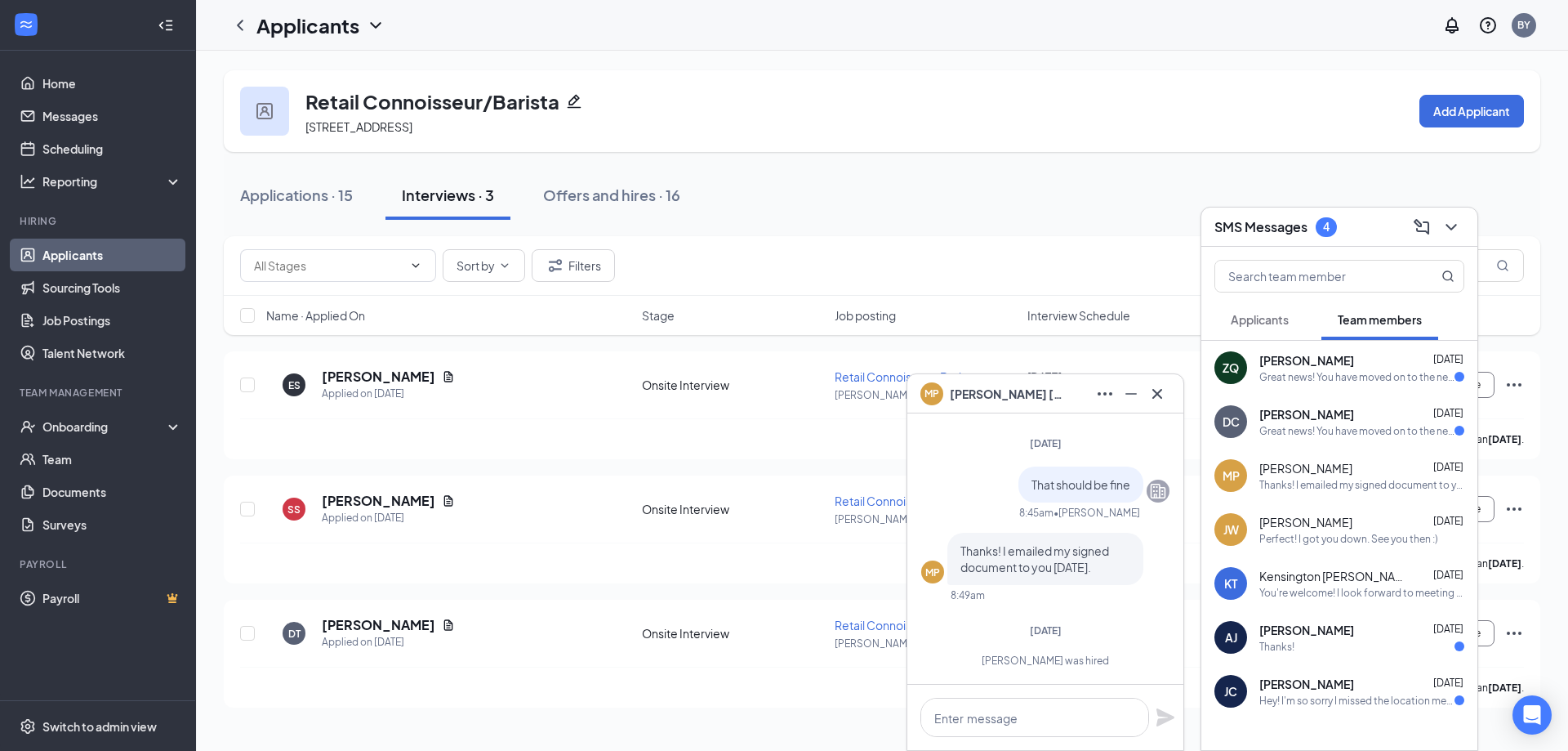
click at [1363, 425] on div "Great news! You have moved on to the next stage of the application: Hiring Comp…" at bounding box center [1356, 431] width 195 height 14
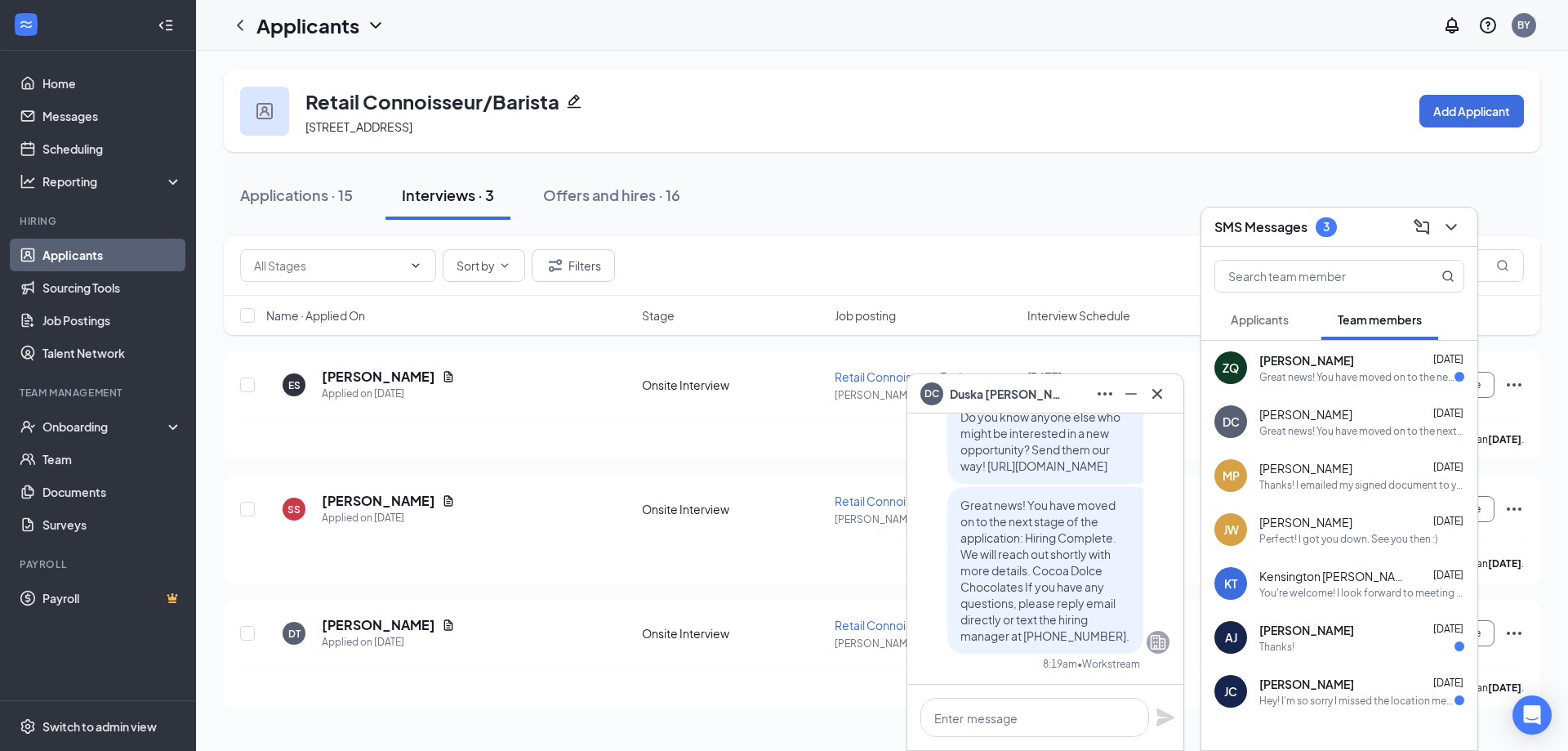
click at [1357, 383] on div "ZQ [PERSON_NAME] [DATE] Great news! You have moved on to the next stage of the …" at bounding box center [1340, 367] width 276 height 54
click at [1267, 314] on span "Applicants" at bounding box center [1259, 320] width 58 height 15
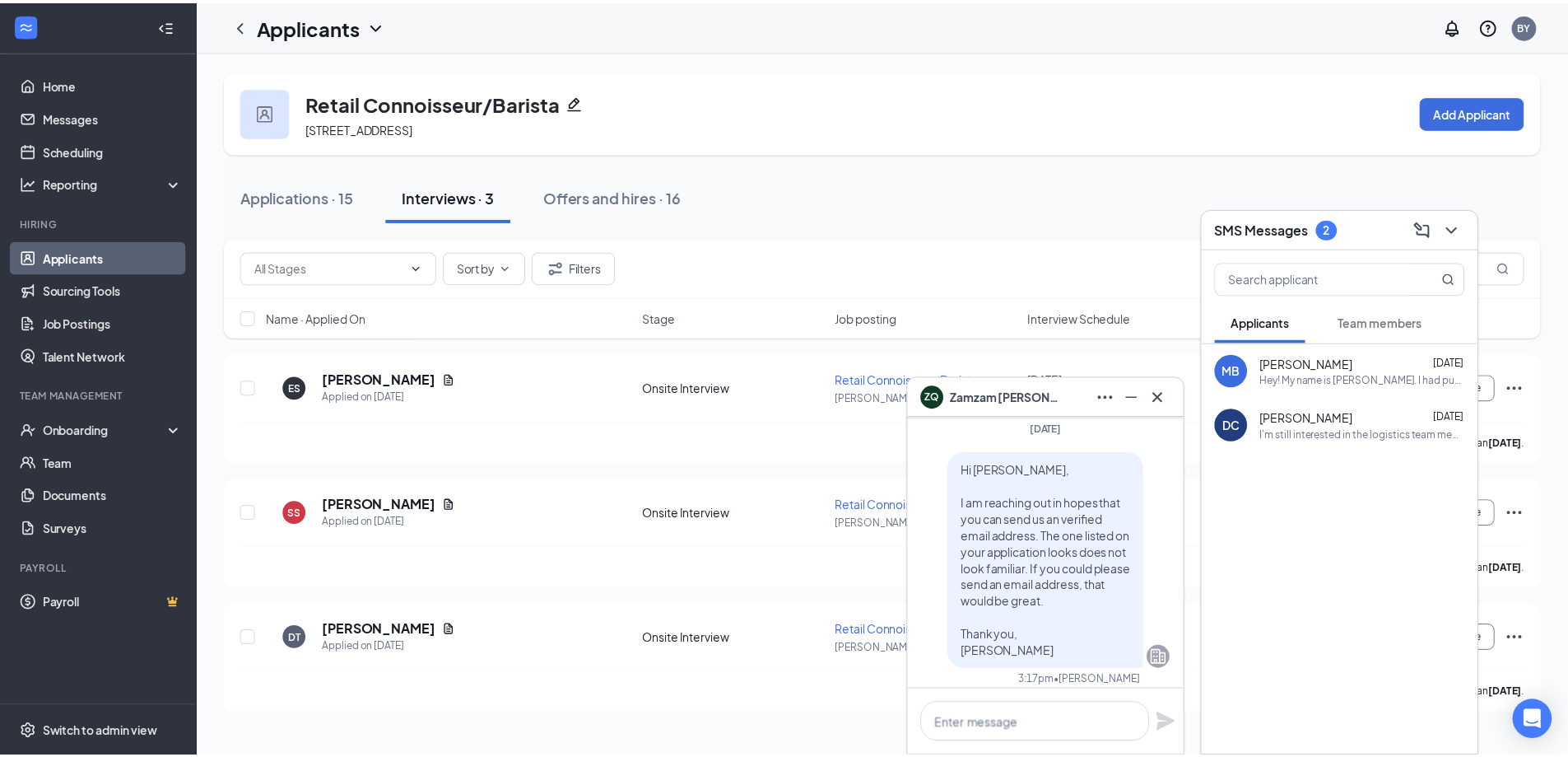
scroll to position [-1400, 0]
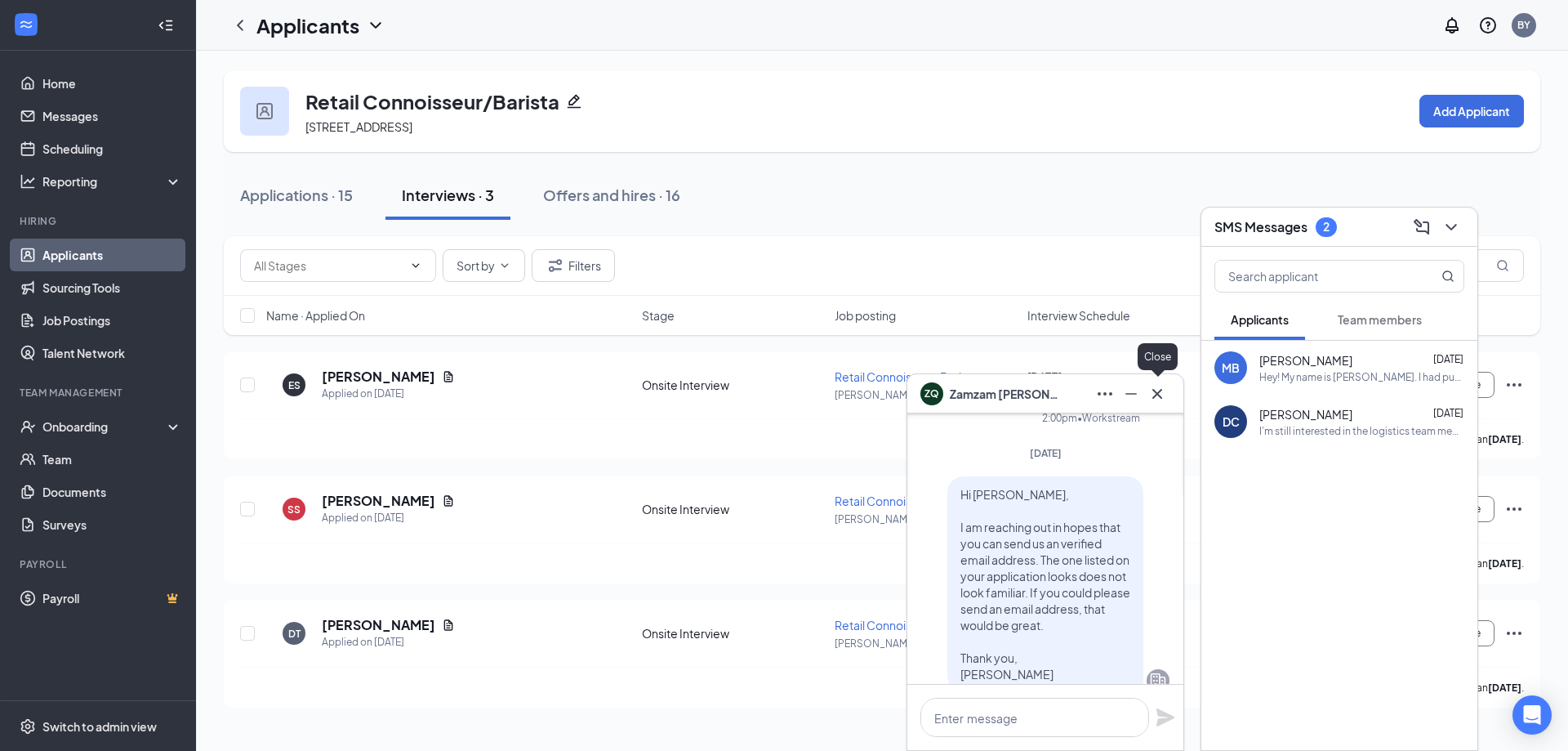
click at [1159, 388] on icon "Cross" at bounding box center [1157, 393] width 19 height 19
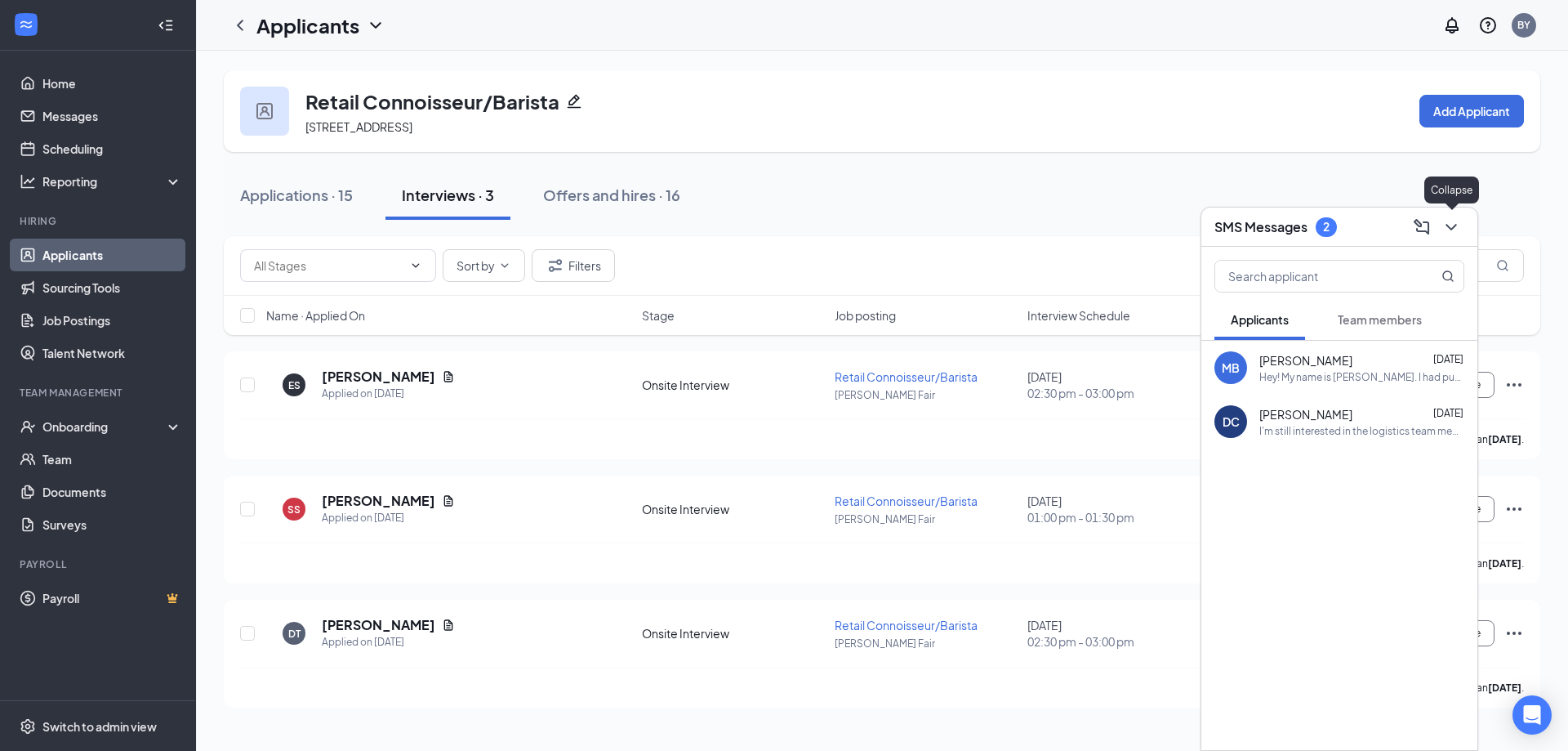
click at [1460, 227] on icon "ChevronDown" at bounding box center [1451, 227] width 19 height 19
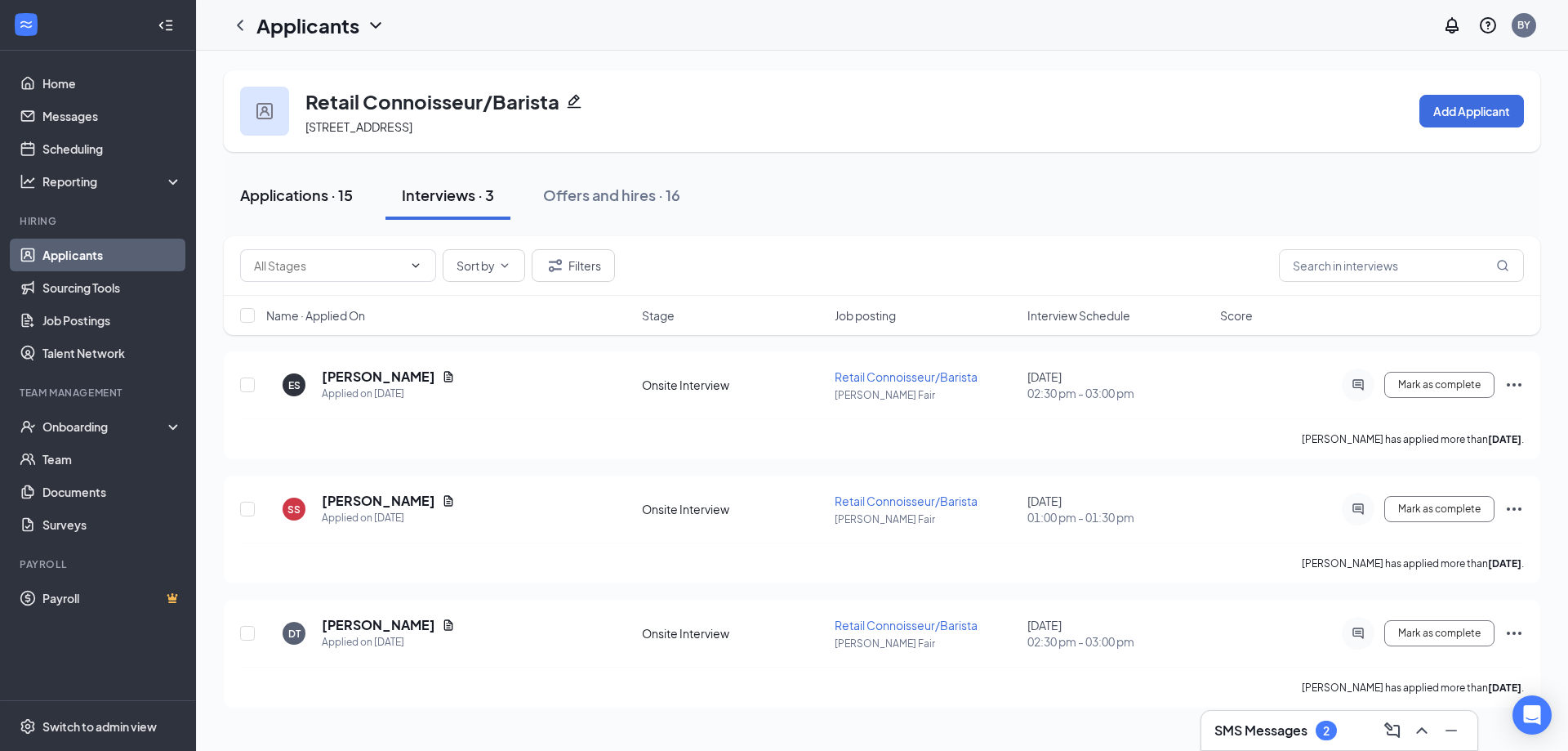
click at [298, 201] on div "Applications · 15" at bounding box center [297, 195] width 113 height 20
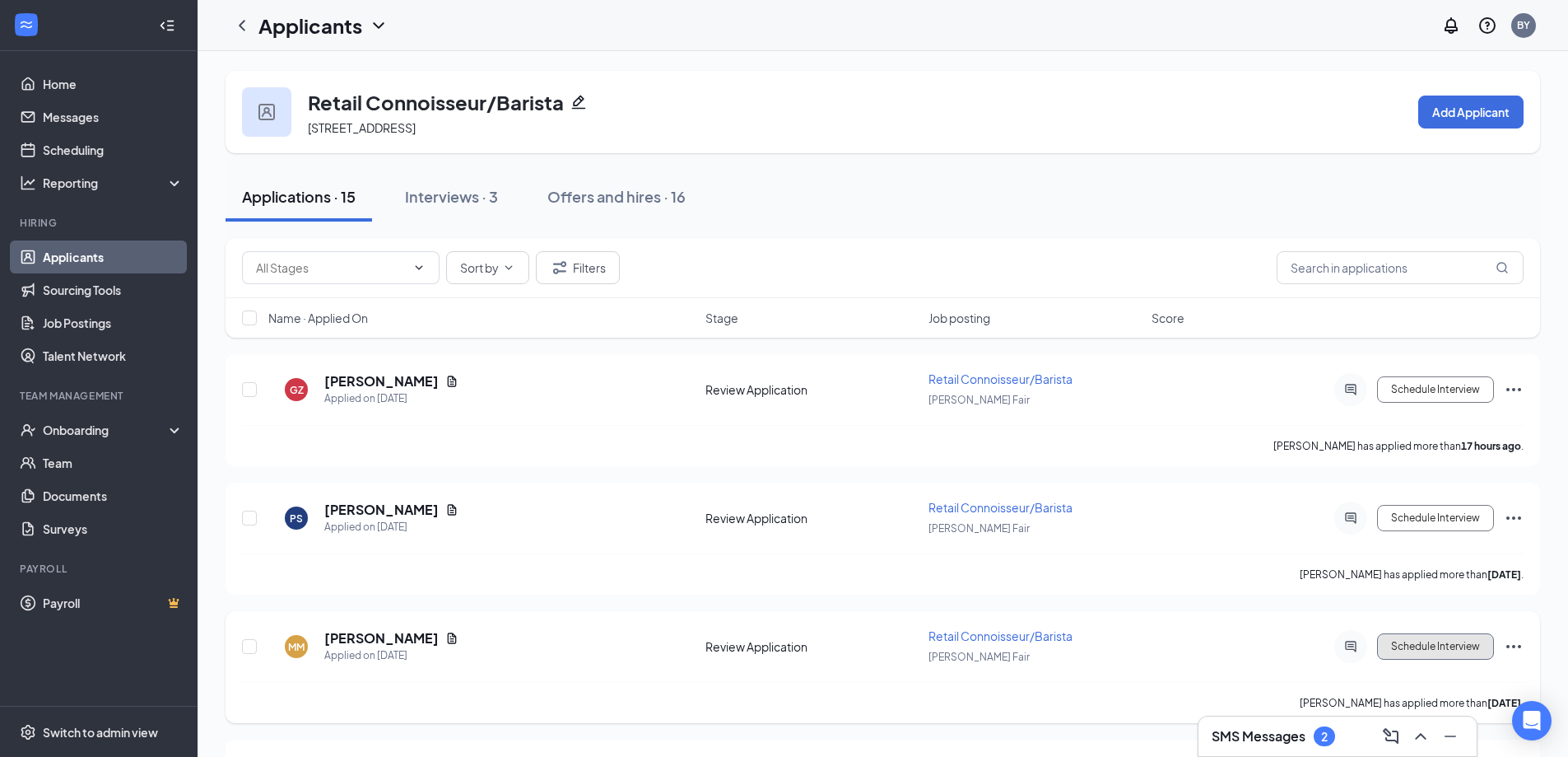
click at [1394, 642] on button "Schedule Interview" at bounding box center [1435, 646] width 116 height 26
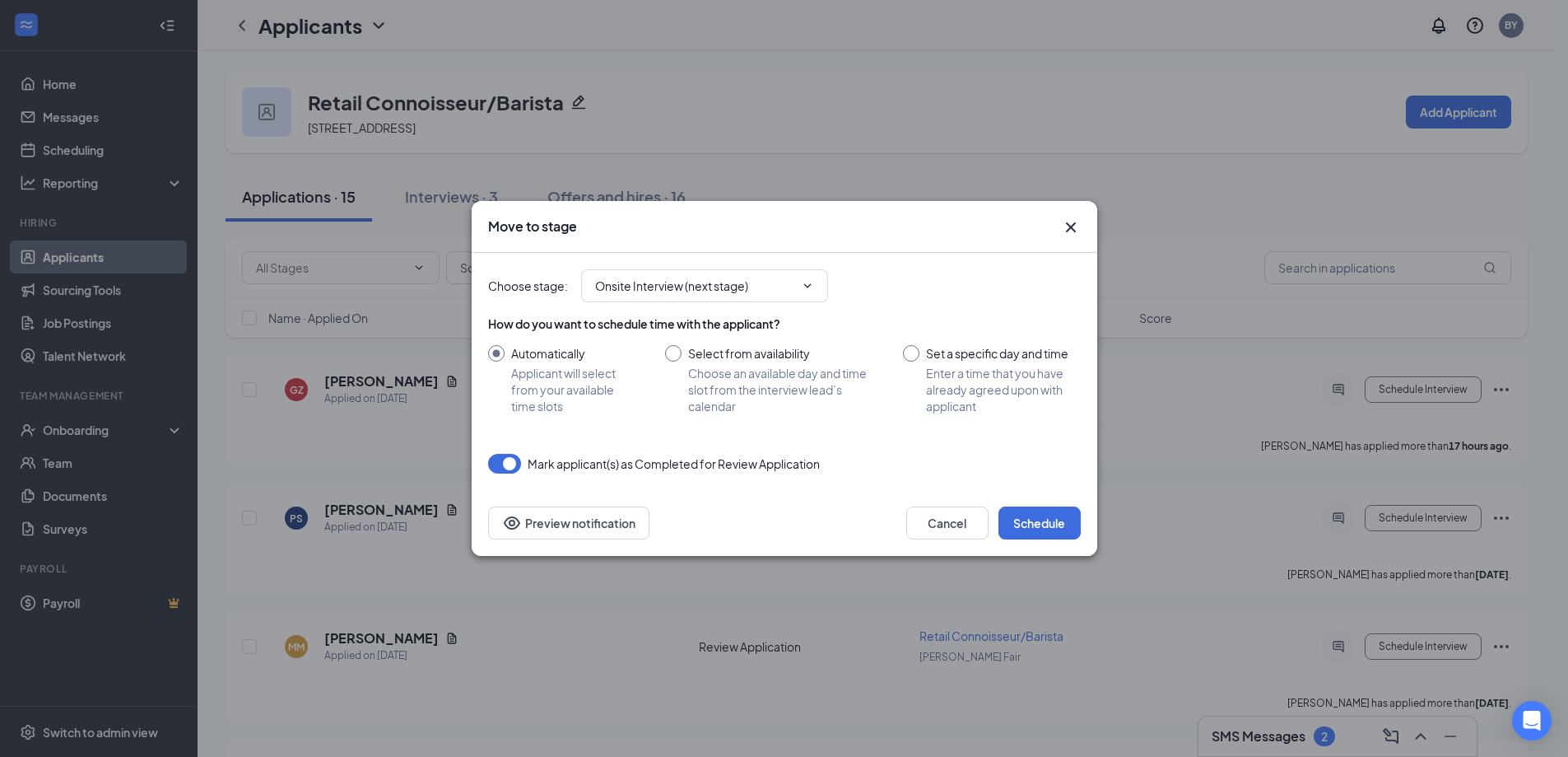
click at [683, 351] on input "Select from availability Choose an available day and time slot from the intervi…" at bounding box center [768, 379] width 206 height 69
radio input "true"
radio input "false"
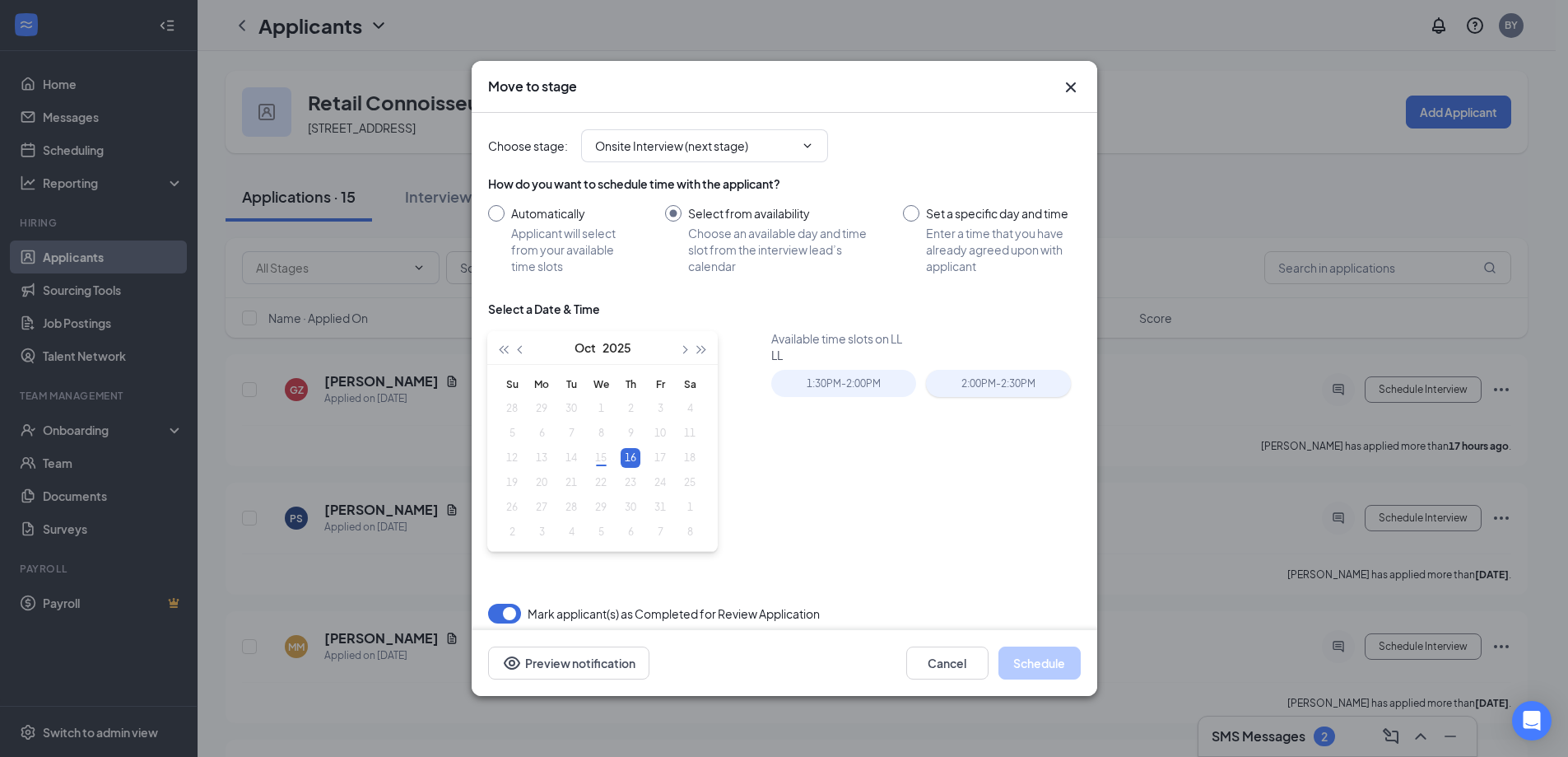
click at [1003, 383] on div "2:00PM - 2:30PM" at bounding box center [999, 383] width 145 height 27
click at [683, 349] on span "button" at bounding box center [683, 350] width 8 height 8
click at [518, 349] on span "button" at bounding box center [522, 350] width 8 height 8
click at [975, 666] on button "Cancel" at bounding box center [948, 663] width 82 height 33
